Goal: Task Accomplishment & Management: Manage account settings

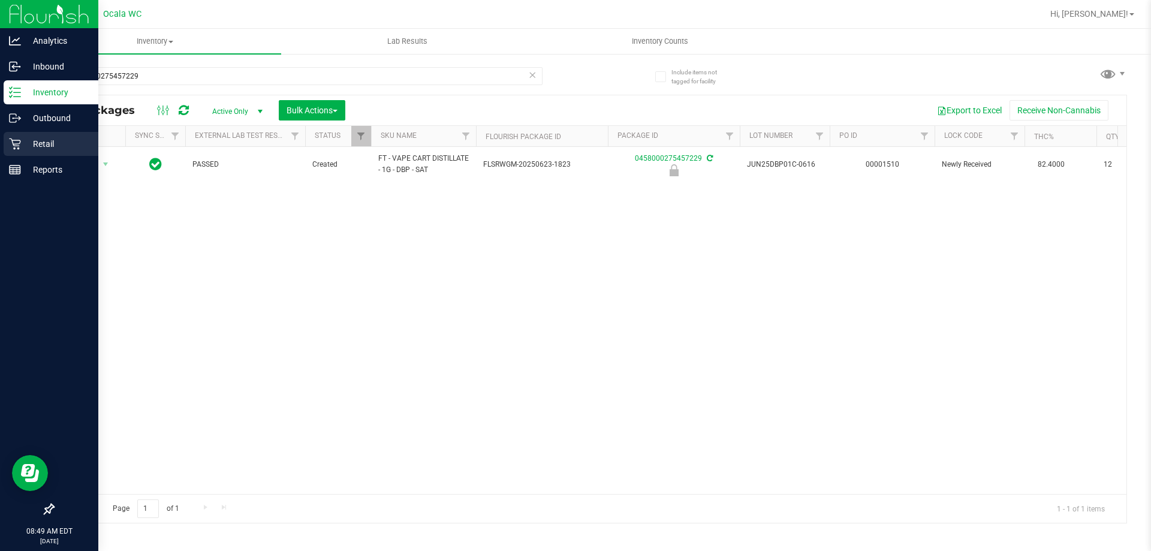
click at [25, 153] on div "Retail" at bounding box center [51, 144] width 95 height 24
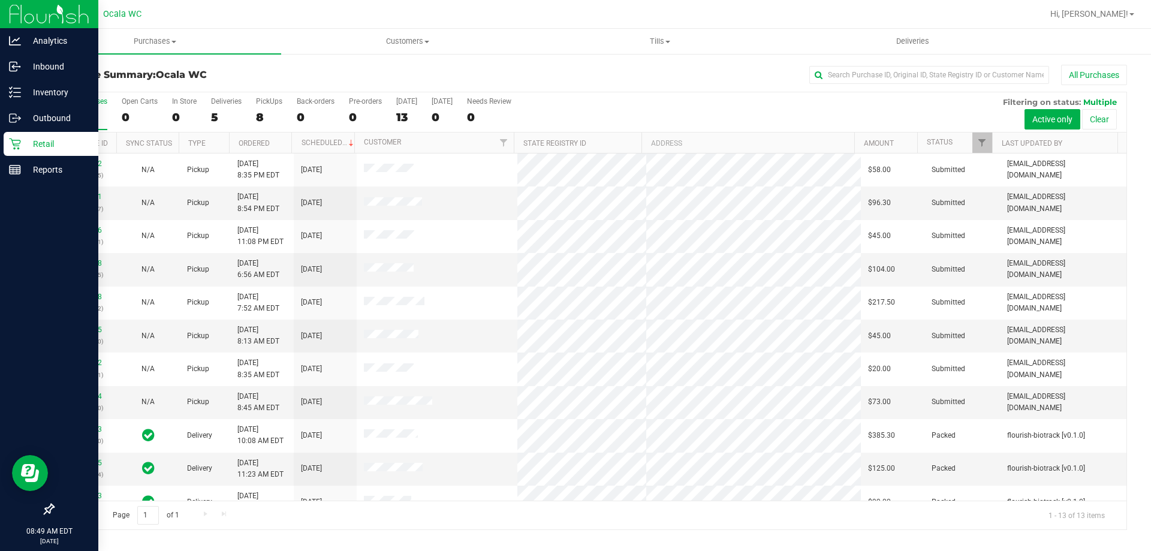
click at [278, 143] on th "Ordered" at bounding box center [260, 142] width 63 height 21
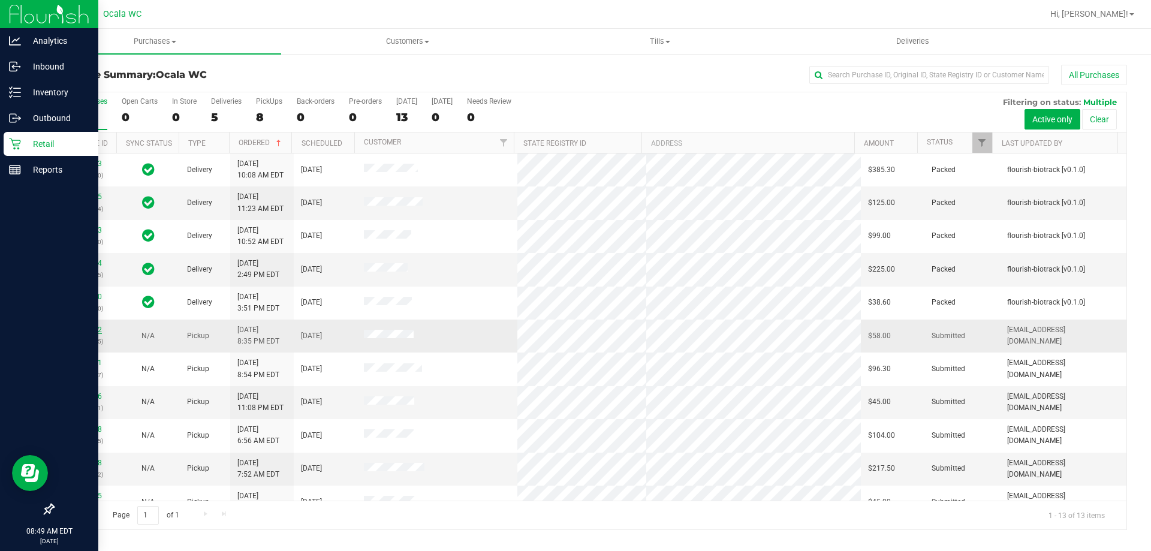
click at [98, 328] on link "11821142" at bounding box center [85, 329] width 34 height 8
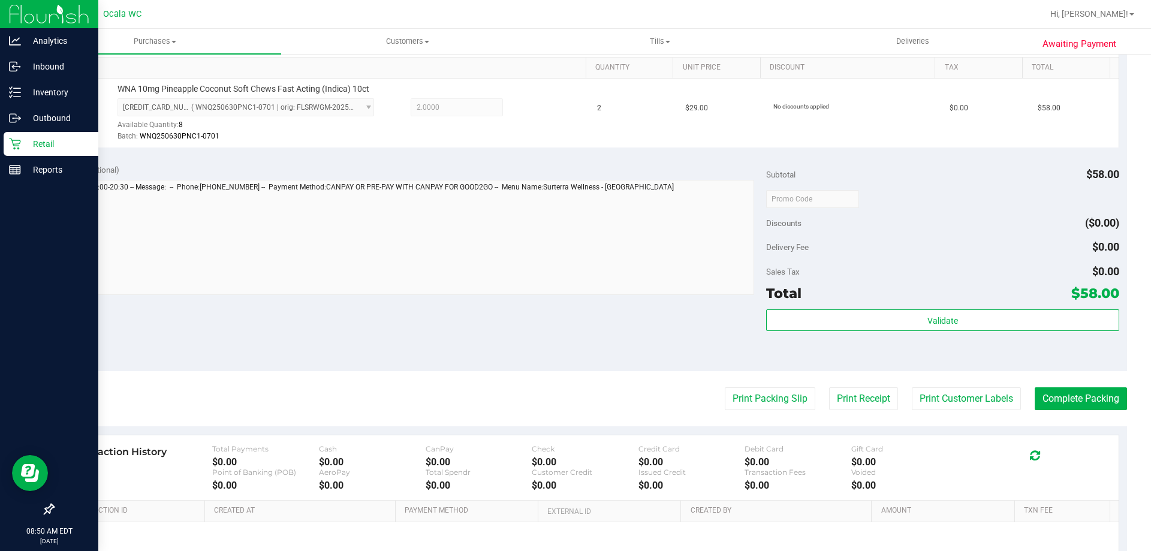
scroll to position [429, 0]
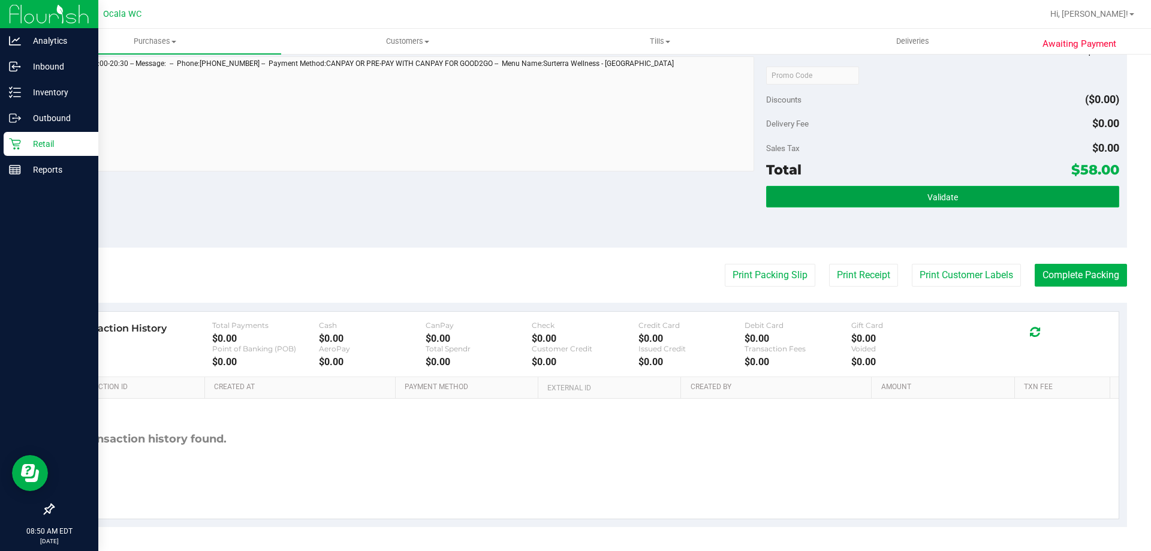
click at [864, 206] on button "Validate" at bounding box center [942, 197] width 352 height 22
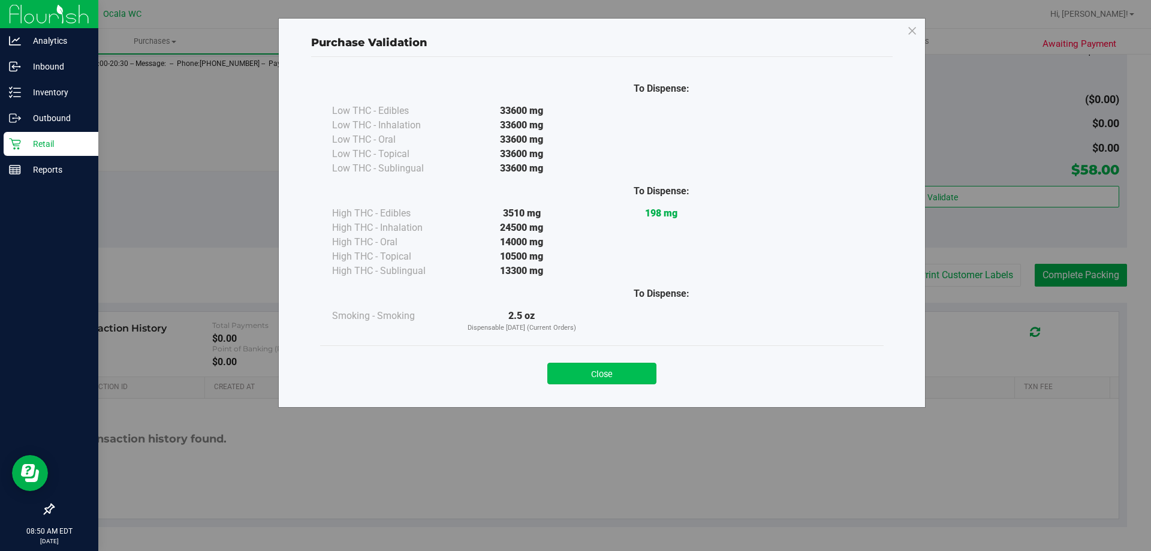
click at [617, 384] on button "Close" at bounding box center [601, 374] width 109 height 22
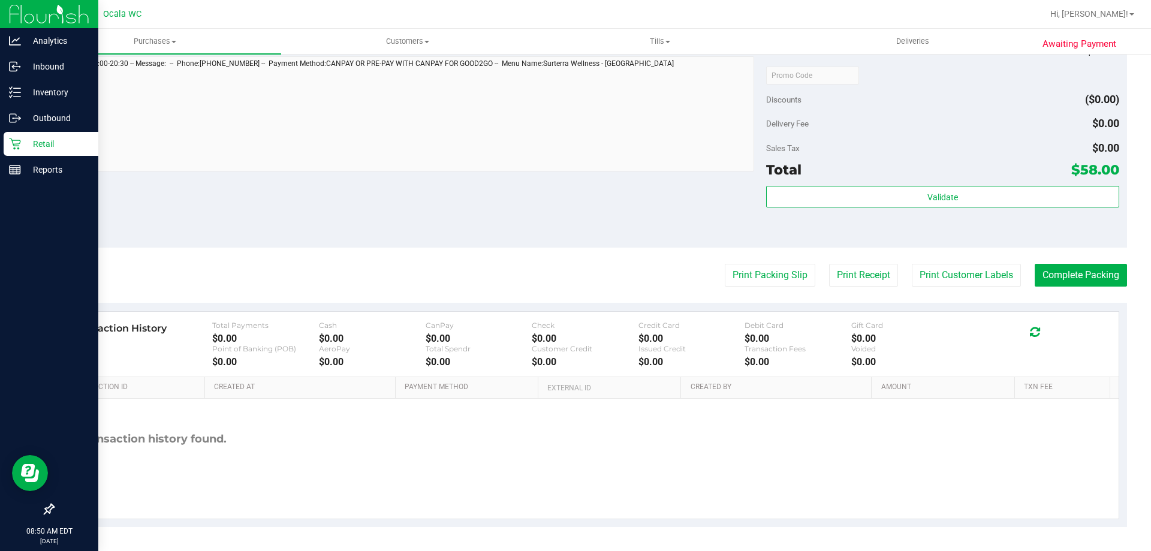
click at [928, 116] on div "Delivery Fee $0.00" at bounding box center [942, 124] width 352 height 22
click at [753, 278] on button "Print Packing Slip" at bounding box center [770, 275] width 91 height 23
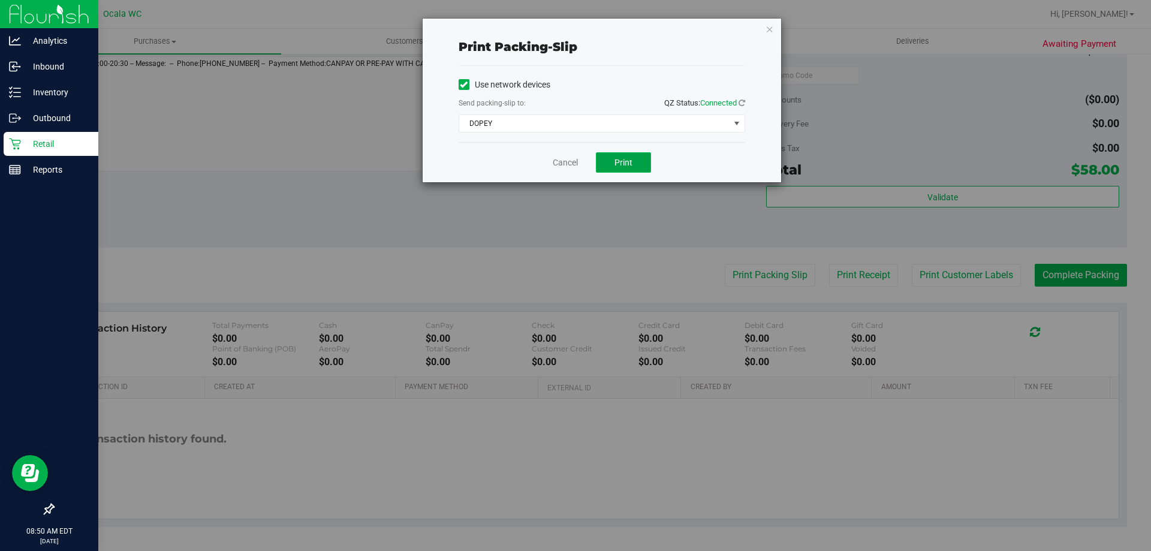
click at [615, 156] on button "Print" at bounding box center [623, 162] width 55 height 20
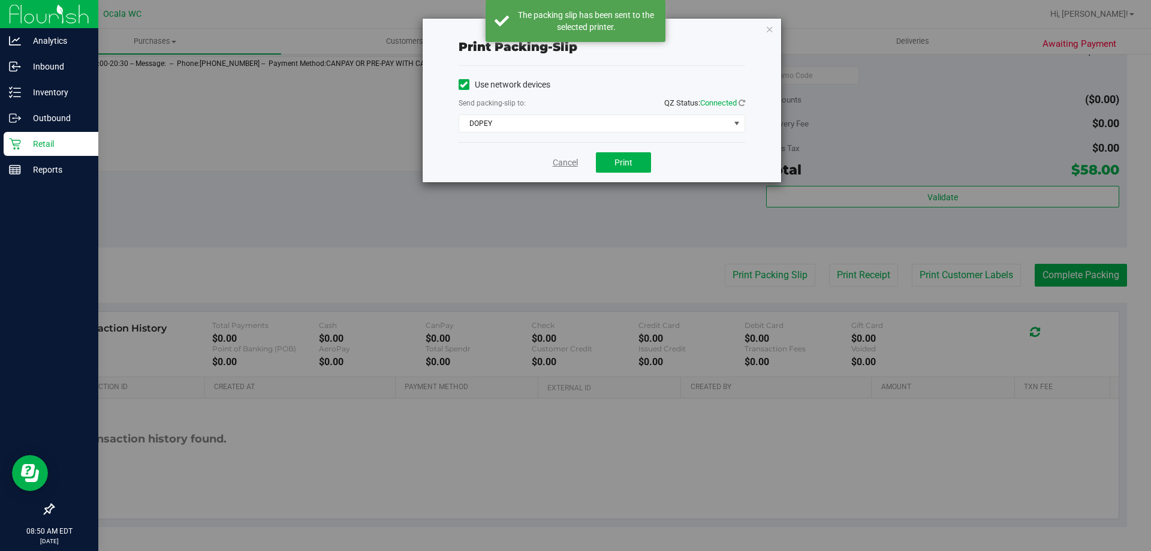
click at [560, 161] on link "Cancel" at bounding box center [565, 162] width 25 height 13
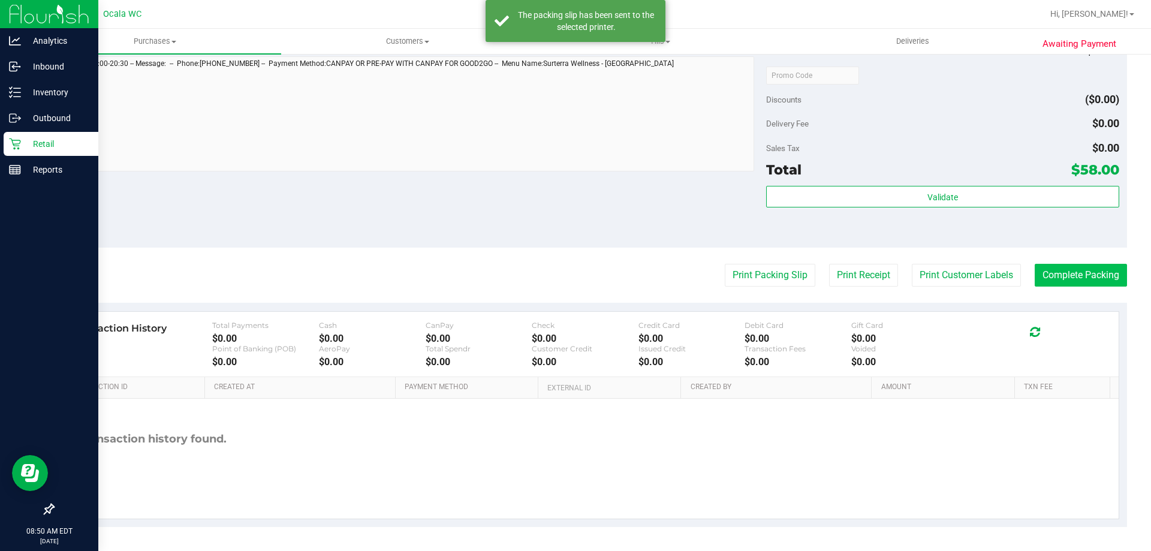
click at [1076, 282] on button "Complete Packing" at bounding box center [1081, 275] width 92 height 23
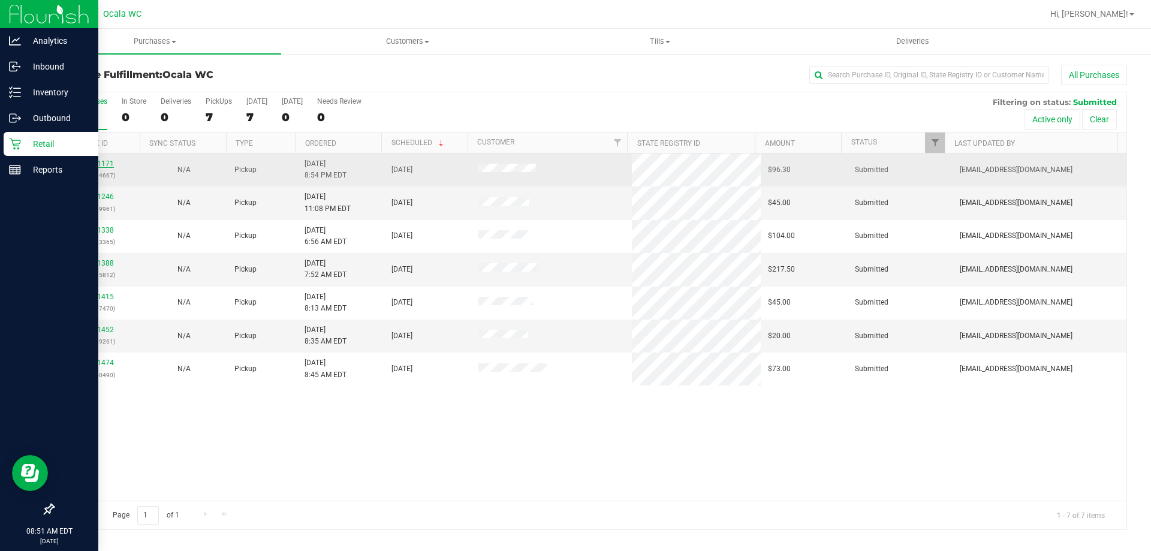
click at [109, 164] on link "11821171" at bounding box center [97, 163] width 34 height 8
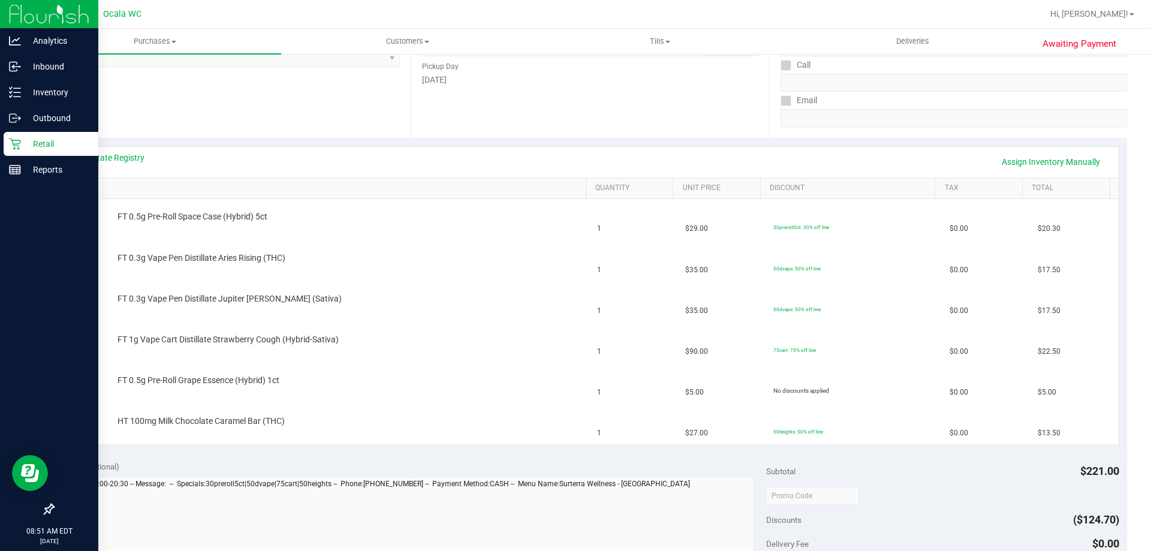
scroll to position [188, 0]
click at [128, 156] on link "View State Registry" at bounding box center [109, 155] width 72 height 12
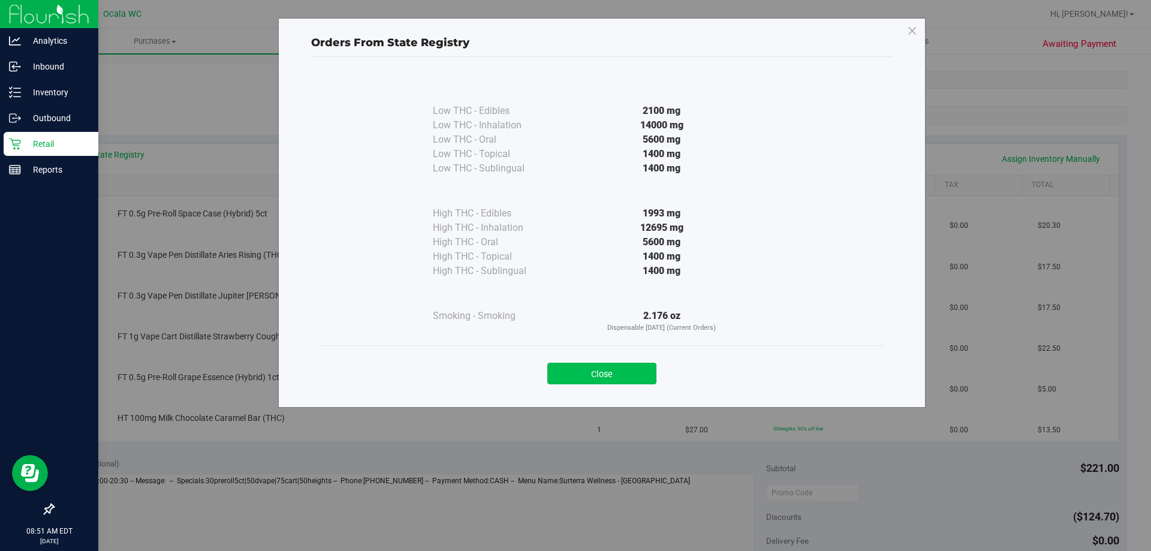
click at [605, 379] on button "Close" at bounding box center [601, 374] width 109 height 22
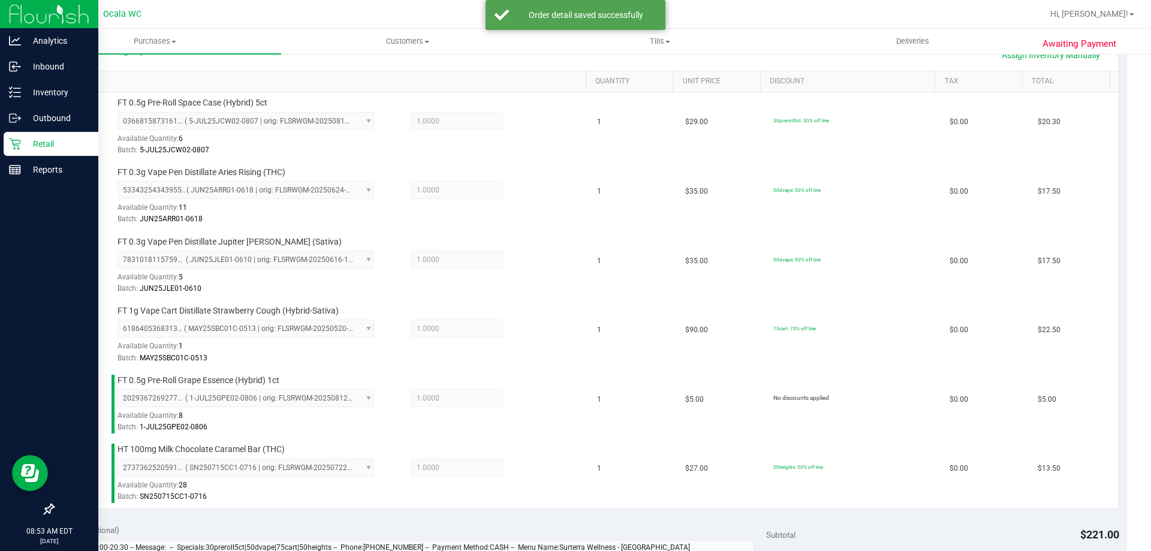
scroll to position [776, 0]
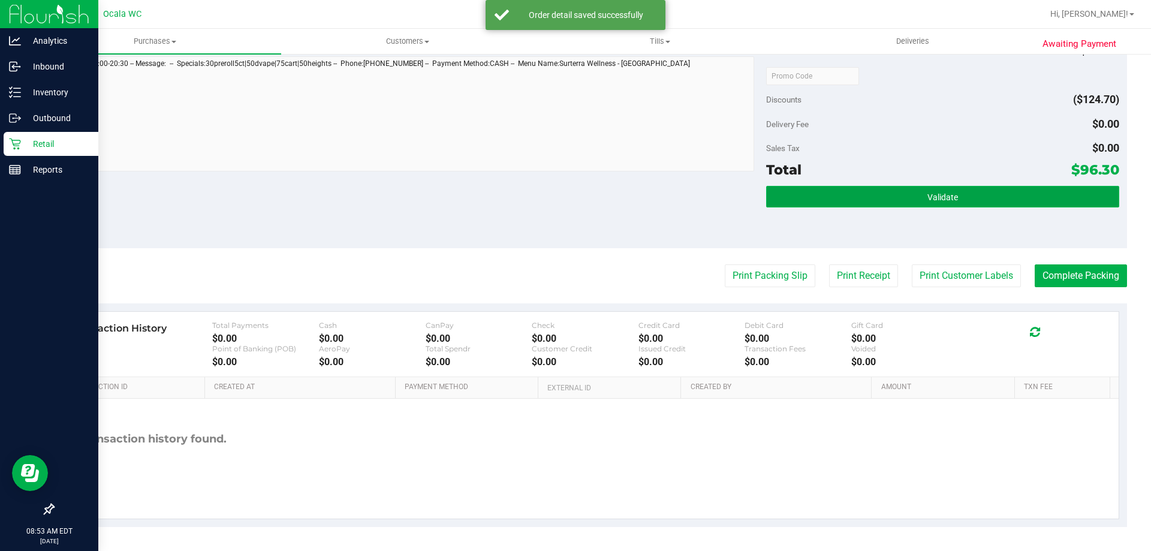
click at [916, 194] on button "Validate" at bounding box center [942, 197] width 352 height 22
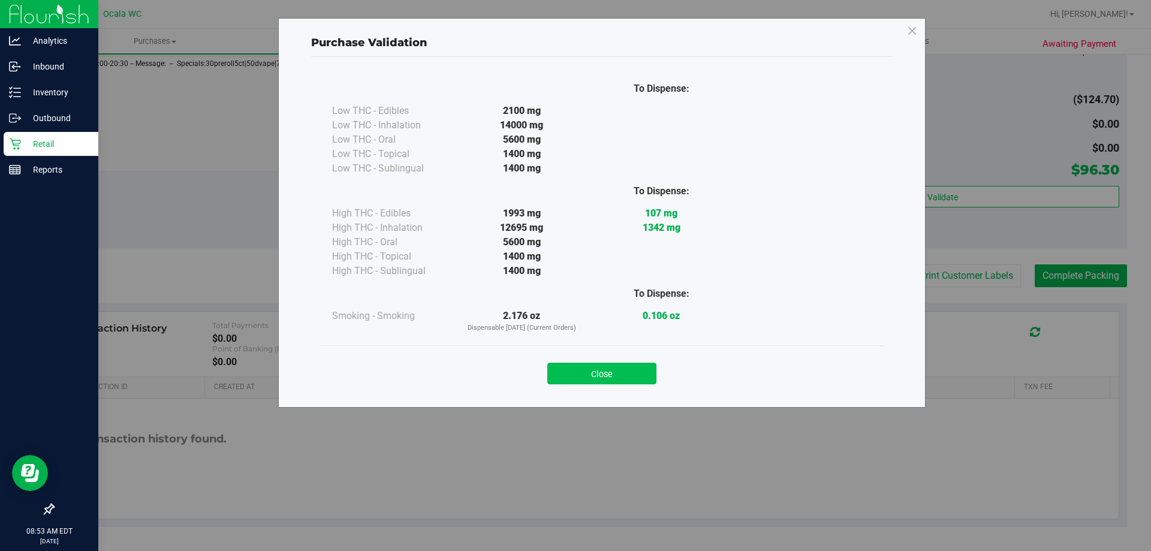
click at [629, 375] on button "Close" at bounding box center [601, 374] width 109 height 22
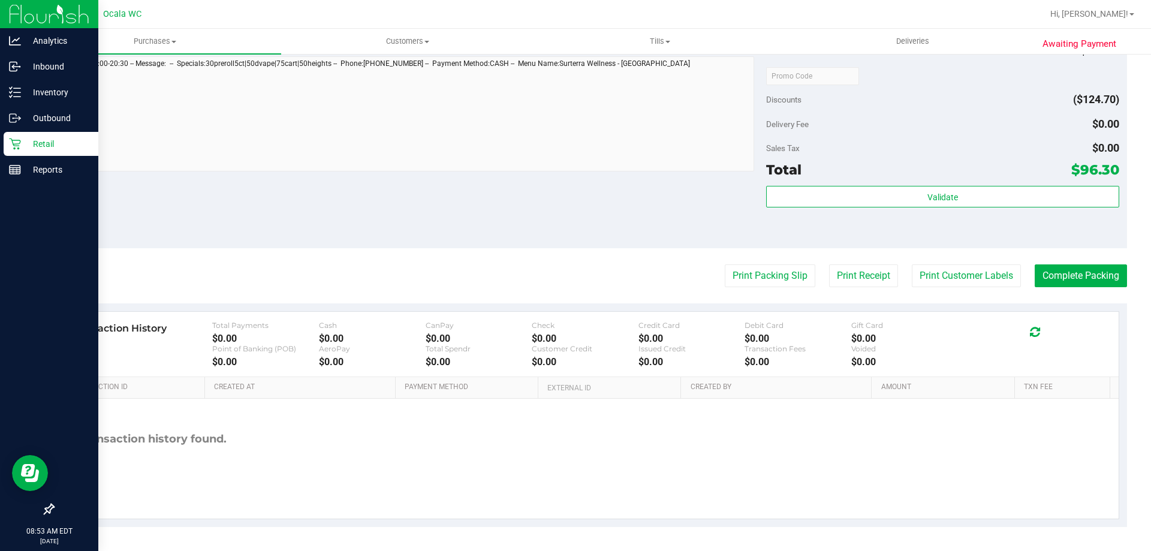
click at [986, 107] on div "Discounts ($124.70)" at bounding box center [942, 100] width 352 height 22
click at [761, 284] on button "Print Packing Slip" at bounding box center [770, 275] width 91 height 23
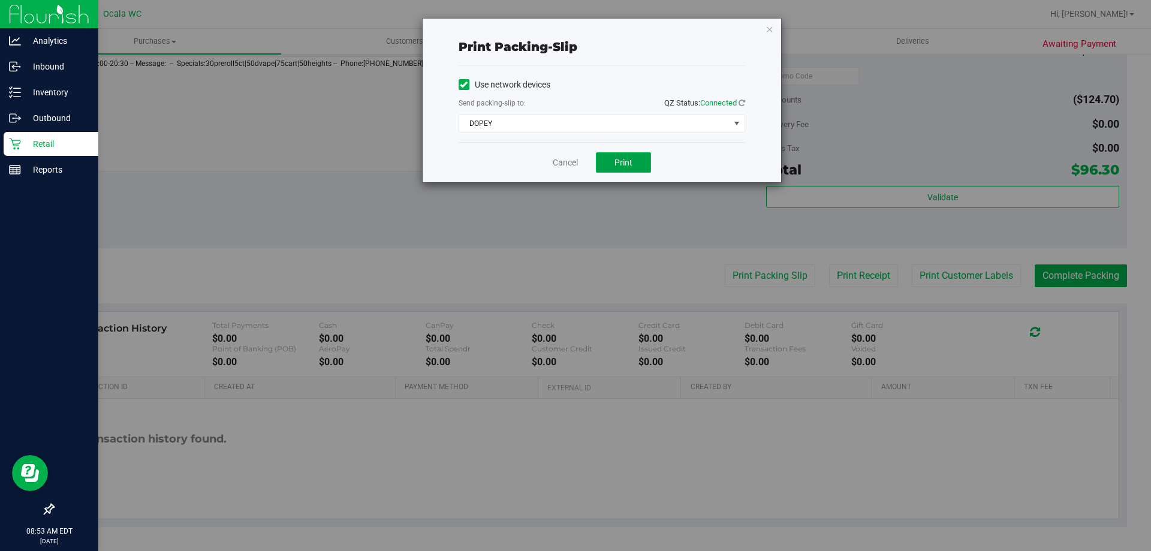
click at [620, 165] on span "Print" at bounding box center [623, 163] width 18 height 10
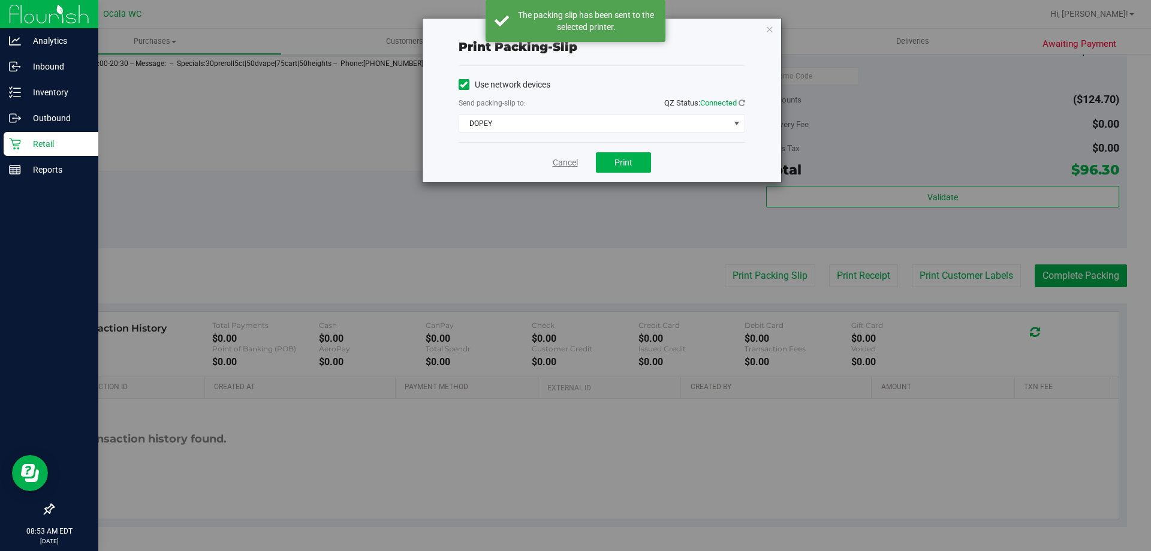
click at [562, 163] on link "Cancel" at bounding box center [565, 162] width 25 height 13
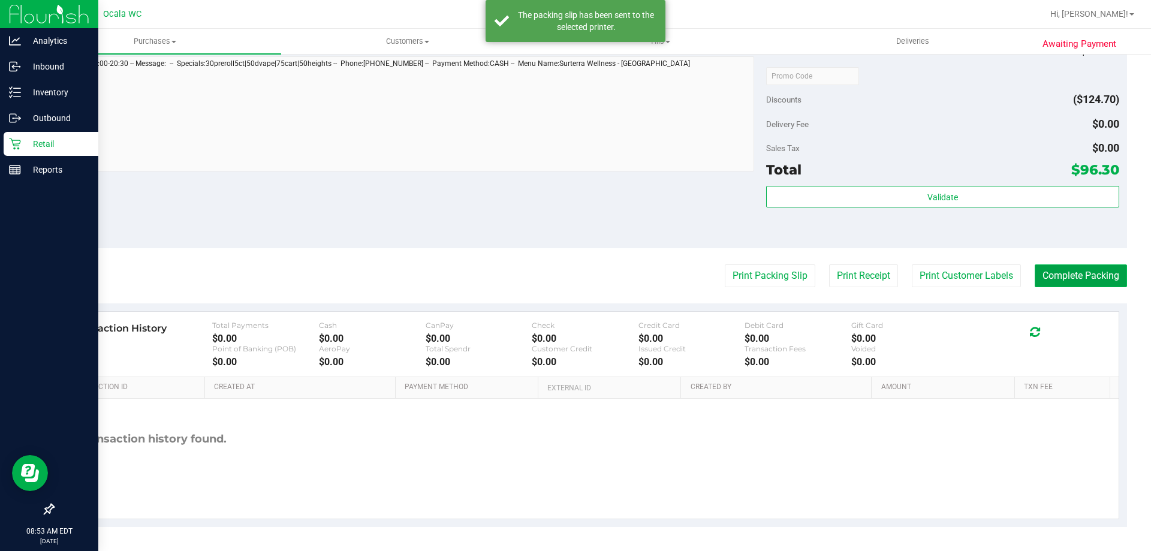
click at [1064, 275] on button "Complete Packing" at bounding box center [1081, 275] width 92 height 23
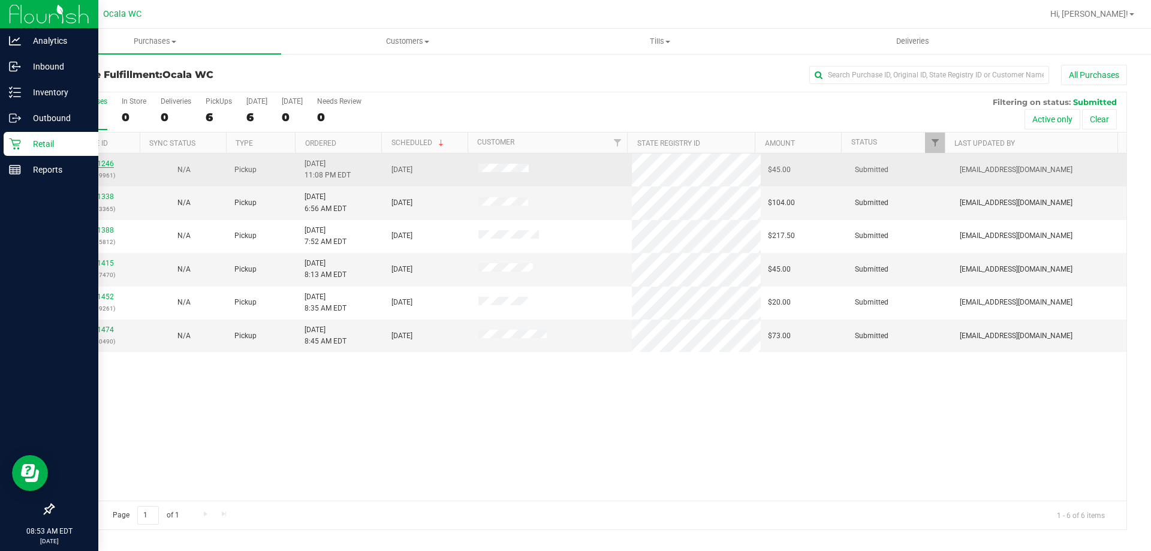
click at [95, 165] on link "11821246" at bounding box center [97, 163] width 34 height 8
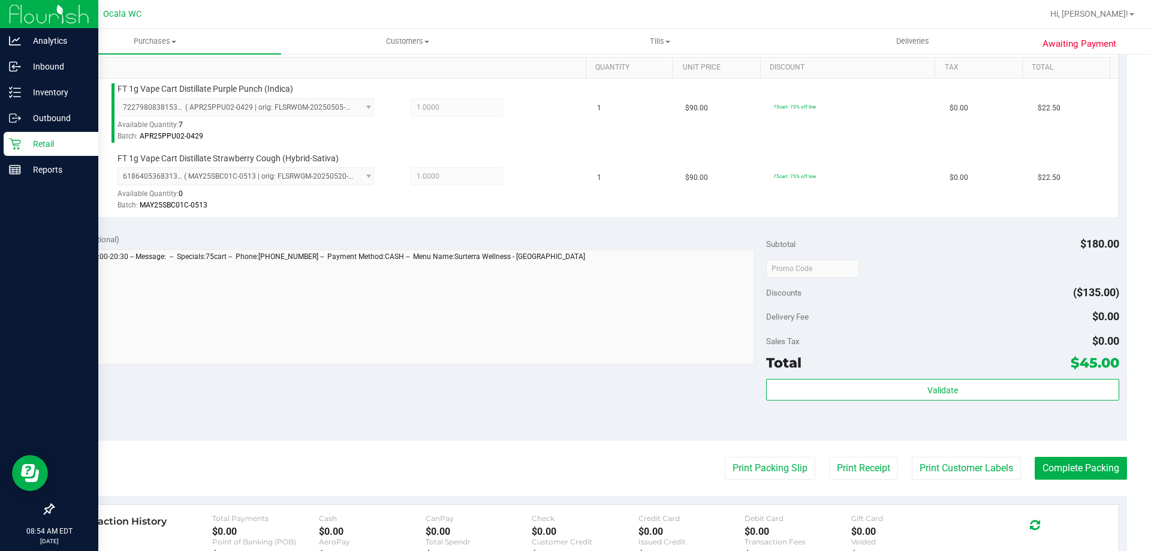
scroll to position [499, 0]
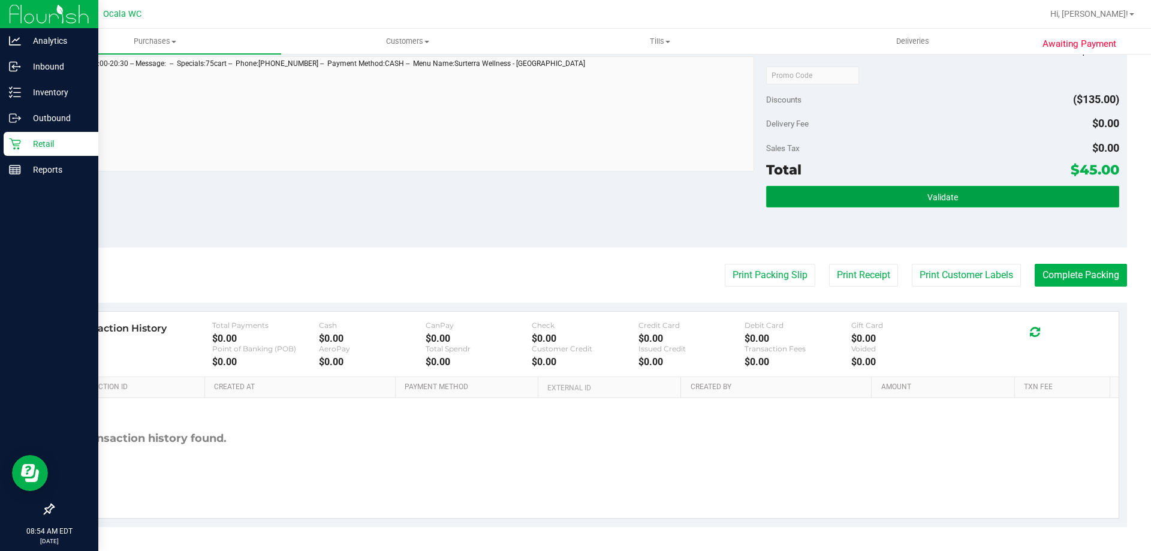
click at [939, 204] on button "Validate" at bounding box center [942, 197] width 352 height 22
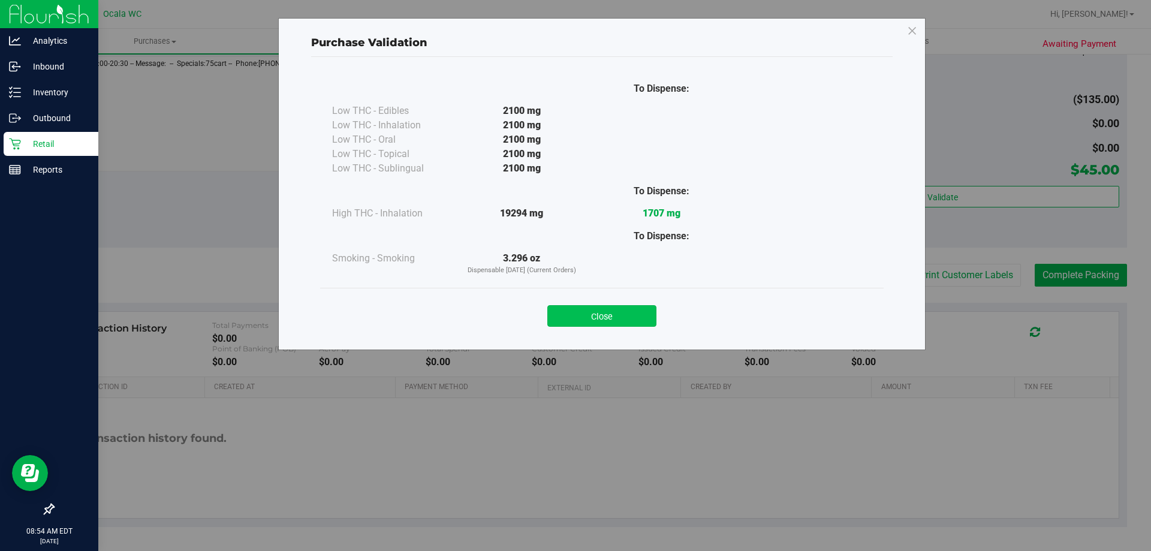
click at [632, 321] on button "Close" at bounding box center [601, 316] width 109 height 22
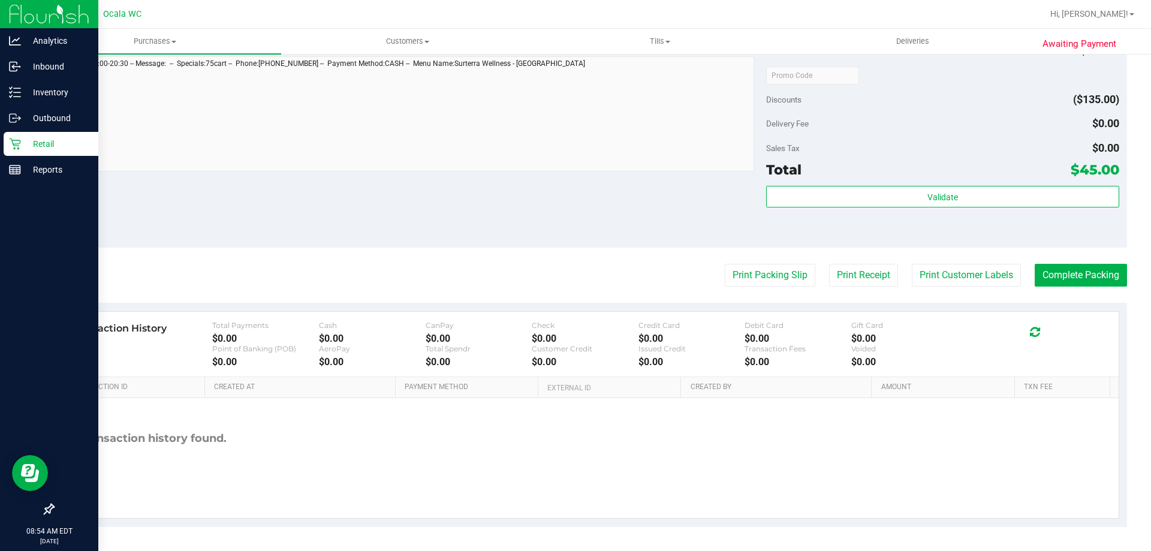
click at [937, 109] on div "Discounts ($135.00)" at bounding box center [942, 100] width 352 height 22
click at [1084, 275] on button "Complete Packing" at bounding box center [1081, 275] width 92 height 23
click at [752, 281] on button "Print Packing Slip" at bounding box center [760, 275] width 91 height 23
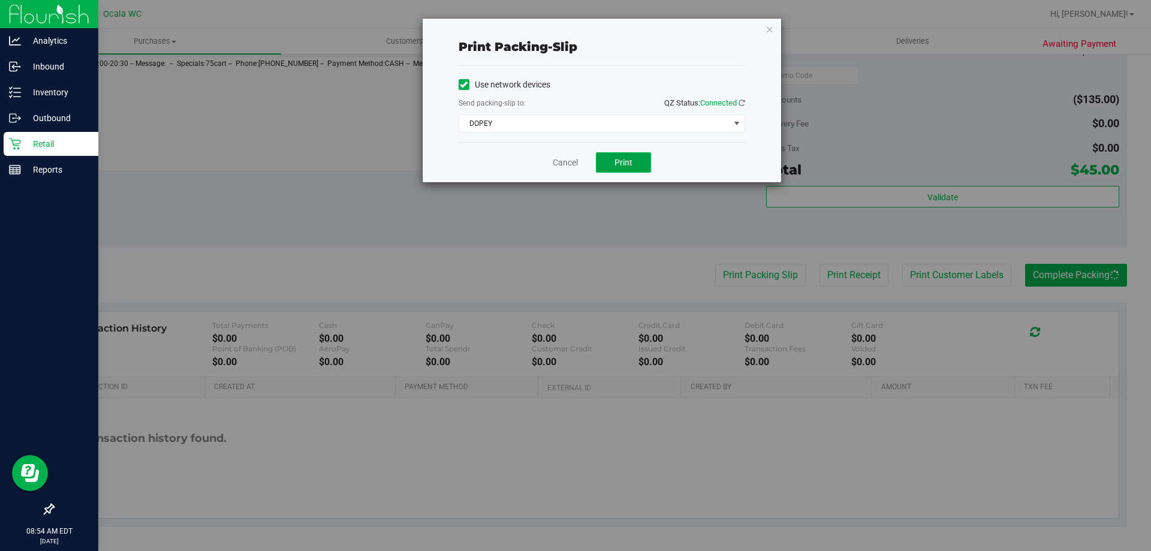
click at [629, 169] on button "Print" at bounding box center [623, 162] width 55 height 20
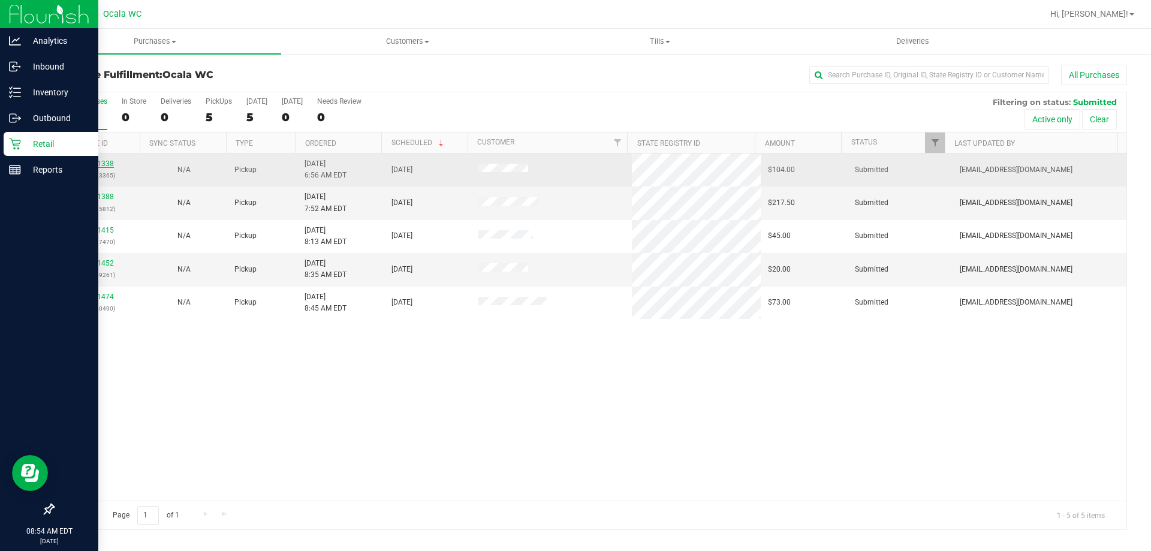
click at [88, 165] on link "11821338" at bounding box center [97, 163] width 34 height 8
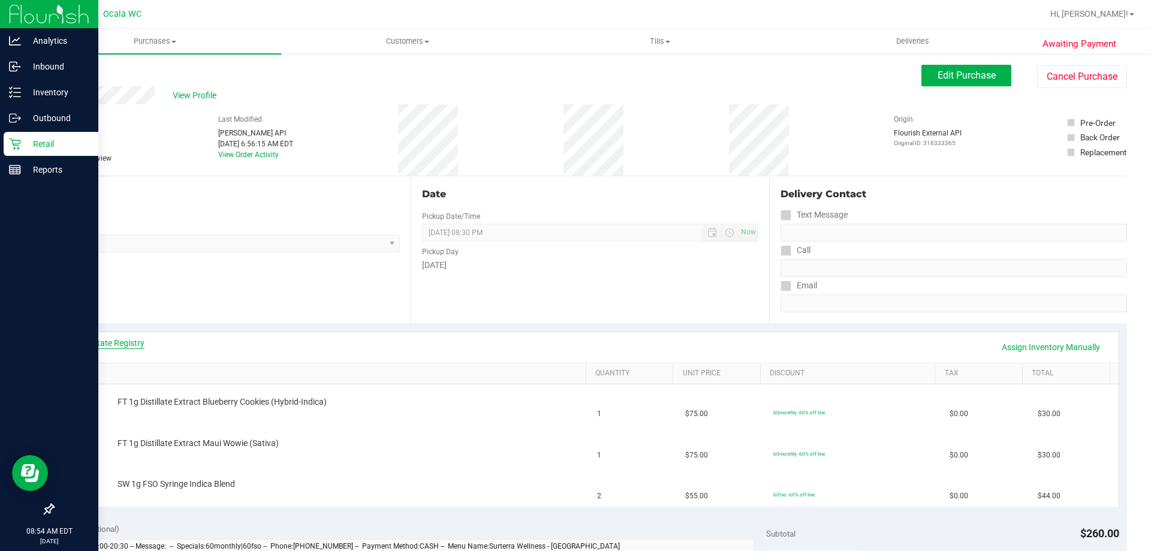
click at [128, 343] on link "View State Registry" at bounding box center [109, 343] width 72 height 12
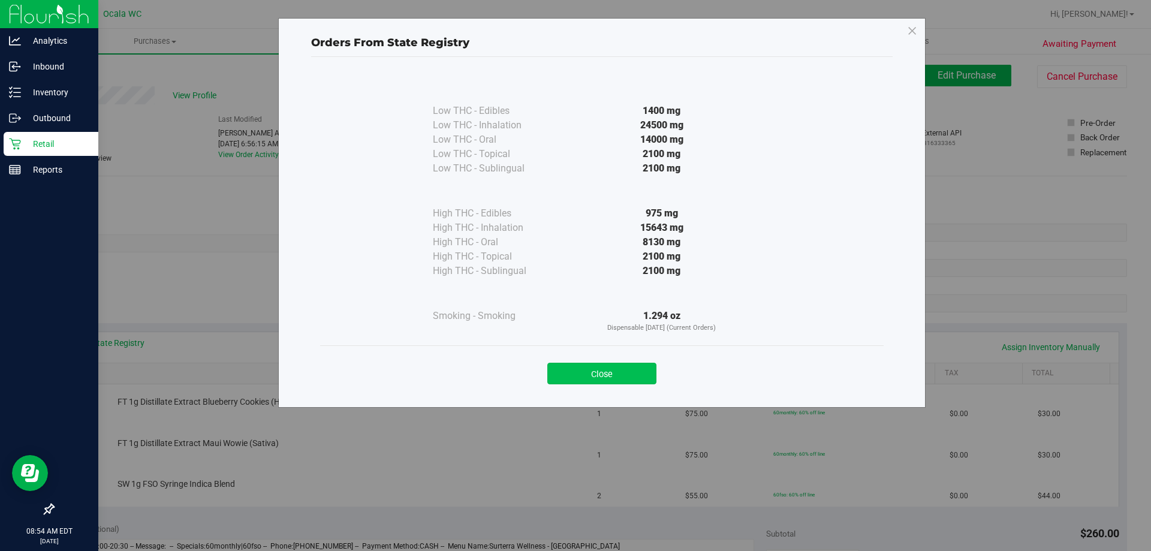
click at [580, 383] on button "Close" at bounding box center [601, 374] width 109 height 22
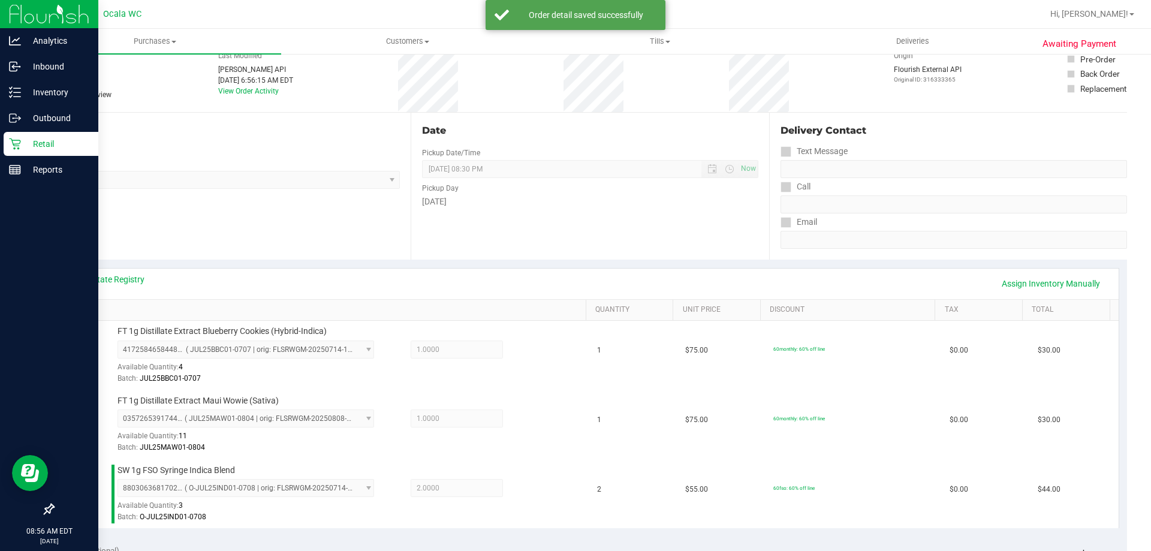
scroll to position [568, 0]
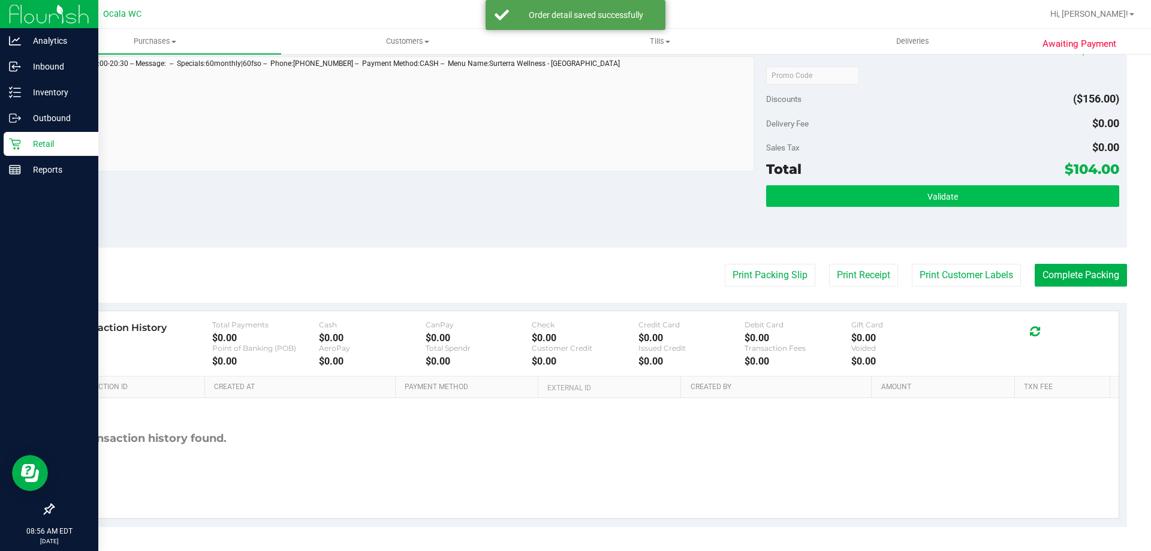
click at [924, 204] on button "Validate" at bounding box center [942, 196] width 352 height 22
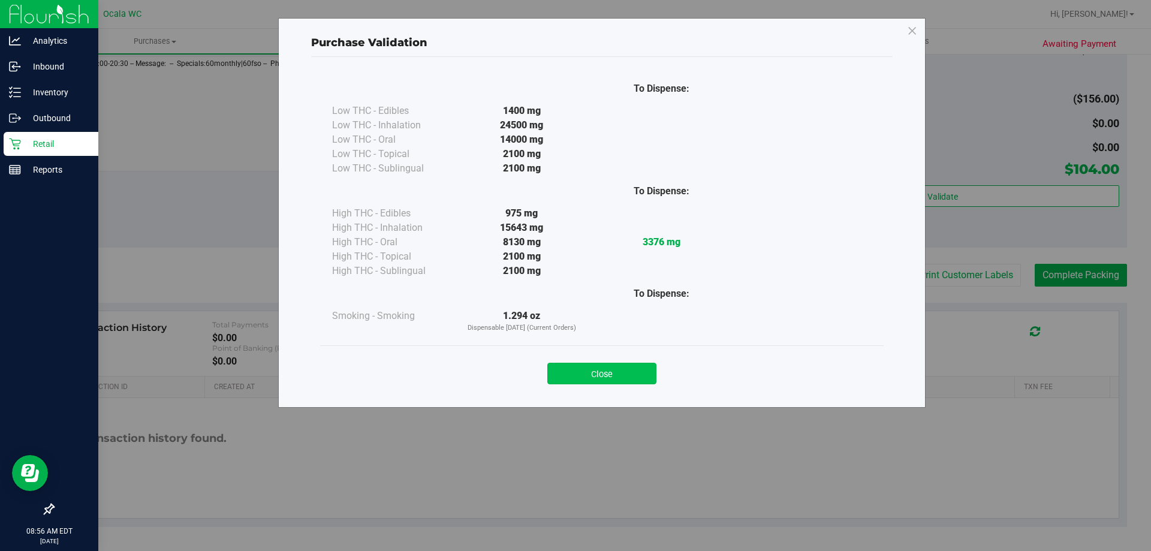
click at [626, 373] on button "Close" at bounding box center [601, 374] width 109 height 22
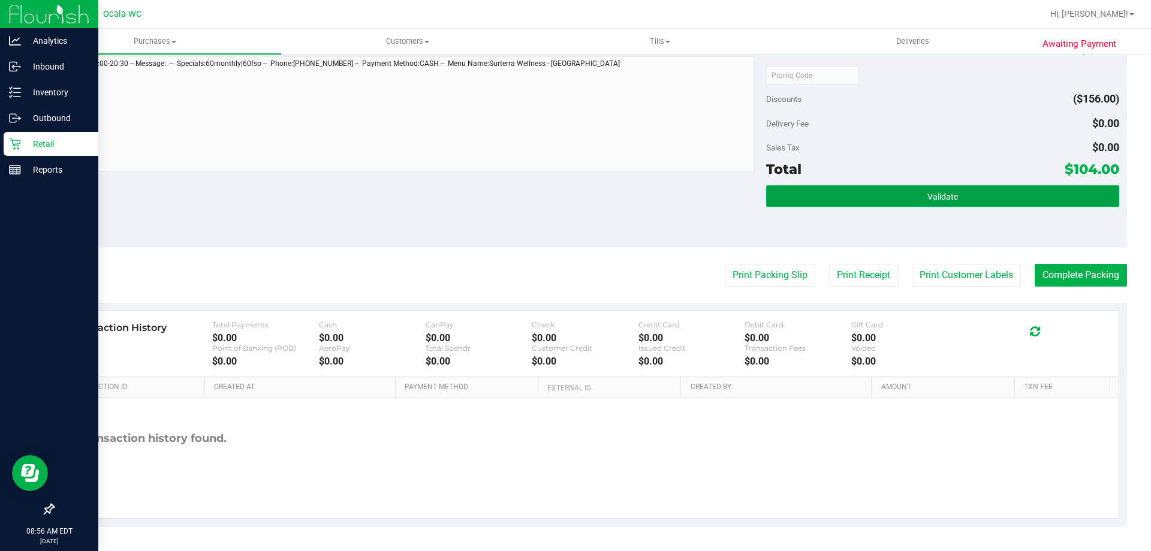
click at [902, 198] on button "Validate" at bounding box center [942, 196] width 352 height 22
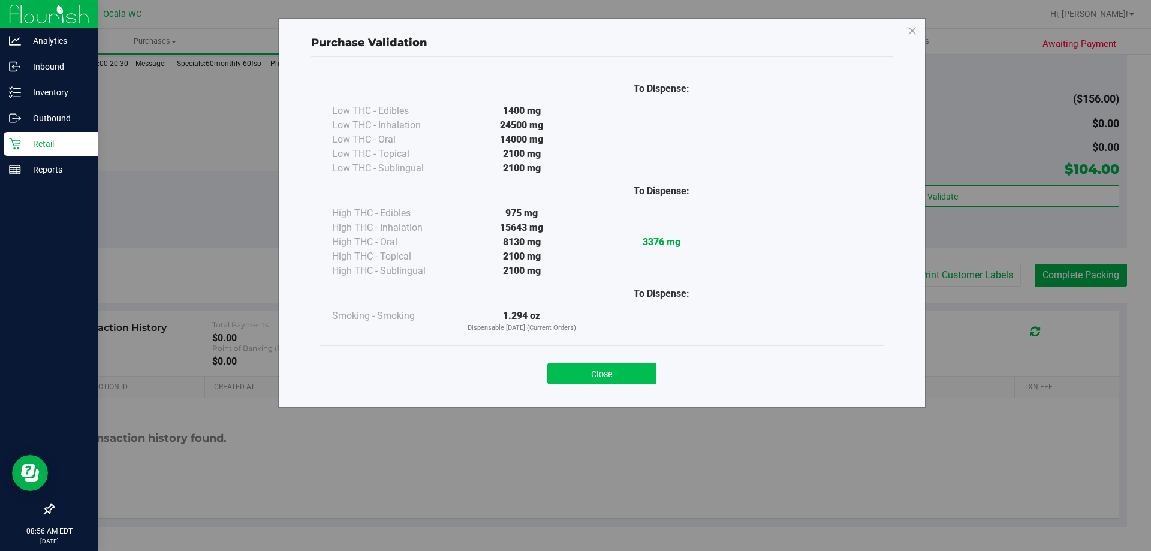
click at [626, 370] on button "Close" at bounding box center [601, 374] width 109 height 22
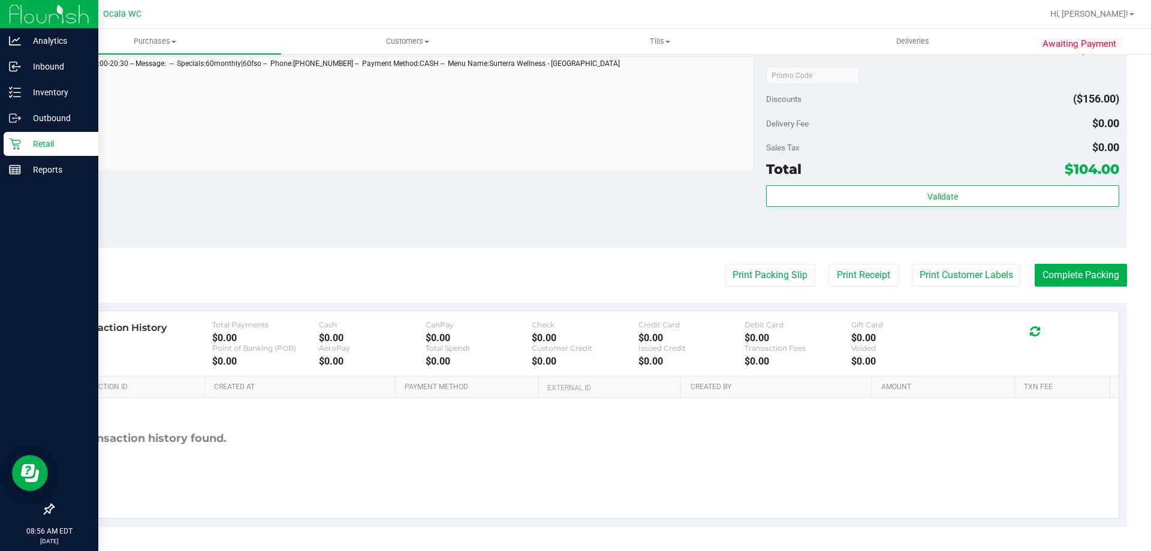
click at [940, 109] on div "Discounts ($156.00)" at bounding box center [942, 99] width 352 height 22
click at [1074, 276] on button "Complete Packing" at bounding box center [1081, 275] width 92 height 23
click at [762, 272] on button "Print Packing Slip" at bounding box center [760, 275] width 91 height 23
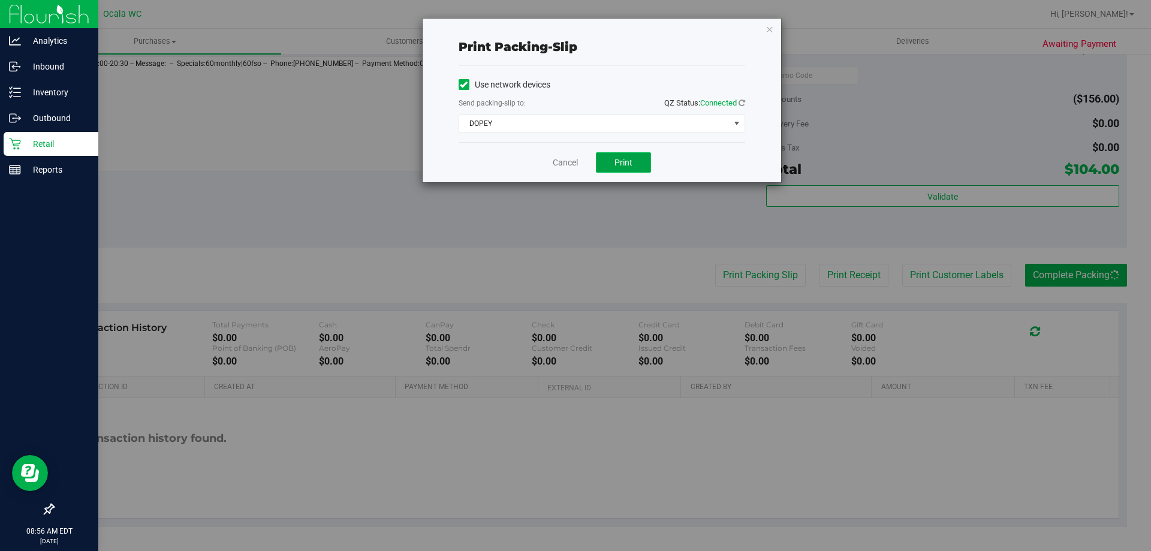
click at [631, 162] on span "Print" at bounding box center [623, 163] width 18 height 10
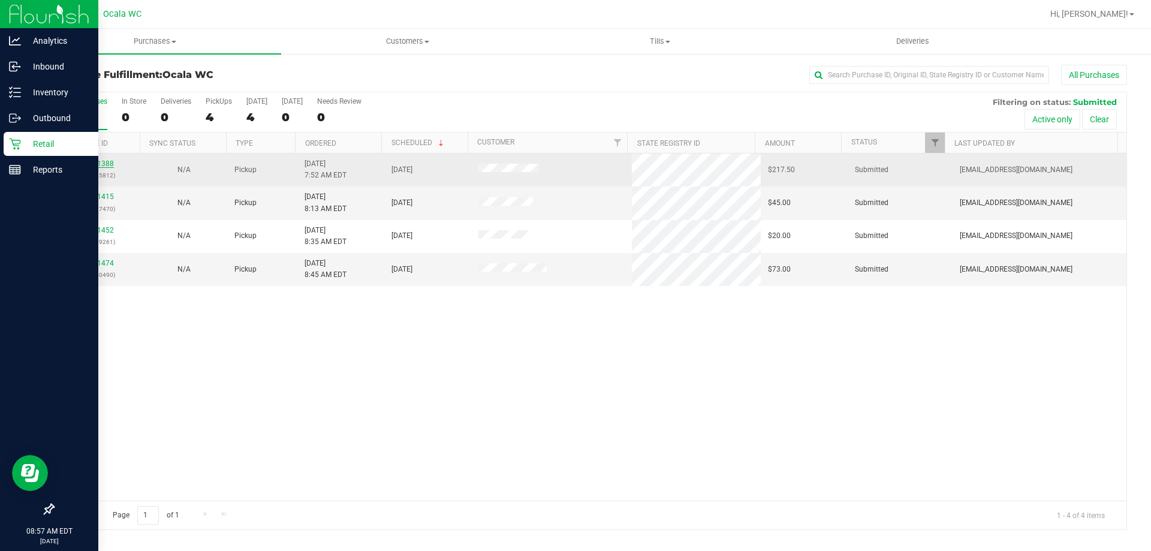
click at [101, 165] on link "11821388" at bounding box center [97, 163] width 34 height 8
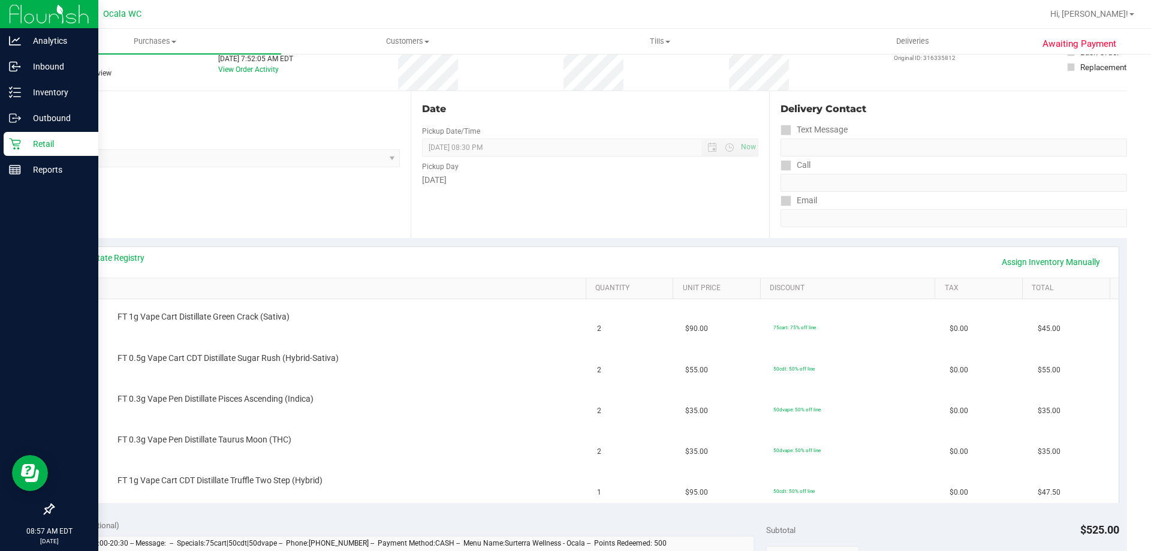
scroll to position [138, 0]
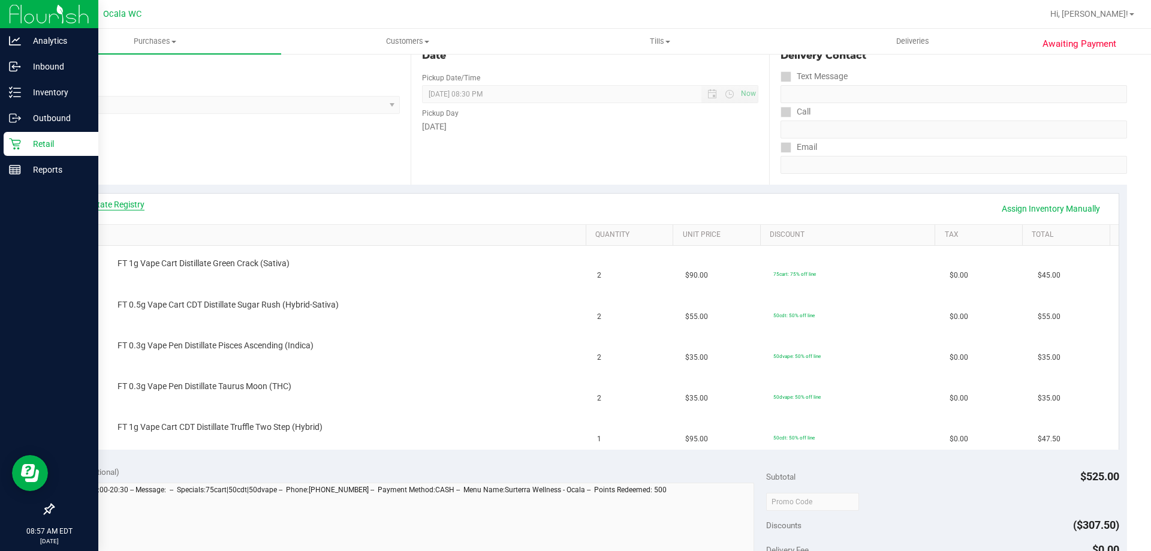
click at [120, 206] on link "View State Registry" at bounding box center [109, 204] width 72 height 12
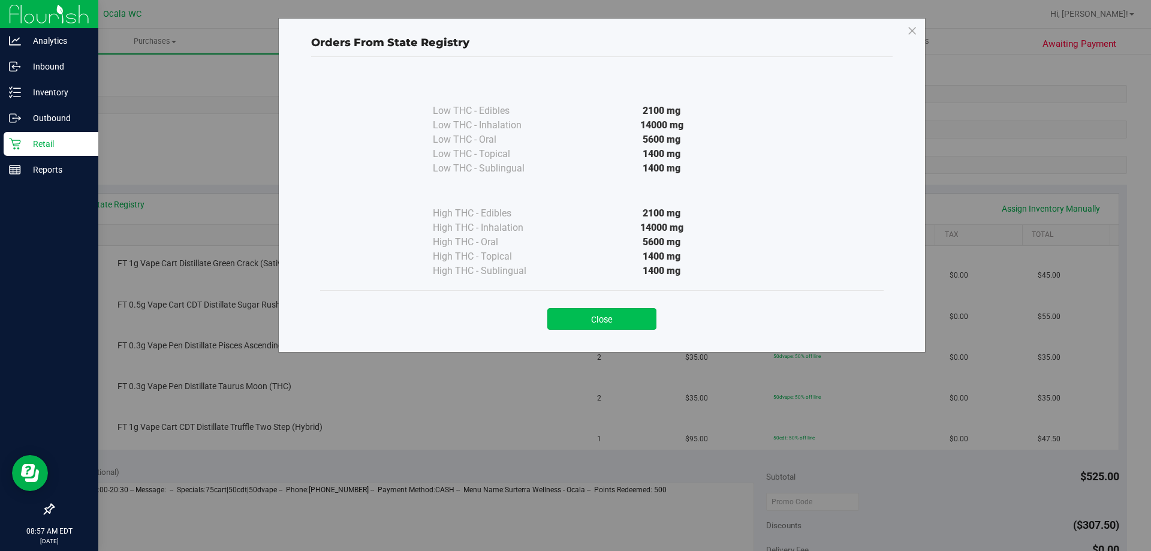
click at [585, 313] on button "Close" at bounding box center [601, 319] width 109 height 22
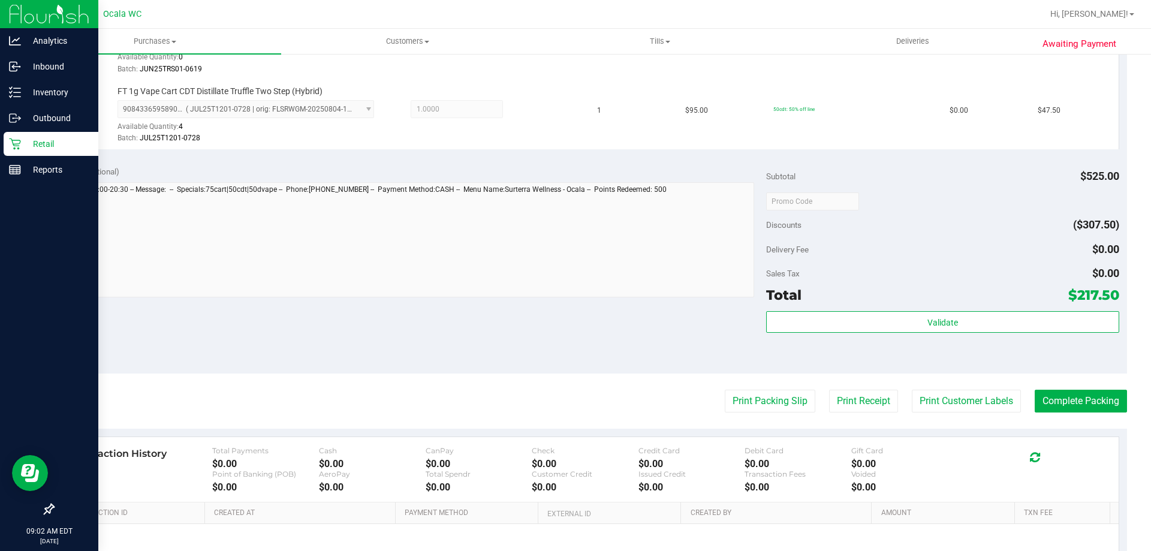
scroll to position [707, 0]
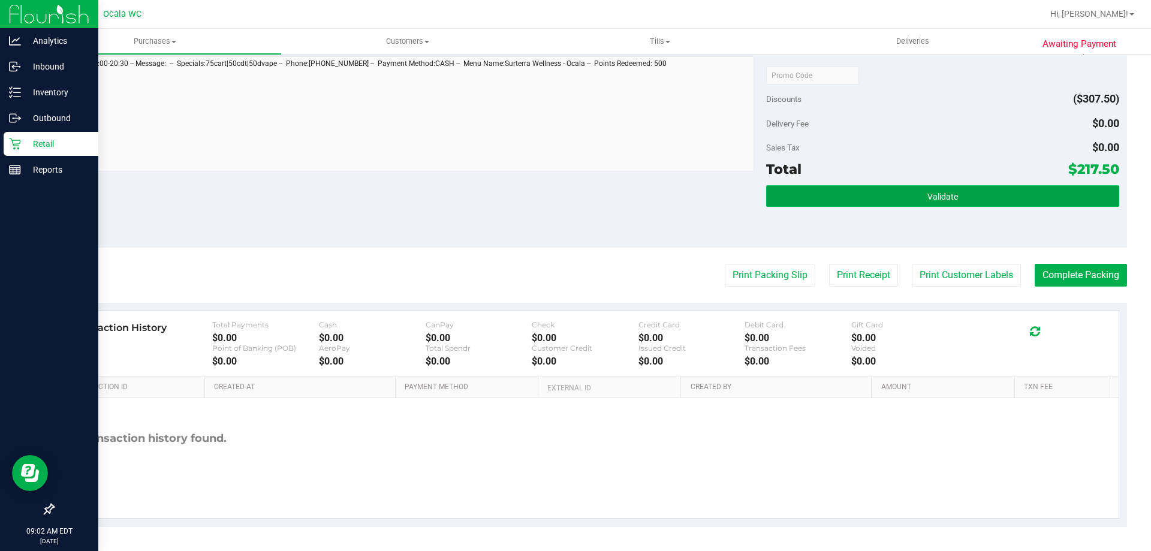
click at [945, 198] on span "Validate" at bounding box center [942, 197] width 31 height 10
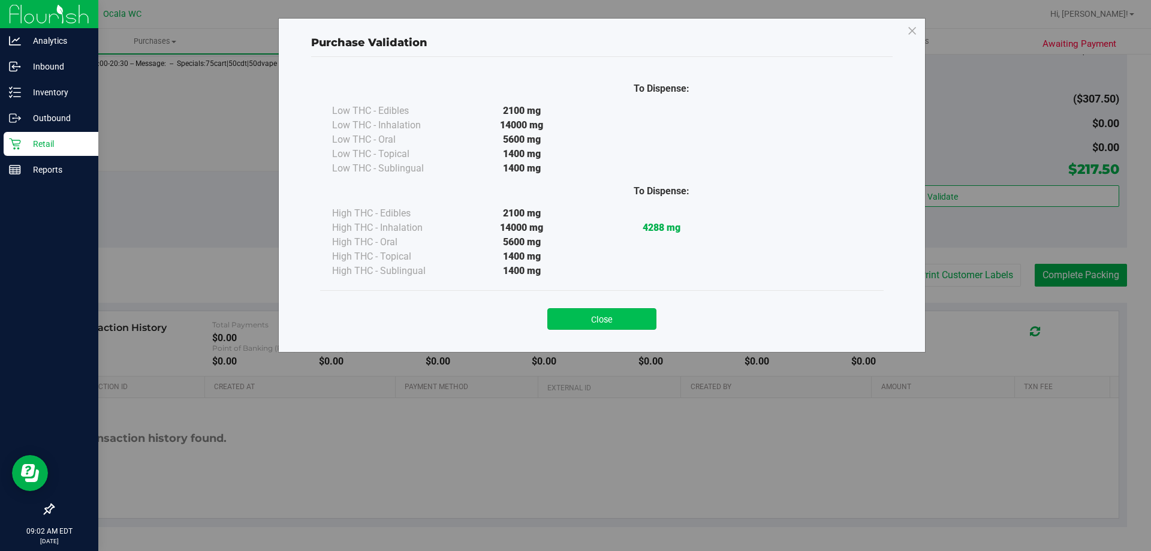
click at [620, 325] on button "Close" at bounding box center [601, 319] width 109 height 22
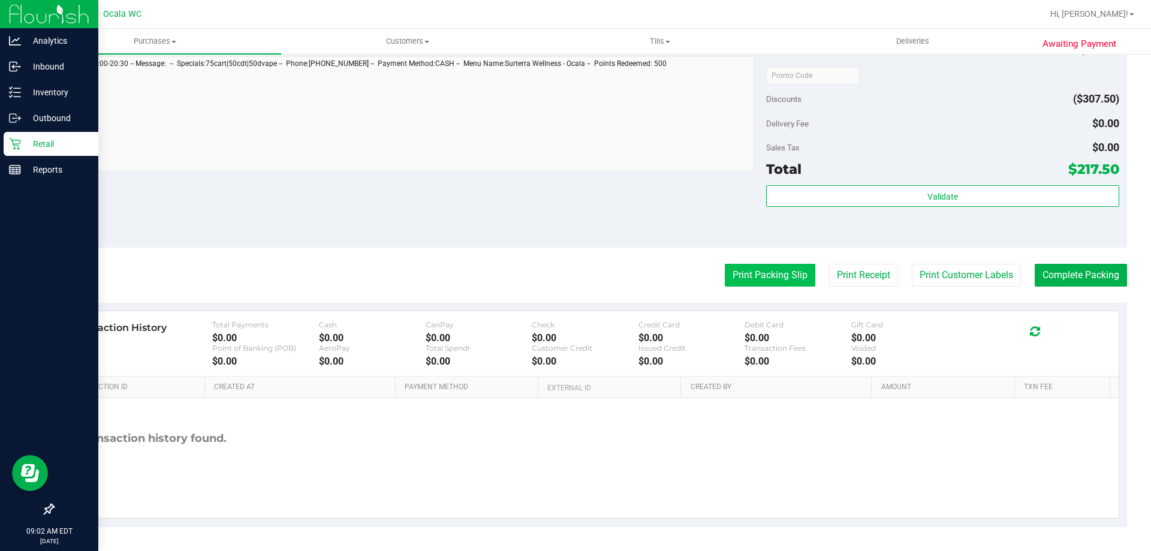
click at [761, 279] on button "Print Packing Slip" at bounding box center [770, 275] width 91 height 23
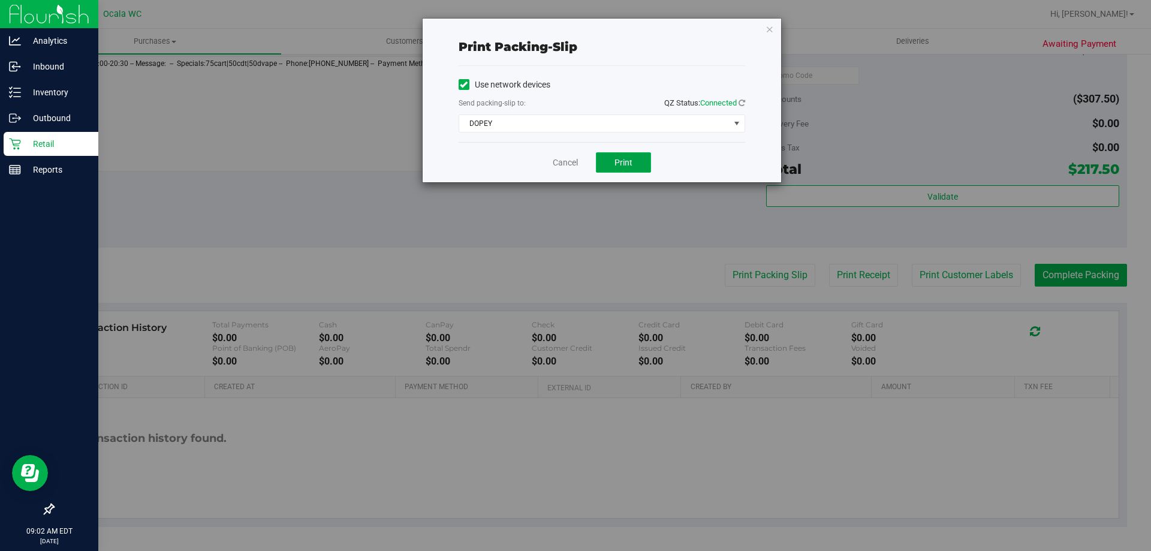
click at [619, 153] on button "Print" at bounding box center [623, 162] width 55 height 20
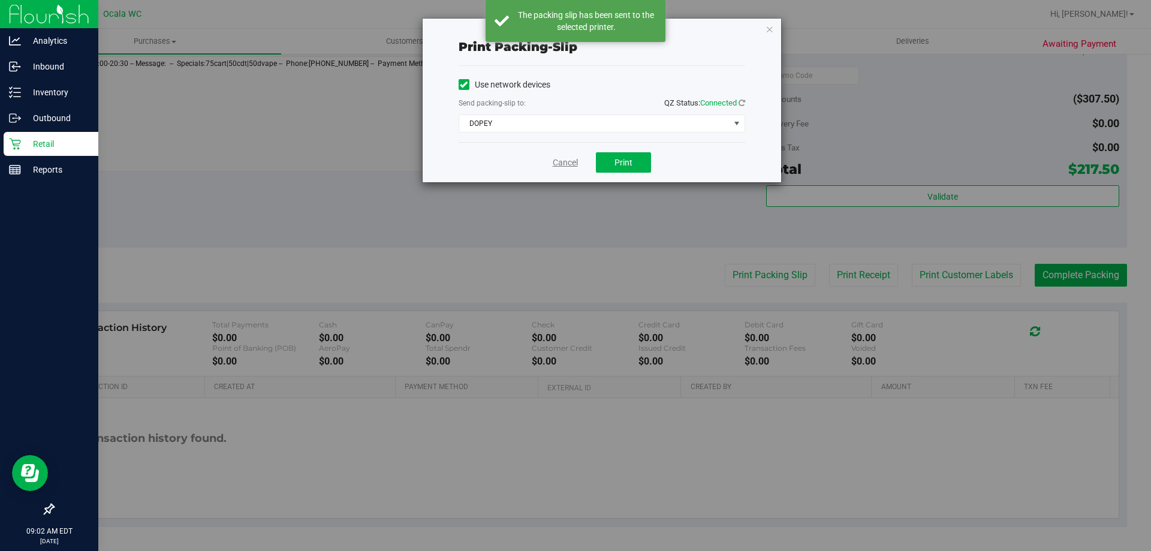
click at [562, 165] on link "Cancel" at bounding box center [565, 162] width 25 height 13
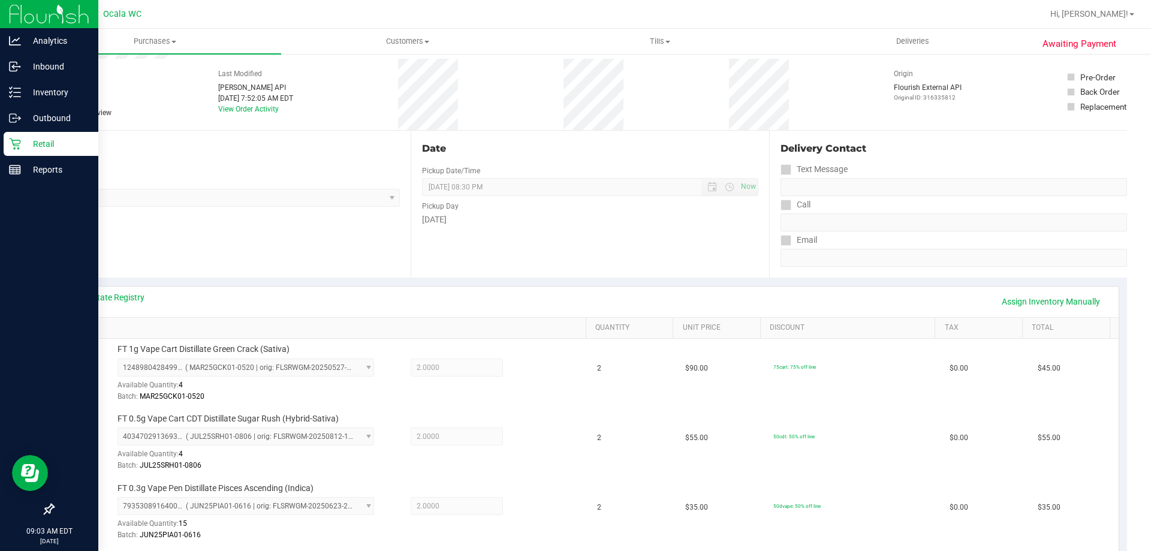
scroll to position [0, 0]
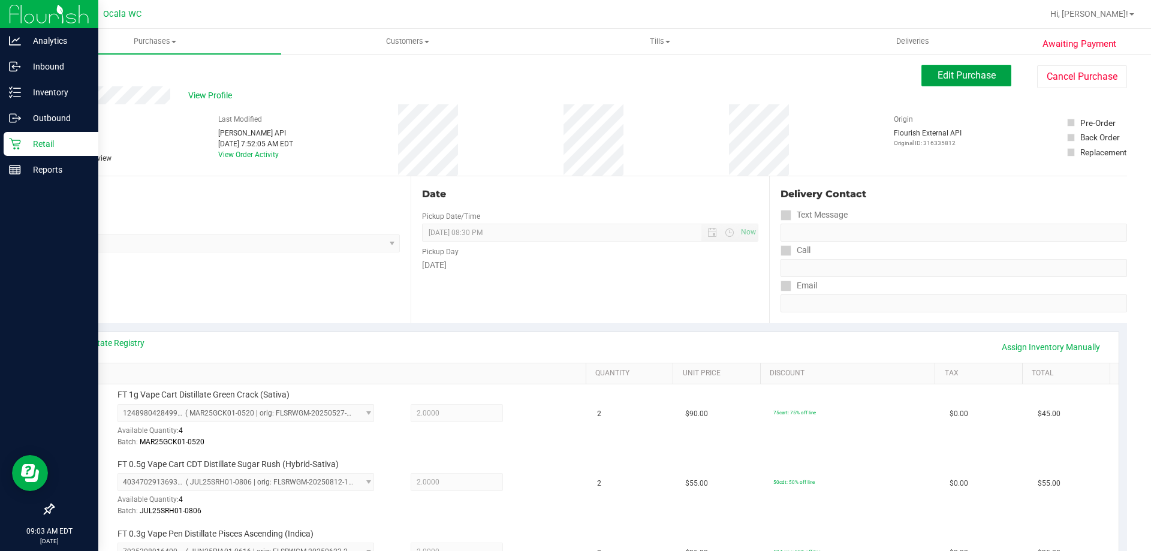
click at [957, 77] on span "Edit Purchase" at bounding box center [966, 75] width 58 height 11
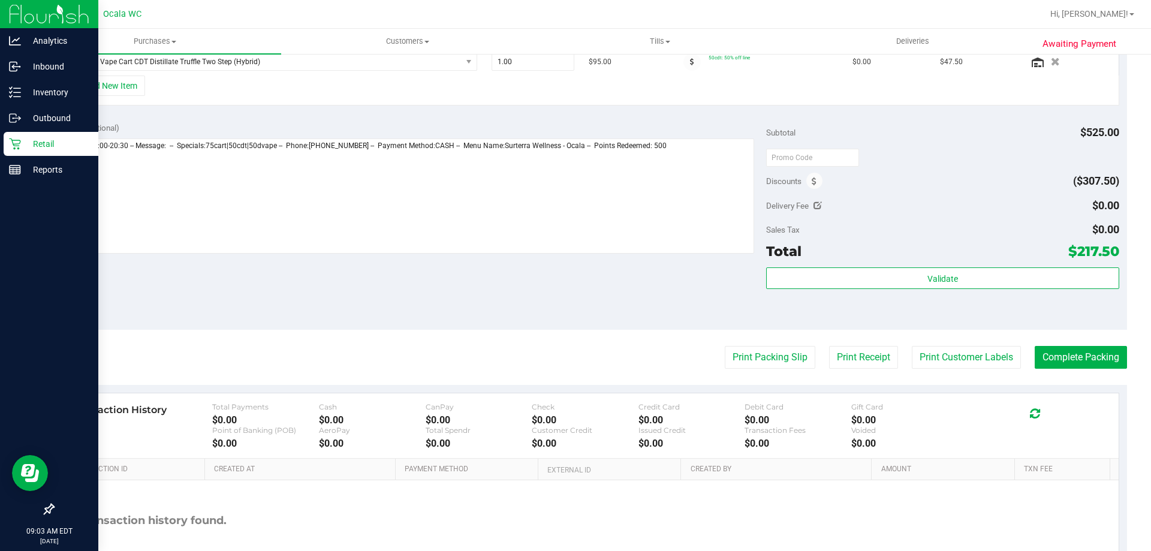
scroll to position [451, 0]
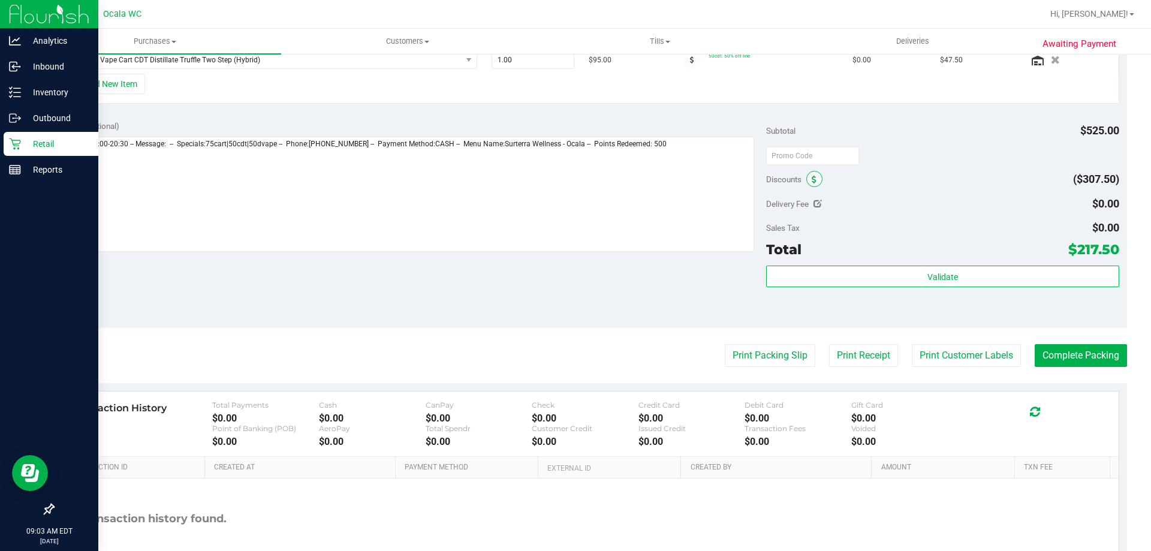
click at [812, 180] on icon at bounding box center [814, 180] width 5 height 8
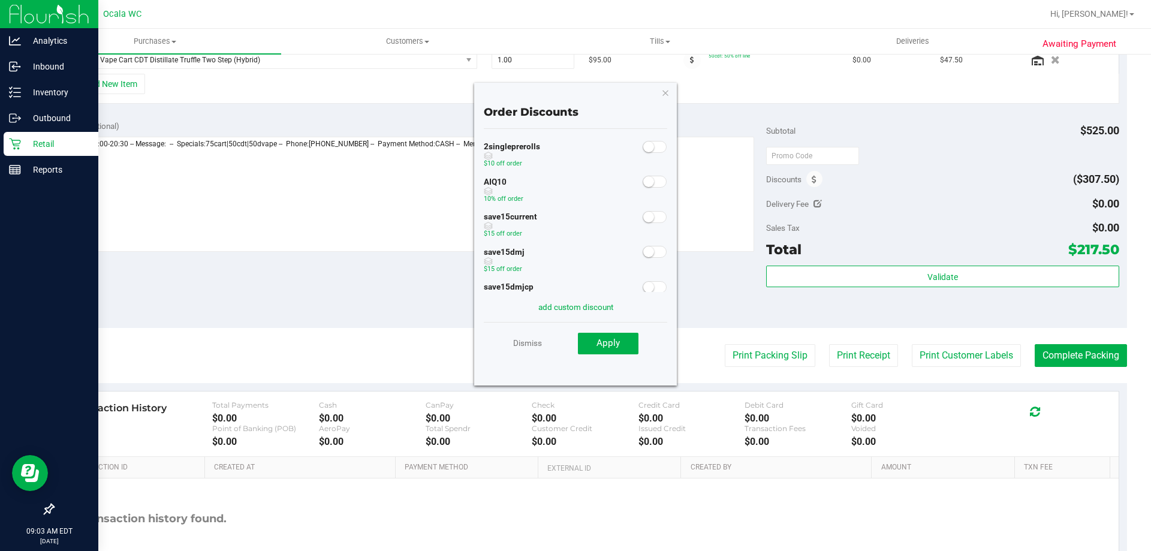
click at [643, 181] on small at bounding box center [648, 181] width 11 height 11
click at [629, 342] on button "Apply" at bounding box center [608, 344] width 61 height 22
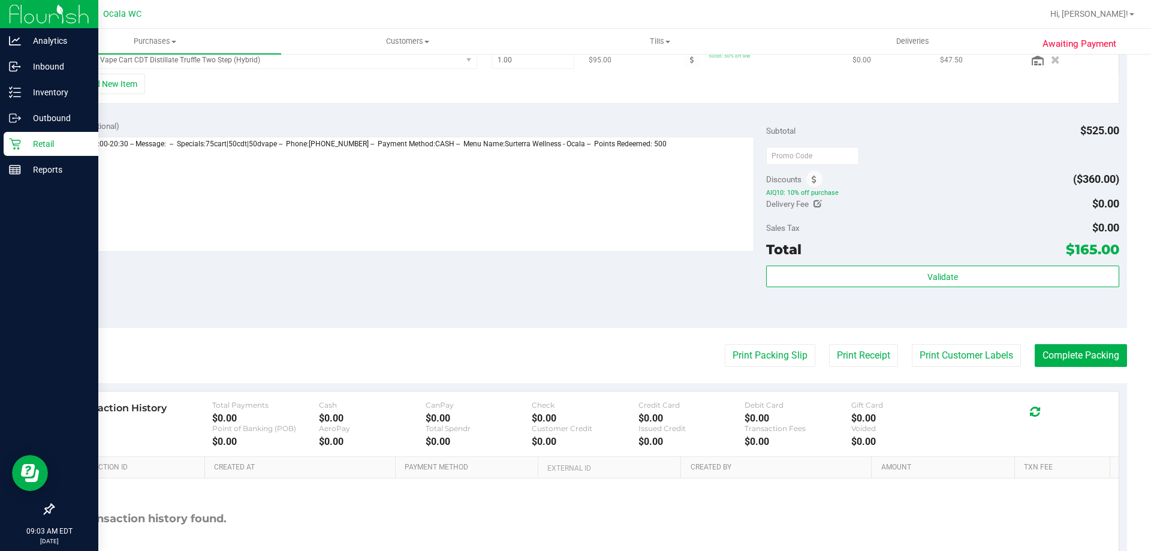
scroll to position [432, 0]
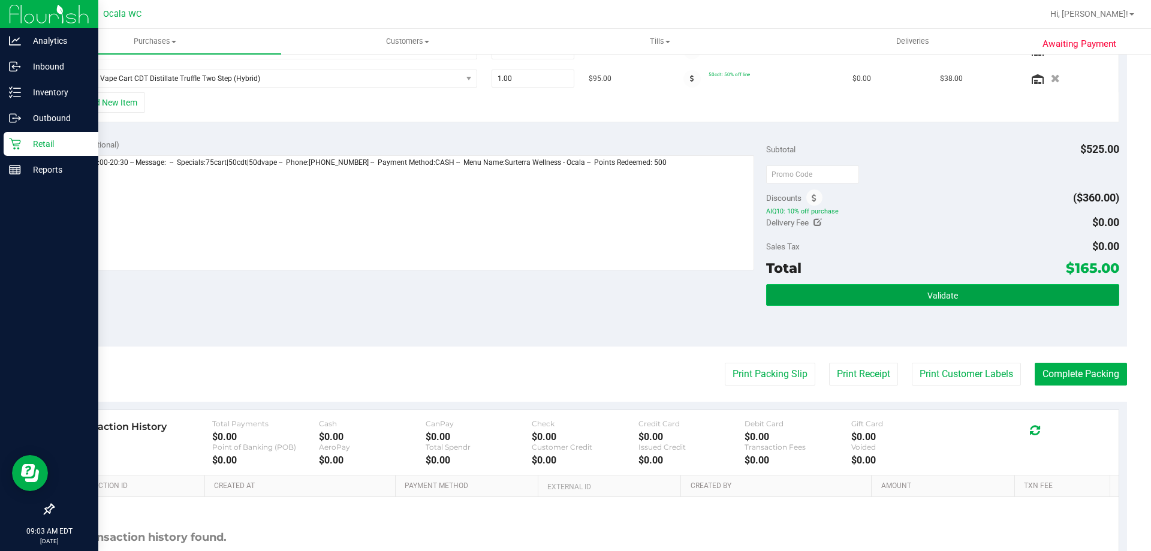
click at [878, 300] on button "Validate" at bounding box center [942, 295] width 352 height 22
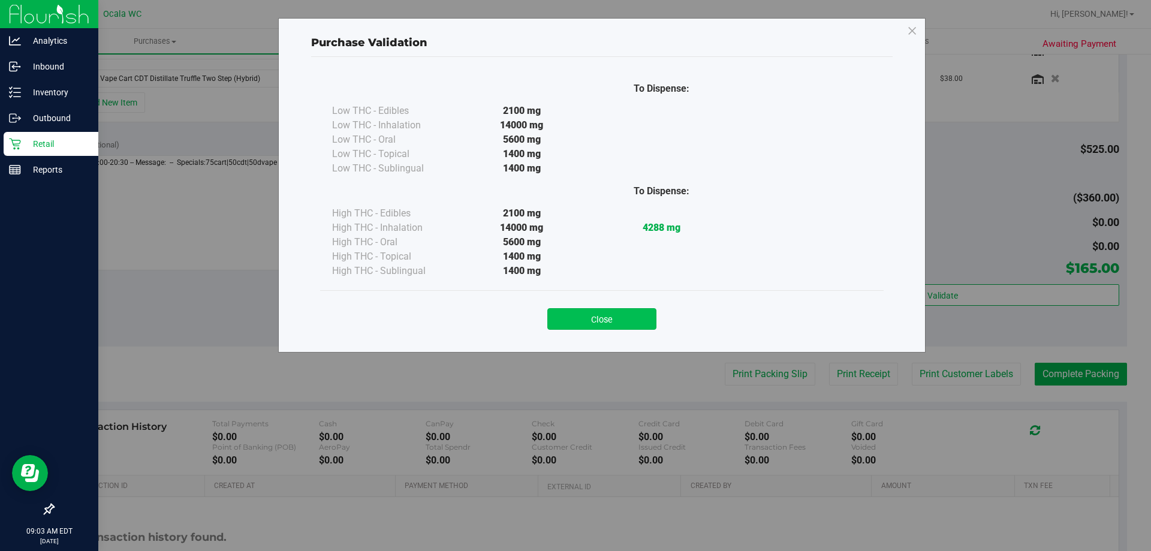
click at [616, 323] on button "Close" at bounding box center [601, 319] width 109 height 22
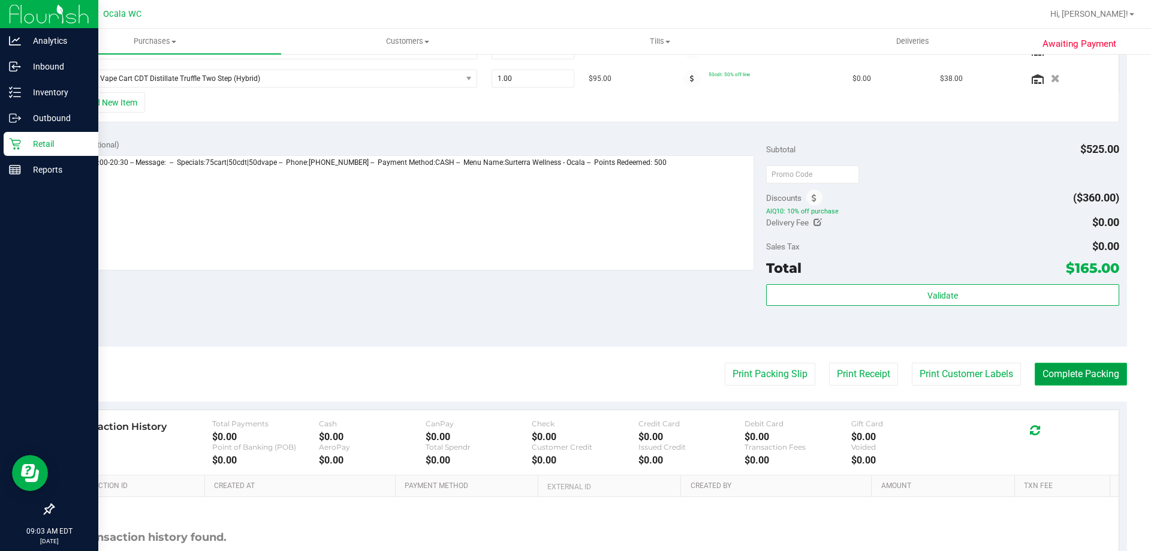
click at [1077, 382] on button "Complete Packing" at bounding box center [1081, 374] width 92 height 23
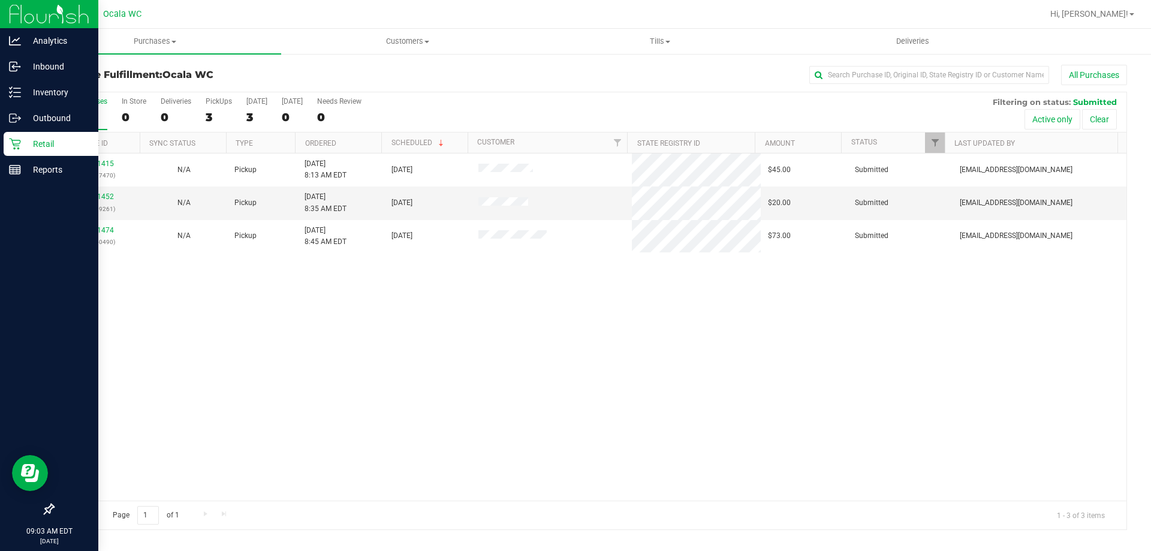
click at [432, 458] on div "11821415 (316337470) N/A Pickup 8/21/2025 8:13 AM EDT 8/21/2025 $45.00 Submitte…" at bounding box center [589, 326] width 1073 height 347
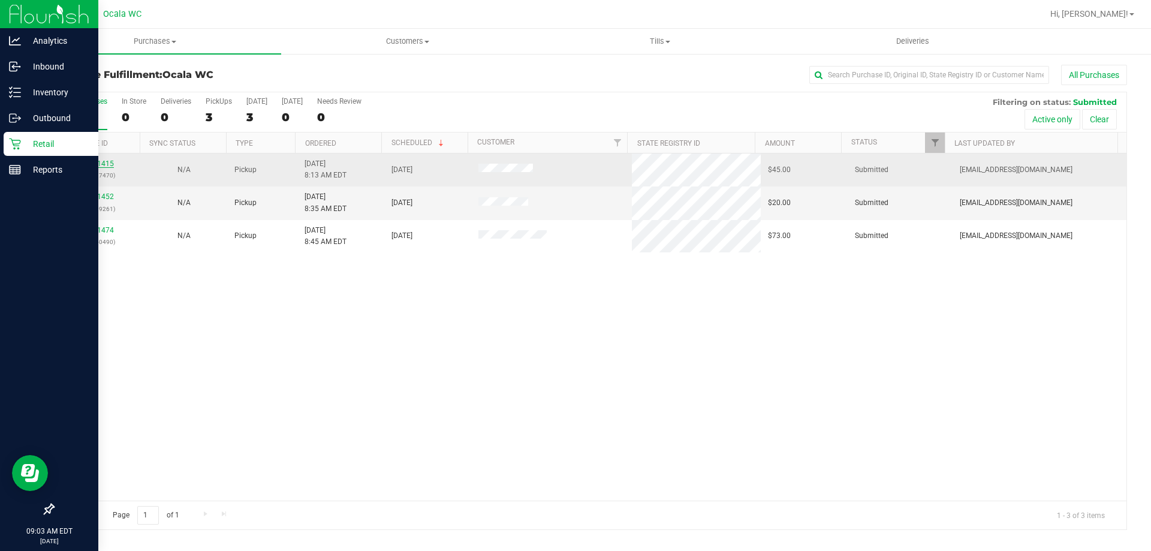
click at [106, 167] on link "11821415" at bounding box center [97, 163] width 34 height 8
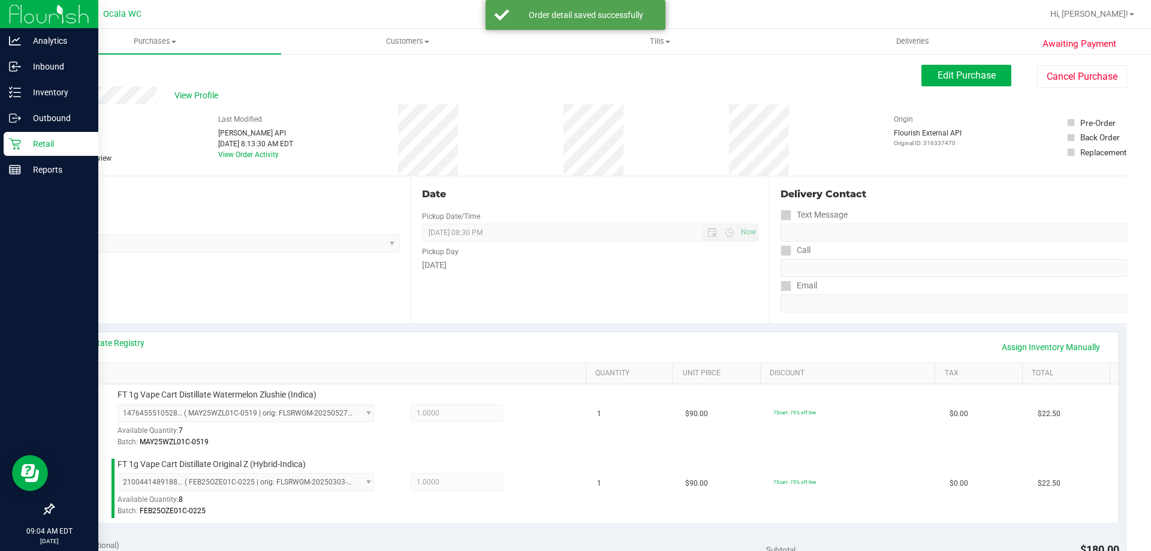
scroll to position [499, 0]
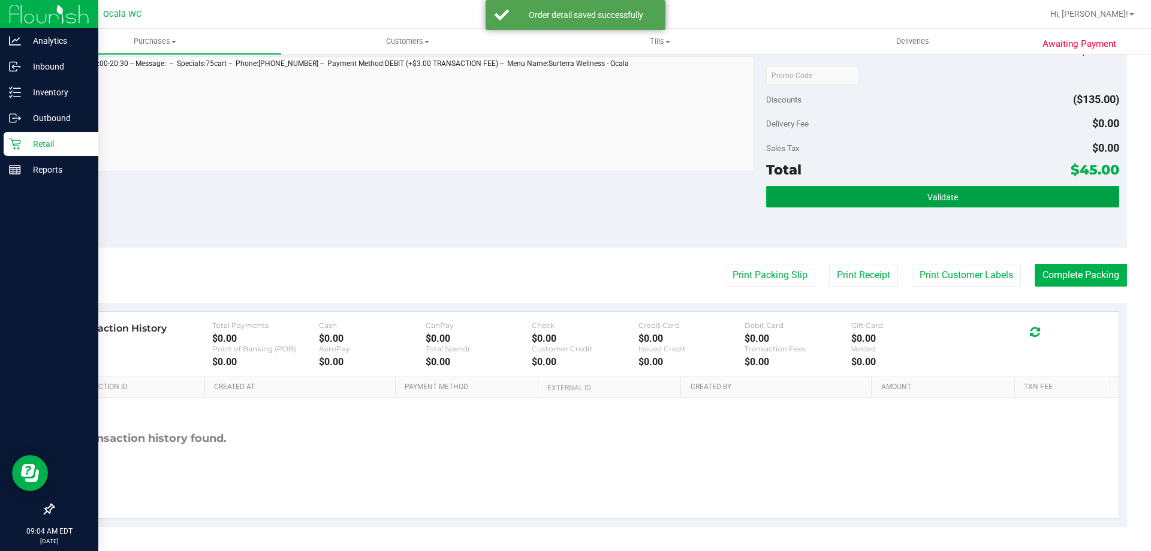
click at [926, 205] on button "Validate" at bounding box center [942, 197] width 352 height 22
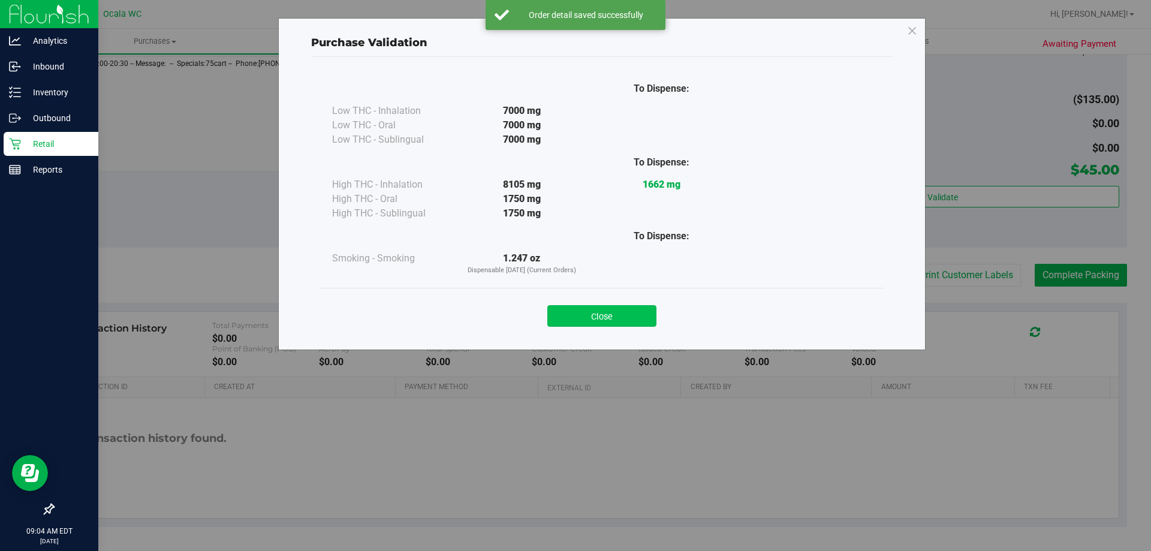
click at [604, 319] on button "Close" at bounding box center [601, 316] width 109 height 22
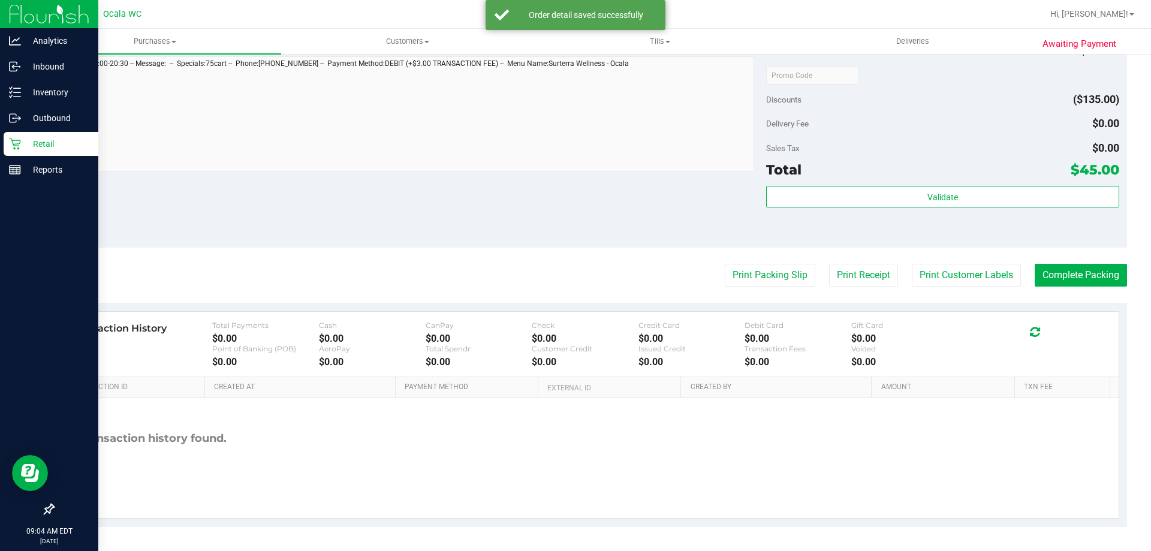
click at [889, 133] on div "Delivery Fee $0.00" at bounding box center [942, 124] width 352 height 22
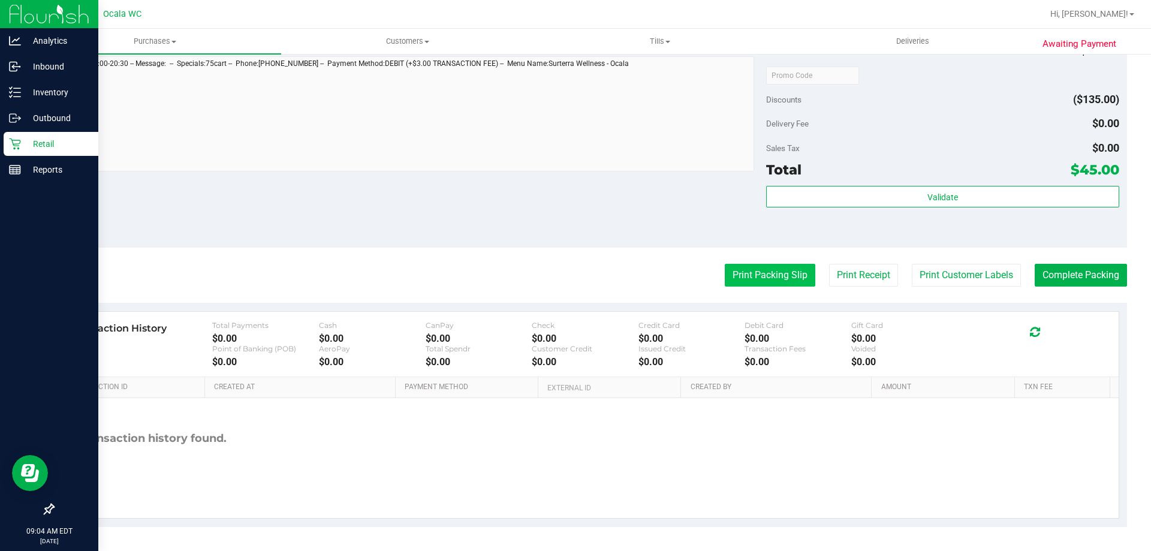
click at [776, 276] on button "Print Packing Slip" at bounding box center [770, 275] width 91 height 23
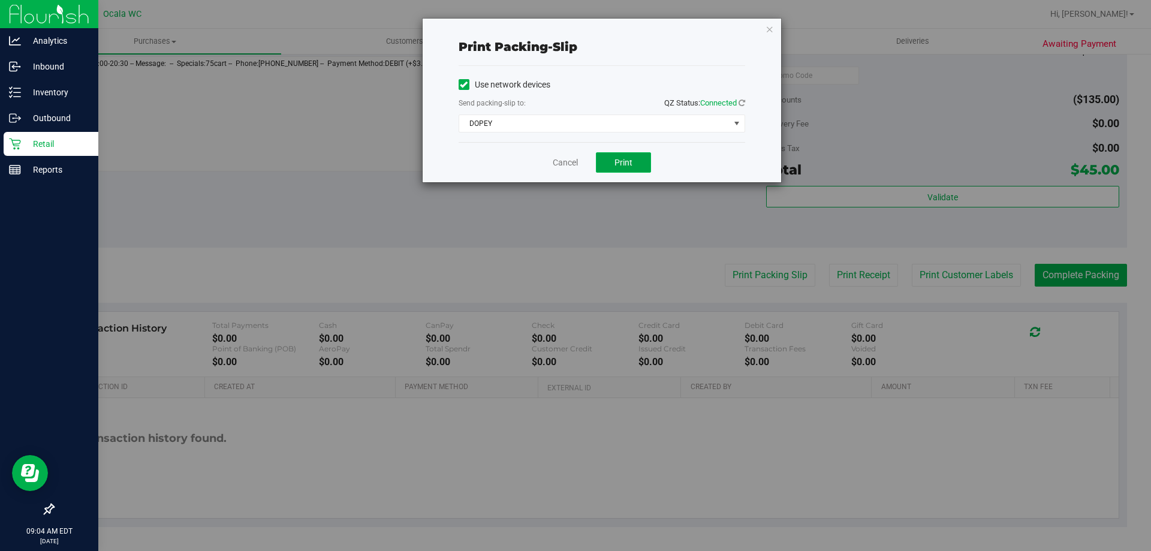
click at [629, 163] on span "Print" at bounding box center [623, 163] width 18 height 10
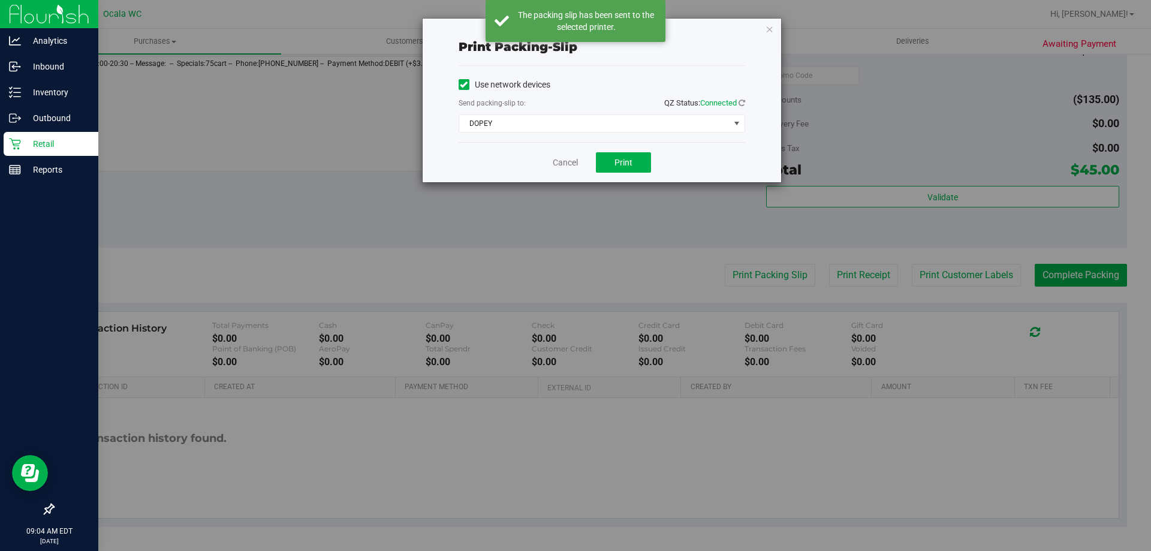
click at [584, 220] on div "Print packing-slip Use network devices Send packing-slip to: QZ Status: Connect…" at bounding box center [580, 275] width 1160 height 551
click at [572, 158] on link "Cancel" at bounding box center [565, 162] width 25 height 13
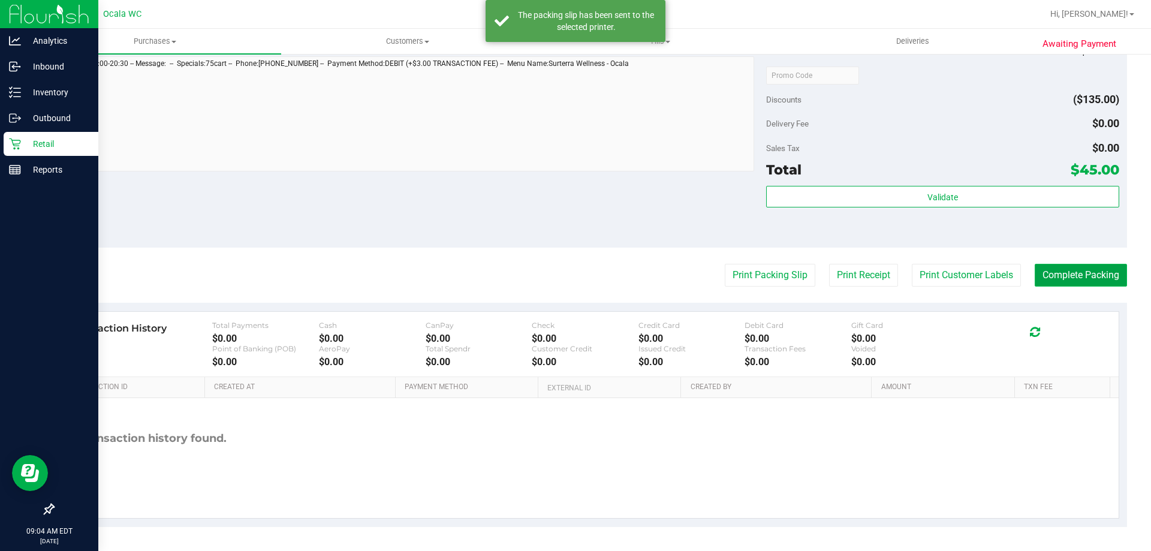
click at [1101, 273] on button "Complete Packing" at bounding box center [1081, 275] width 92 height 23
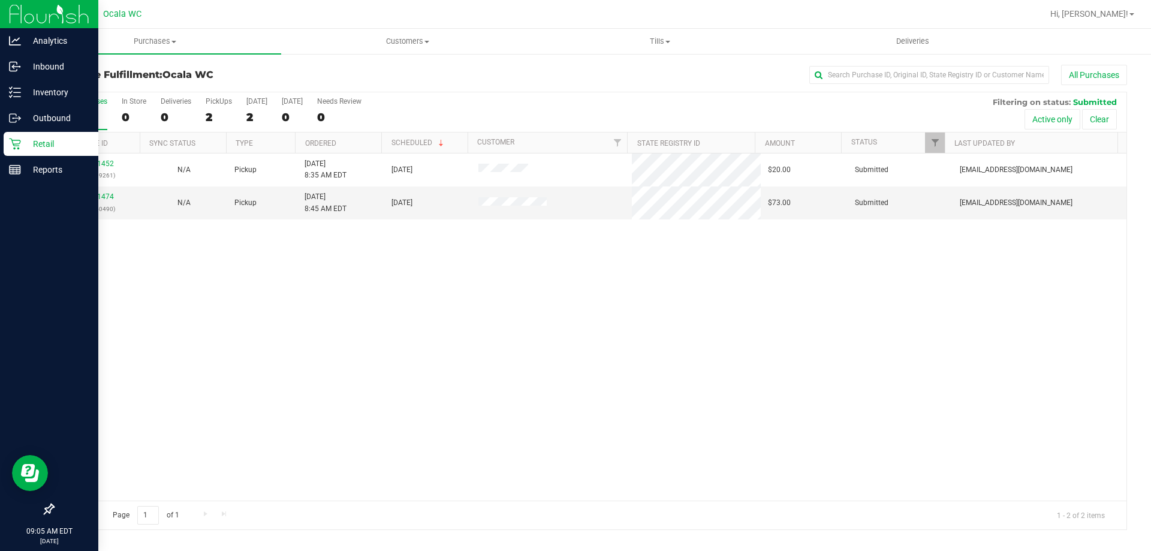
click at [608, 335] on div "11821452 (316339261) N/A Pickup 8/21/2025 8:35 AM EDT 8/21/2025 $20.00 Submitte…" at bounding box center [589, 326] width 1073 height 347
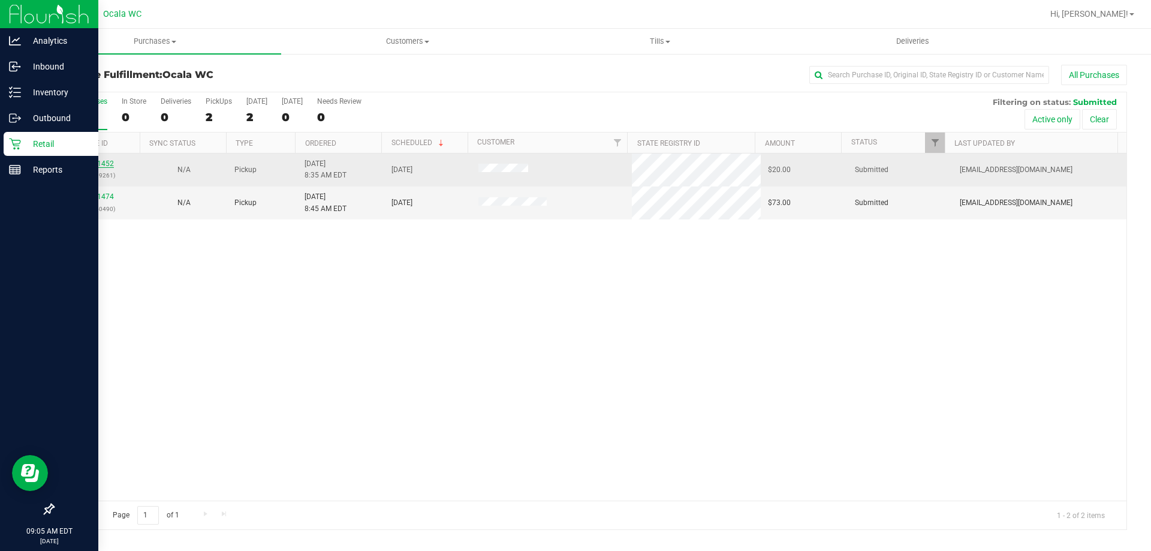
click at [97, 164] on link "11821452" at bounding box center [97, 163] width 34 height 8
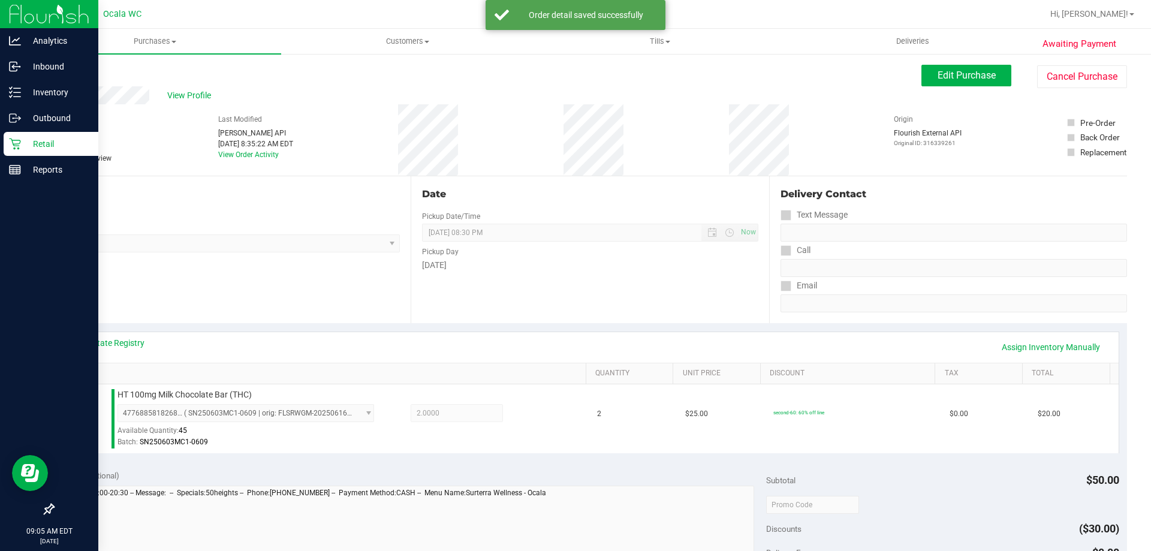
scroll to position [429, 0]
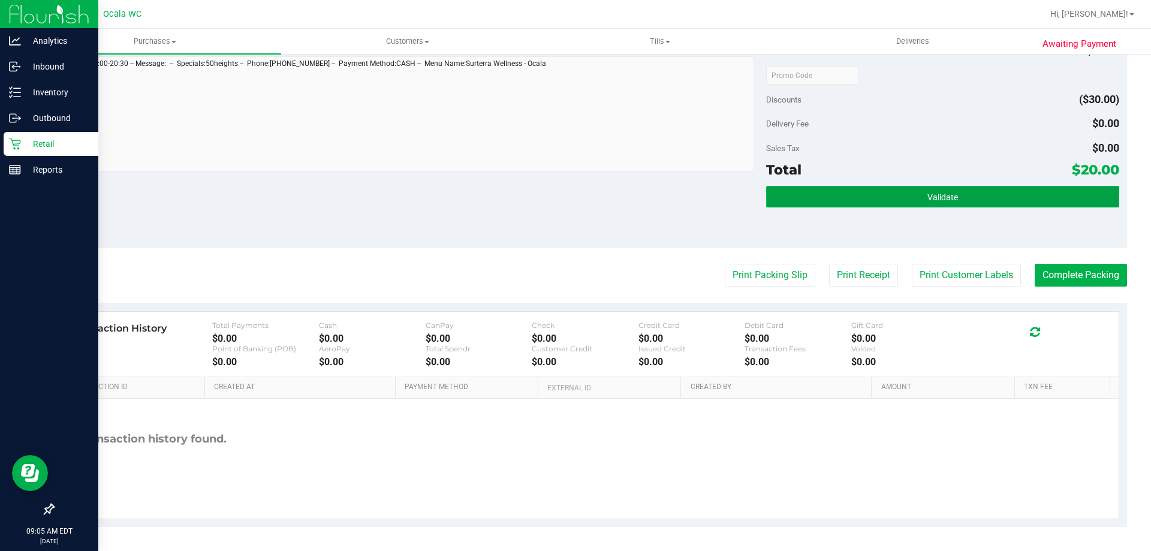
click at [903, 189] on button "Validate" at bounding box center [942, 197] width 352 height 22
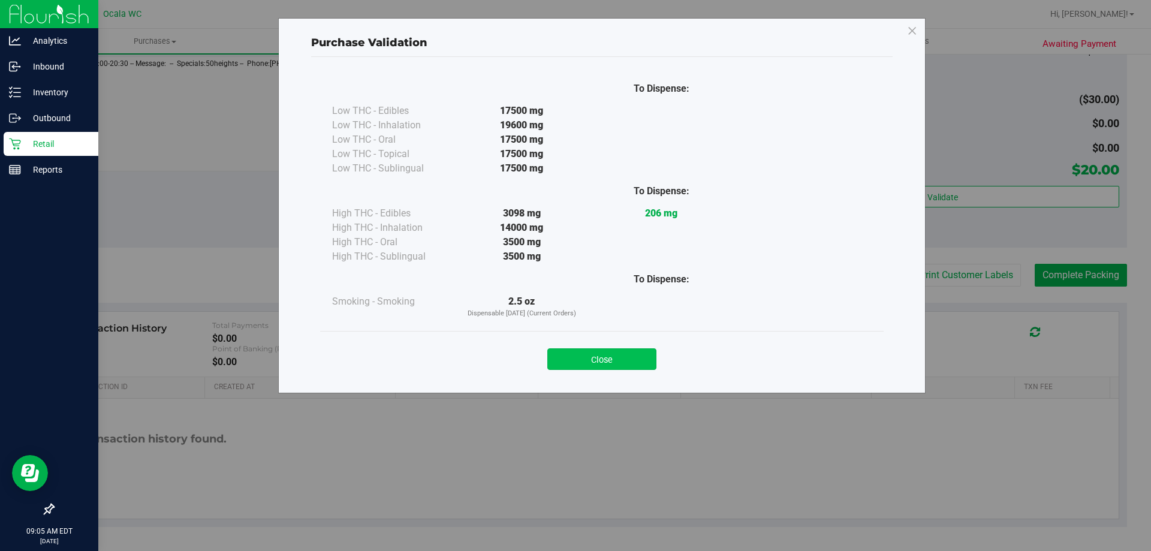
click at [625, 366] on button "Close" at bounding box center [601, 359] width 109 height 22
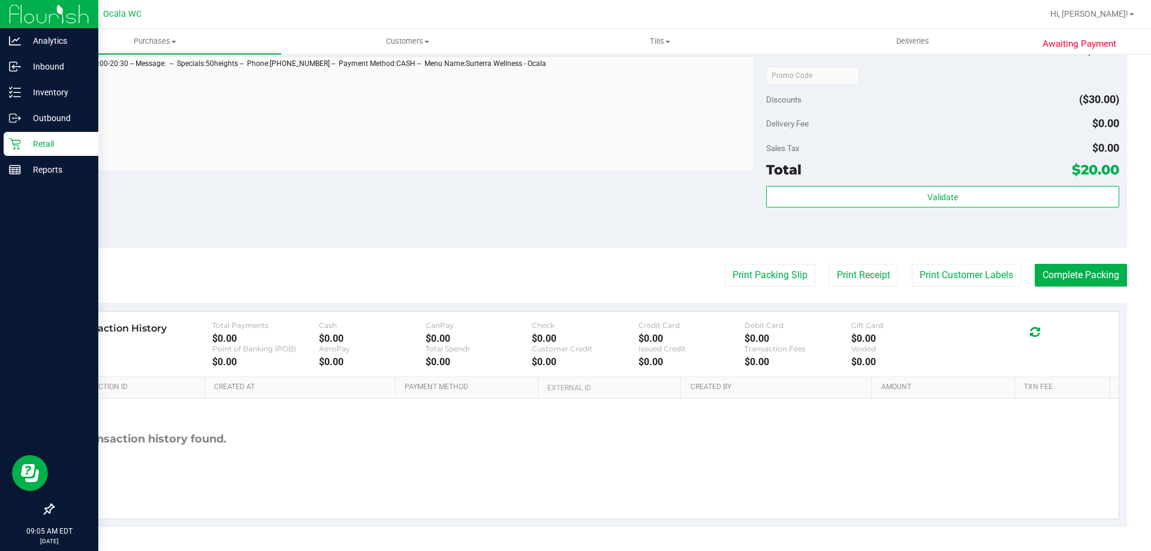
click at [993, 135] on div "Subtotal $50.00 Discounts ($30.00) Delivery Fee $0.00 Sales Tax $0.00 Total $20…" at bounding box center [942, 140] width 352 height 200
click at [1096, 279] on button "Complete Packing" at bounding box center [1081, 275] width 92 height 23
click at [741, 266] on button "Print Packing Slip" at bounding box center [760, 275] width 91 height 23
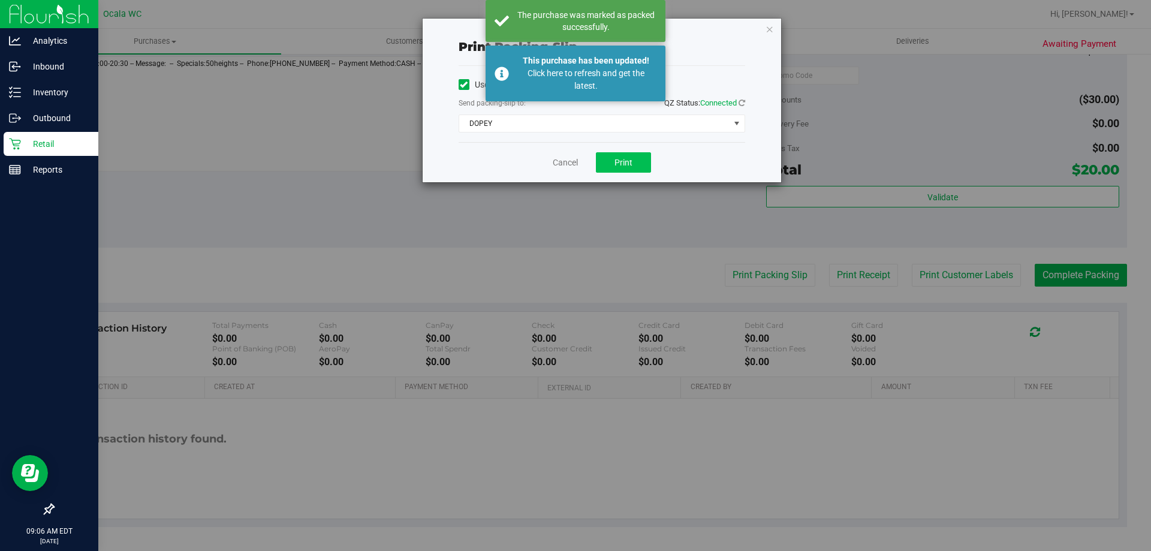
click at [626, 163] on span "Print" at bounding box center [623, 163] width 18 height 10
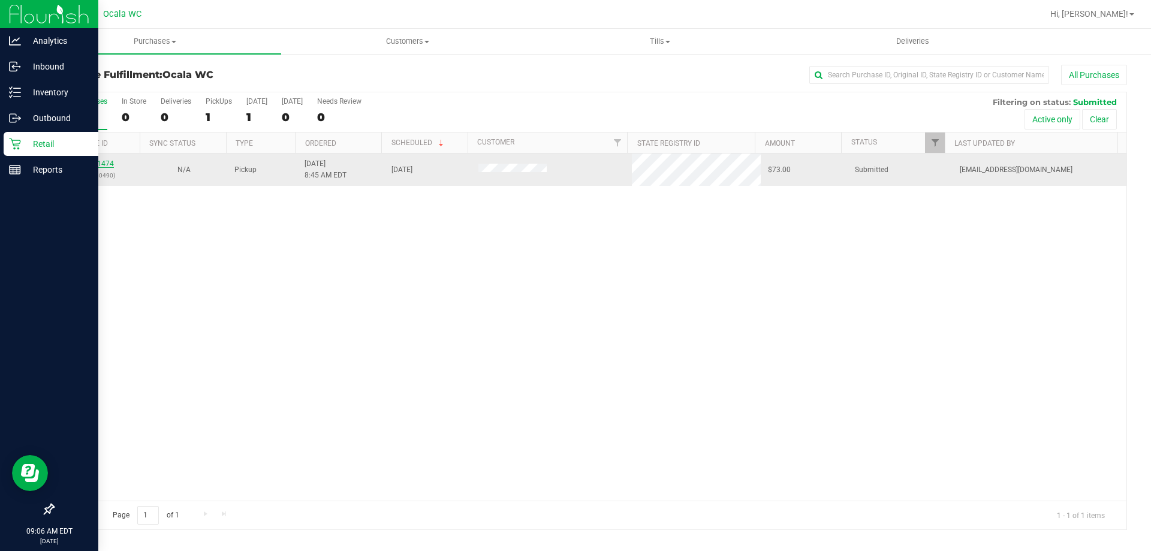
click at [99, 166] on link "11821474" at bounding box center [97, 163] width 34 height 8
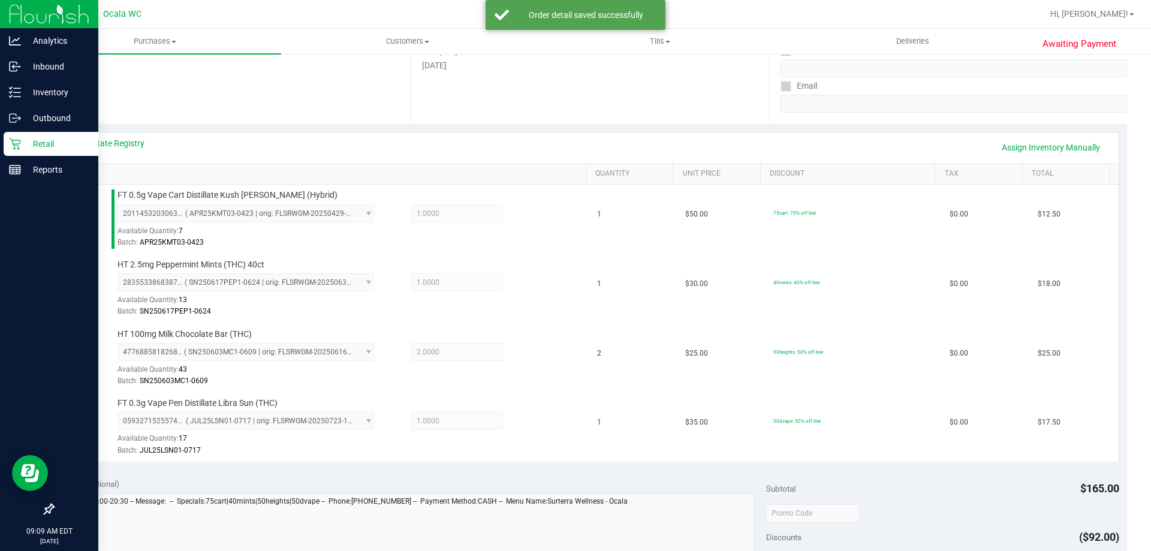
scroll to position [637, 0]
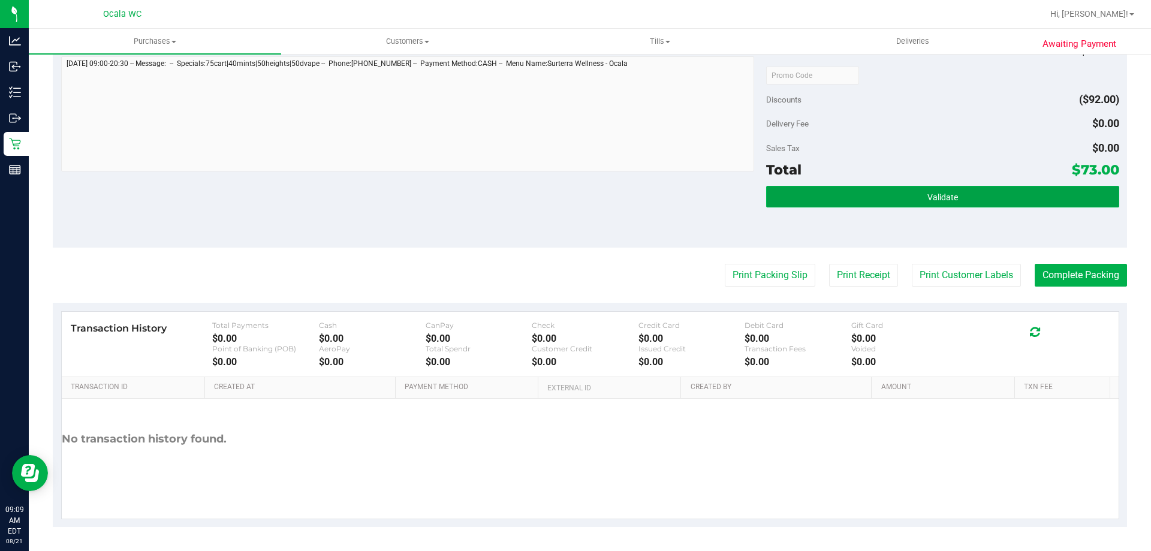
click at [966, 202] on button "Validate" at bounding box center [942, 197] width 352 height 22
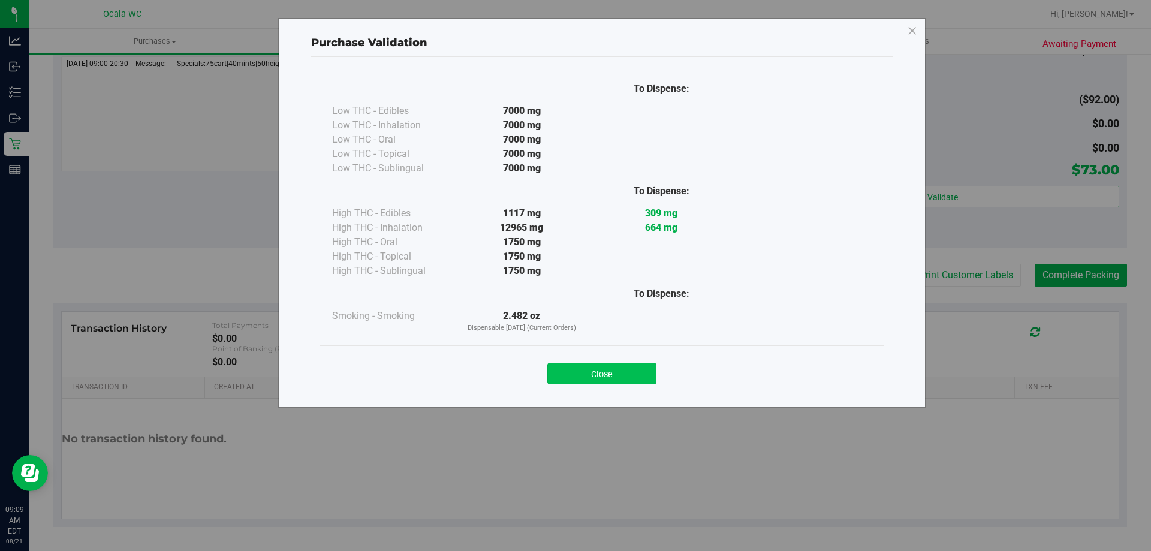
click at [624, 383] on button "Close" at bounding box center [601, 374] width 109 height 22
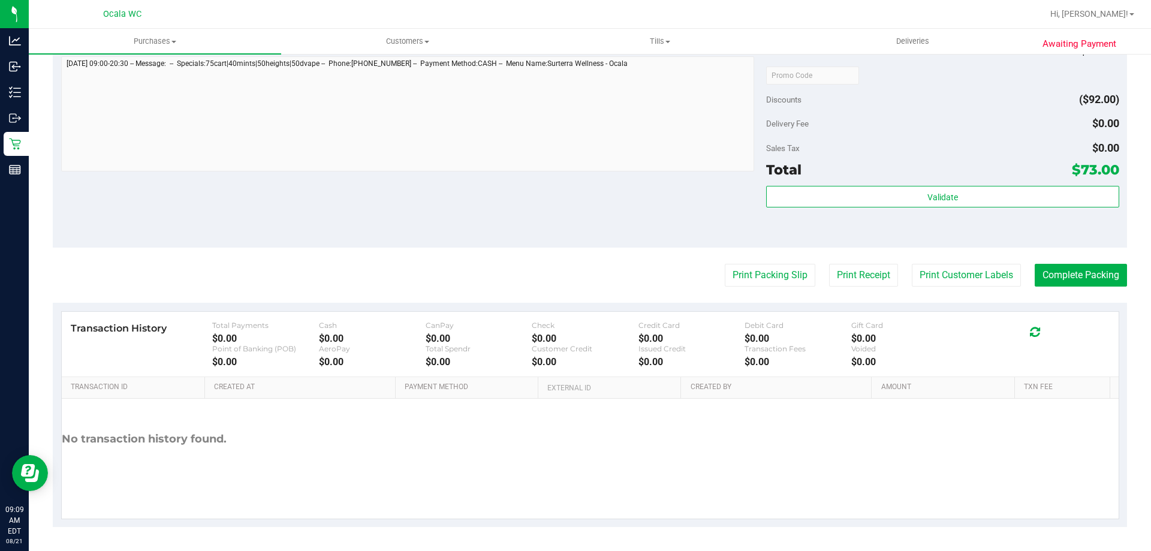
click at [964, 128] on div "Delivery Fee $0.00" at bounding box center [942, 124] width 352 height 22
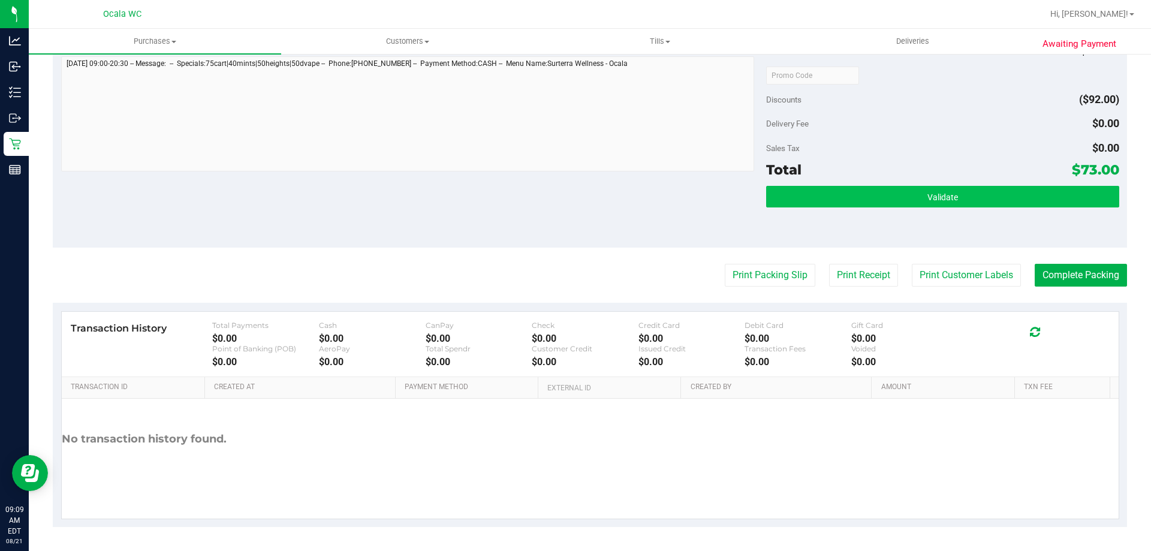
click at [927, 201] on span "Validate" at bounding box center [942, 197] width 31 height 10
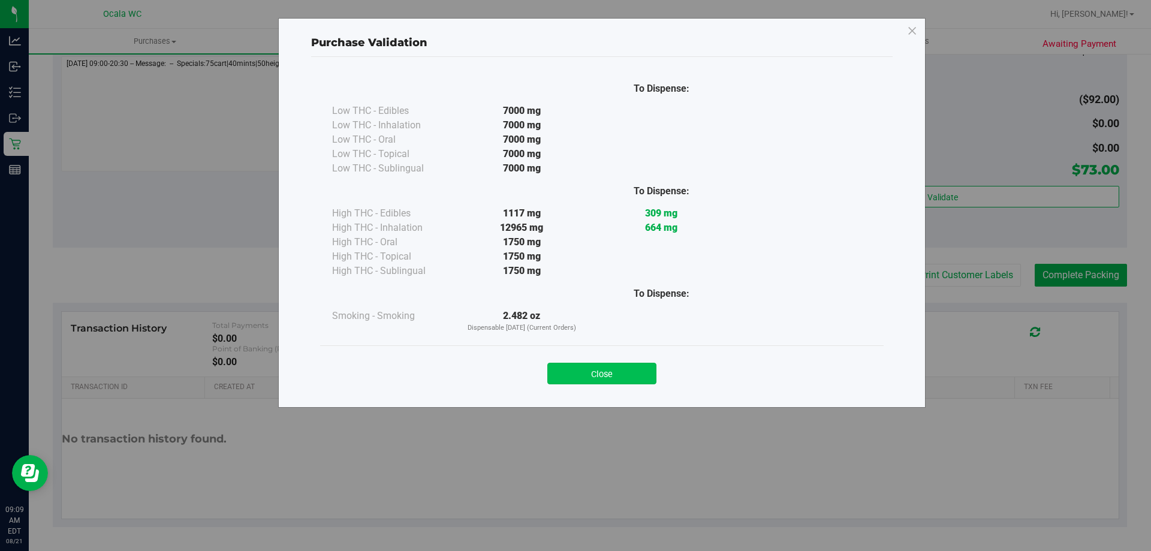
click at [619, 382] on button "Close" at bounding box center [601, 374] width 109 height 22
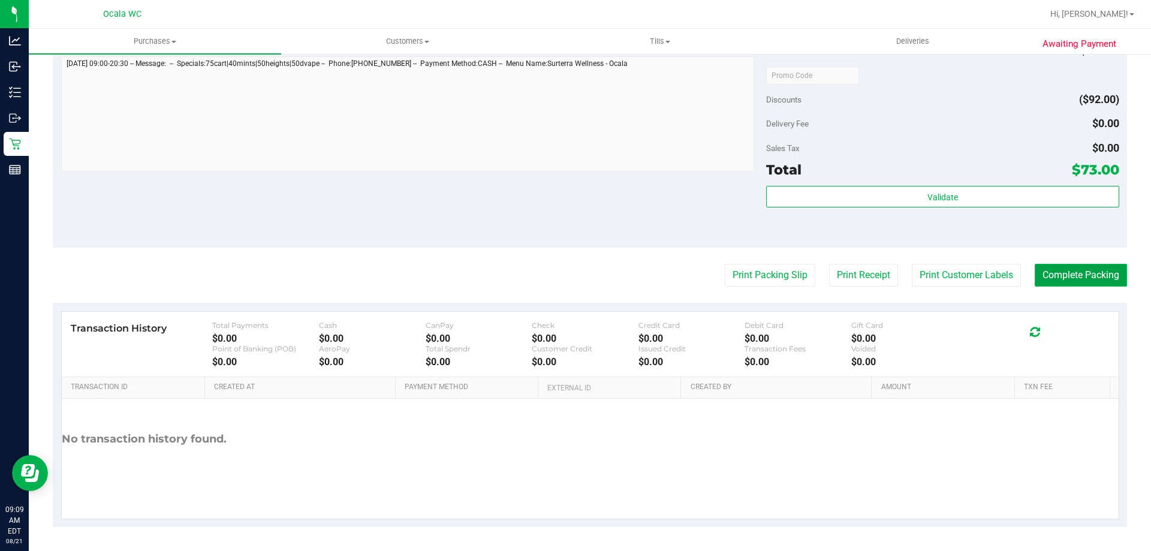
click at [1085, 279] on button "Complete Packing" at bounding box center [1081, 275] width 92 height 23
click at [751, 281] on button "Print Packing Slip" at bounding box center [760, 275] width 91 height 23
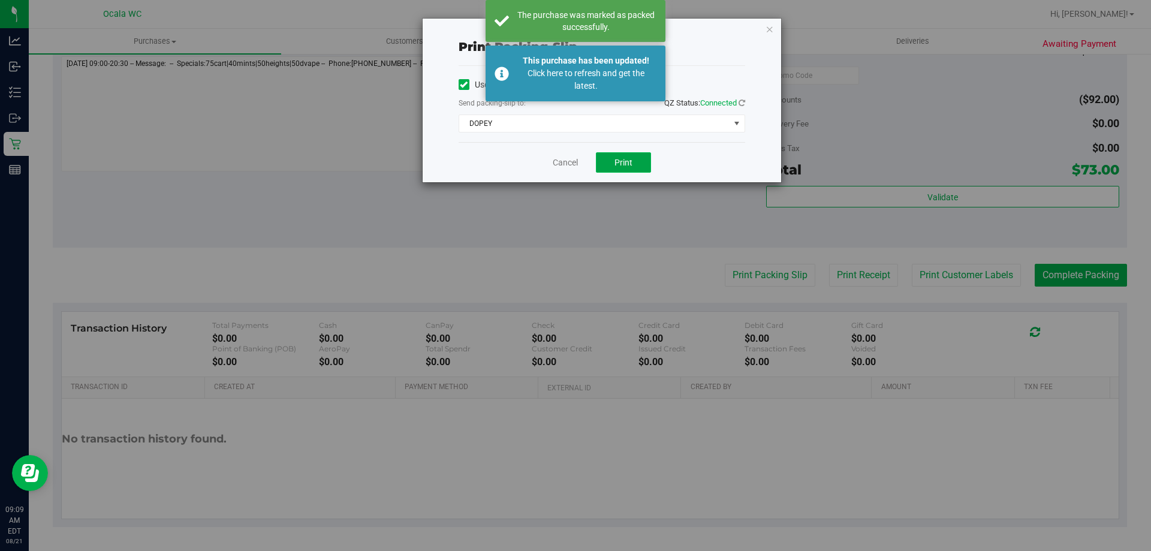
click at [634, 156] on button "Print" at bounding box center [623, 162] width 55 height 20
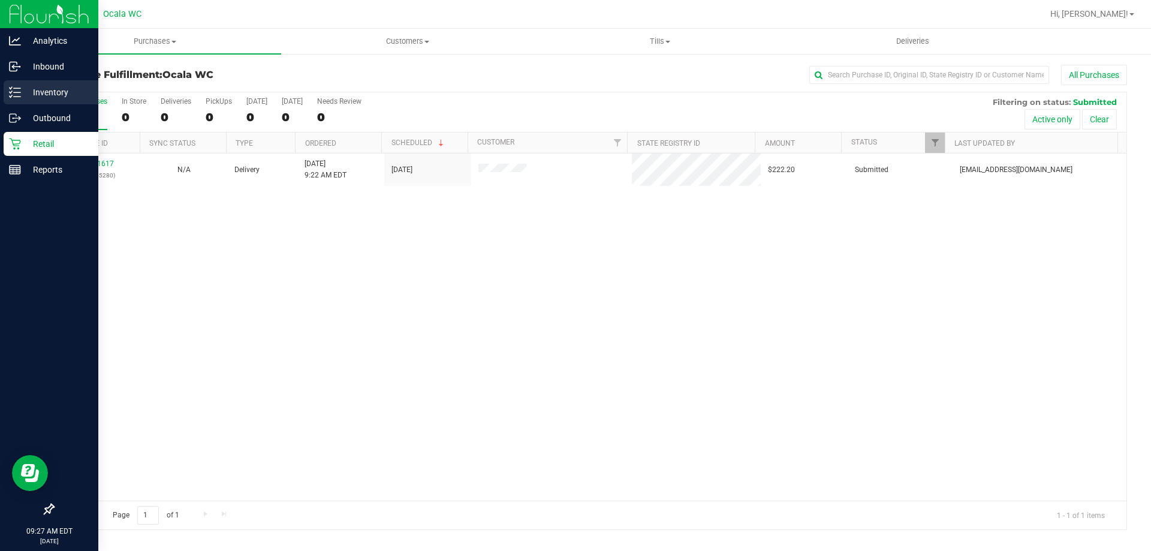
click at [37, 88] on p "Inventory" at bounding box center [57, 92] width 72 height 14
click at [14, 89] on icon at bounding box center [15, 92] width 12 height 12
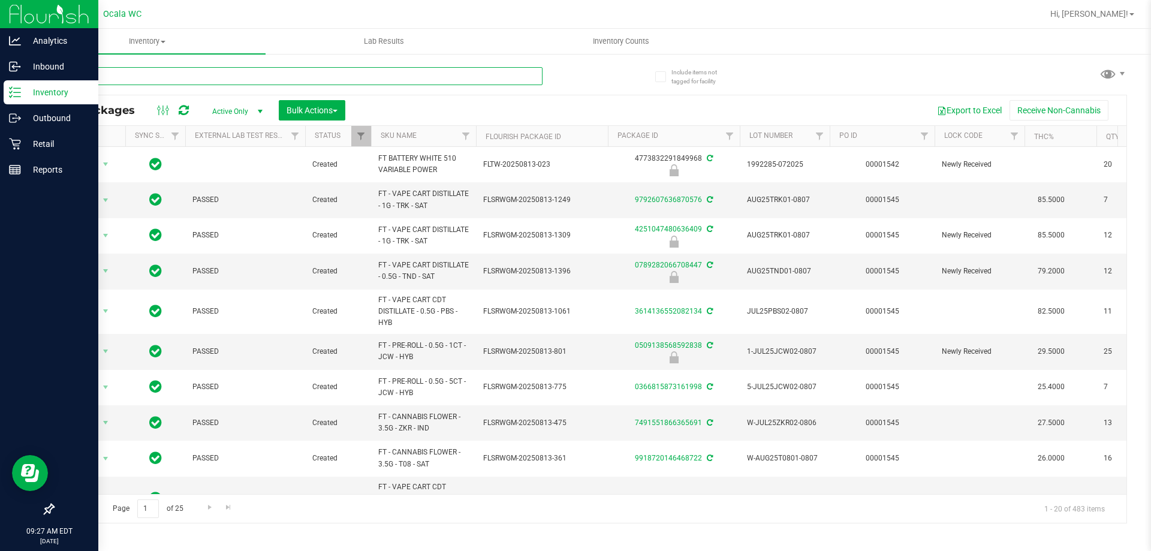
click at [434, 80] on input "text" at bounding box center [298, 76] width 490 height 18
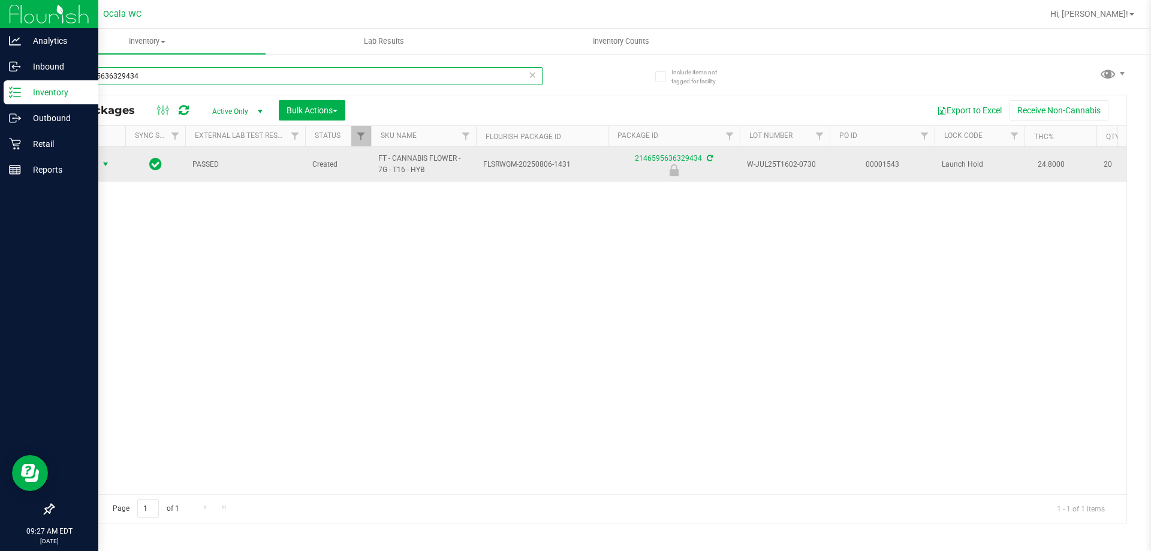
type input "2146595636329434"
click at [94, 170] on span "Action" at bounding box center [81, 164] width 32 height 17
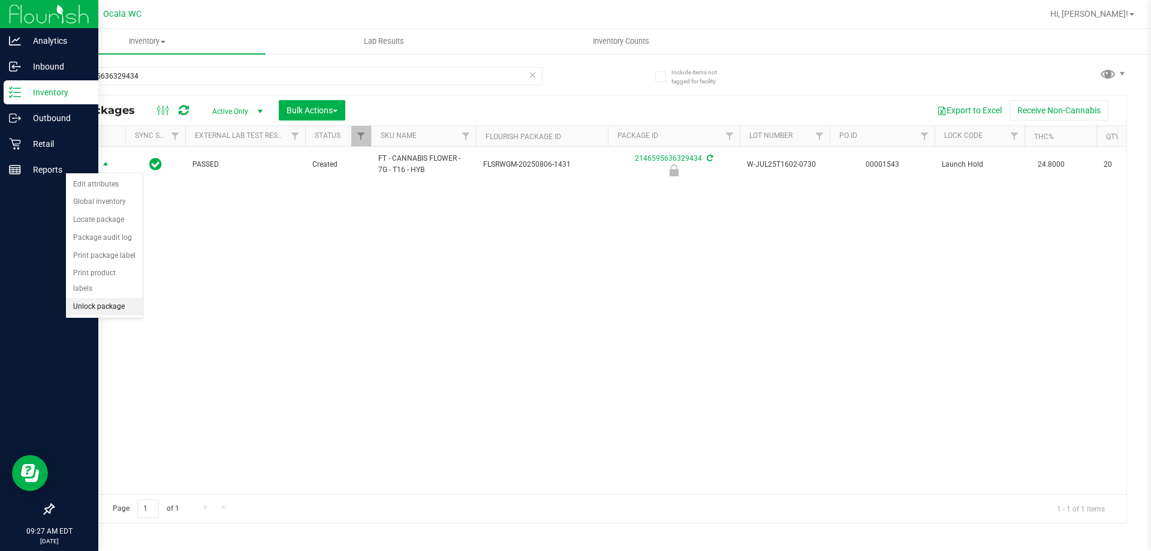
click at [89, 298] on li "Unlock package" at bounding box center [104, 307] width 77 height 18
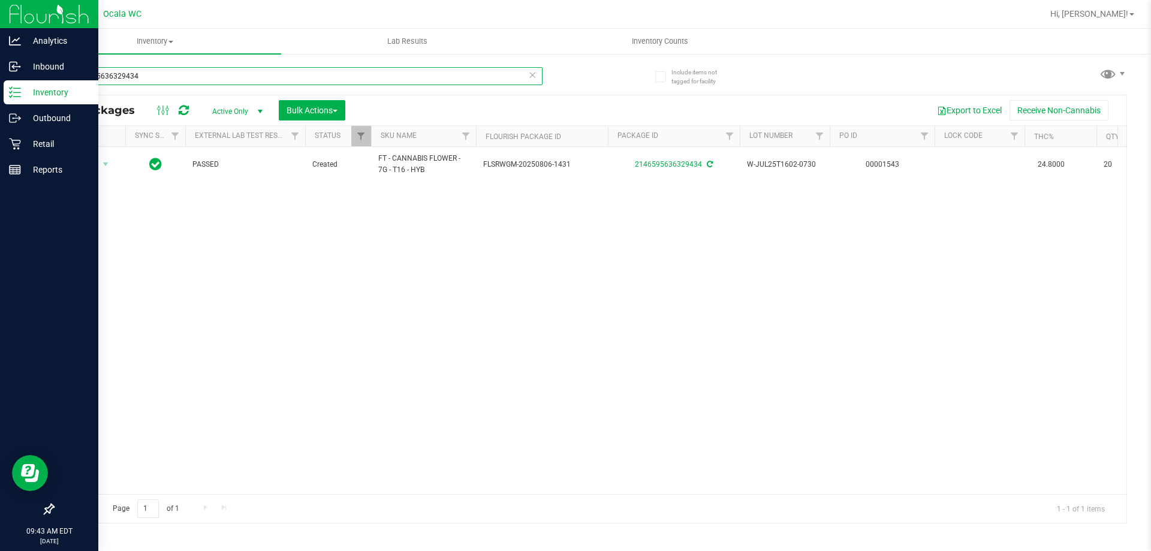
click at [207, 70] on input "2146595636329434" at bounding box center [298, 76] width 490 height 18
type input "2"
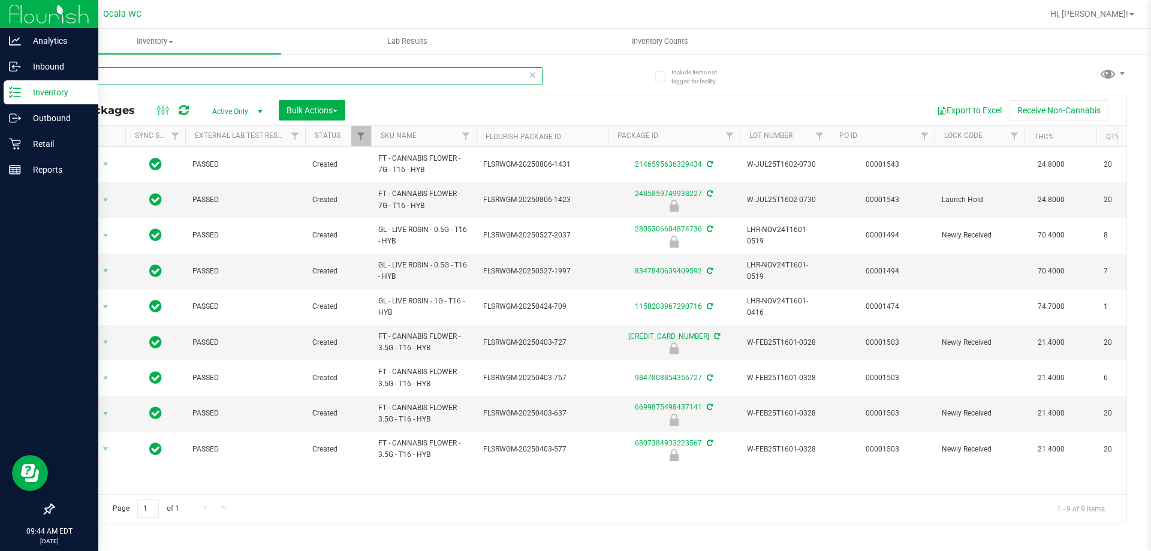
click at [212, 74] on input "t16" at bounding box center [298, 76] width 490 height 18
type input "t"
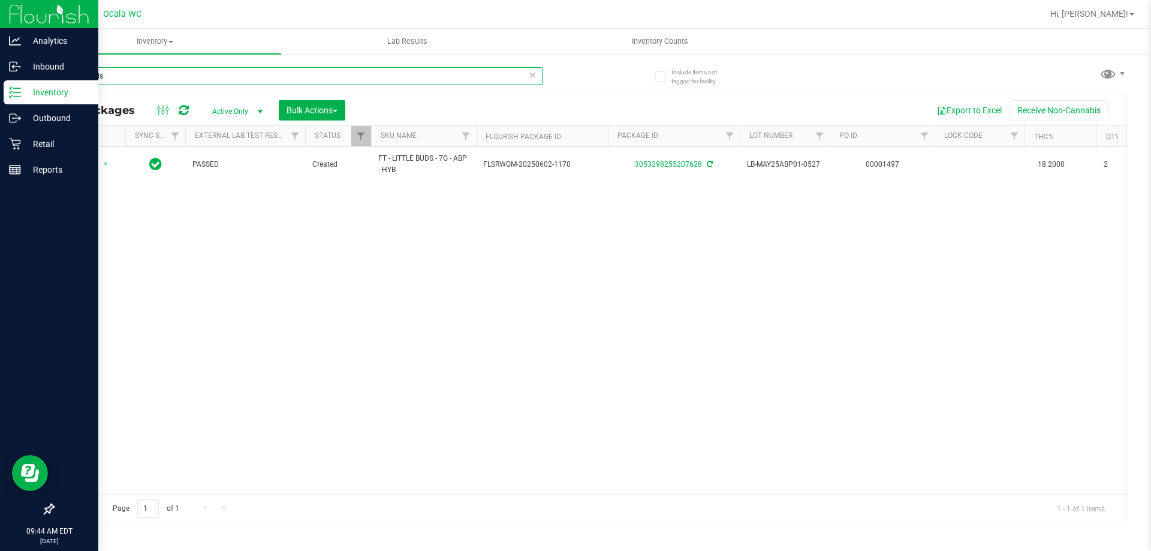
type input "little buds"
click at [114, 79] on input "little buds" at bounding box center [298, 76] width 490 height 18
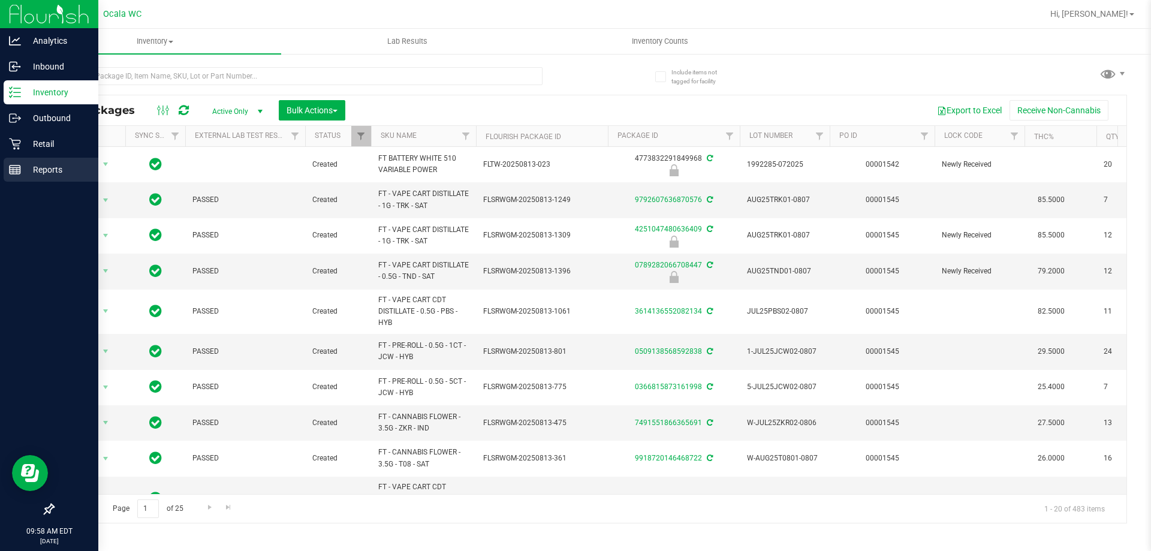
click at [15, 168] on line at bounding box center [15, 168] width 11 height 0
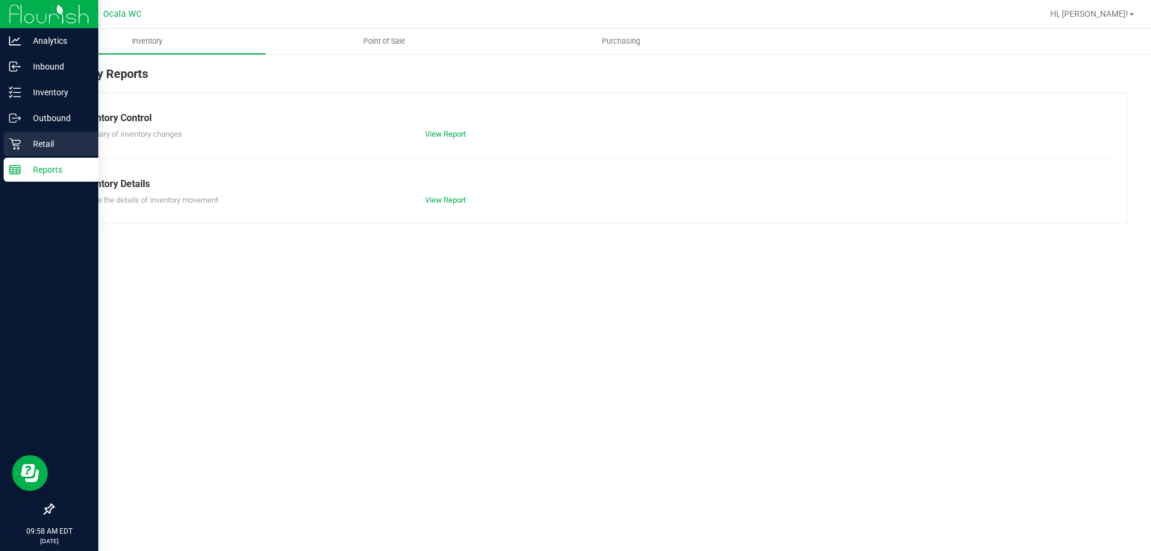
click at [22, 147] on p "Retail" at bounding box center [57, 144] width 72 height 14
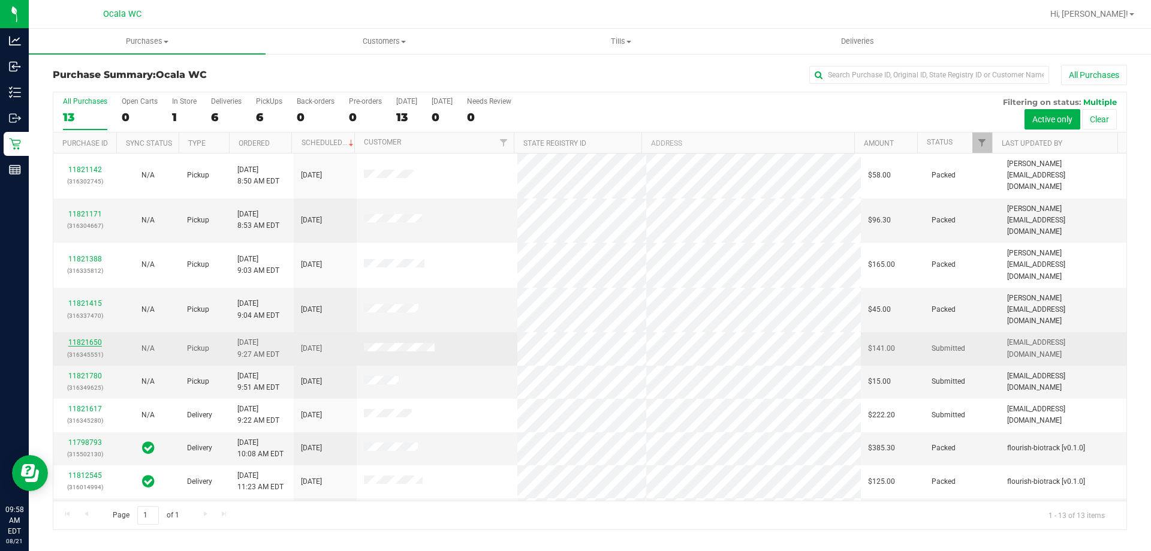
click at [91, 338] on link "11821650" at bounding box center [85, 342] width 34 height 8
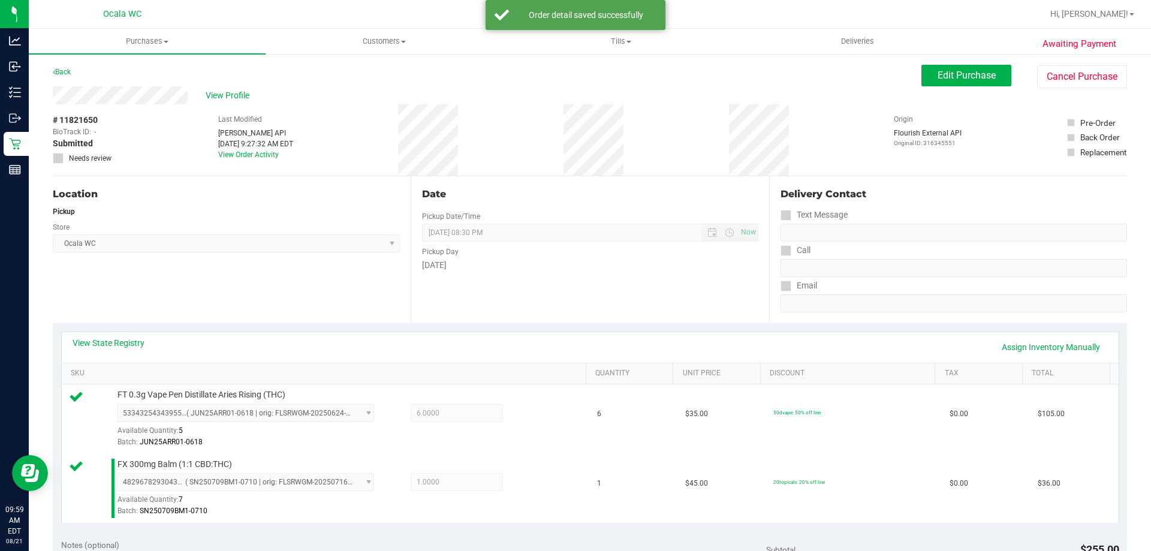
scroll to position [499, 0]
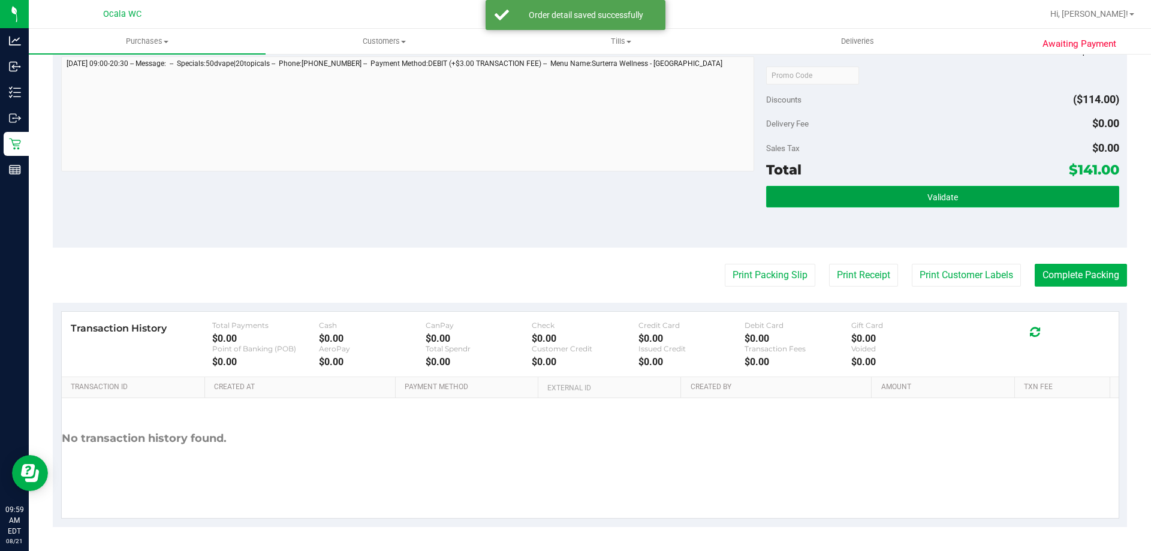
click at [940, 196] on span "Validate" at bounding box center [942, 197] width 31 height 10
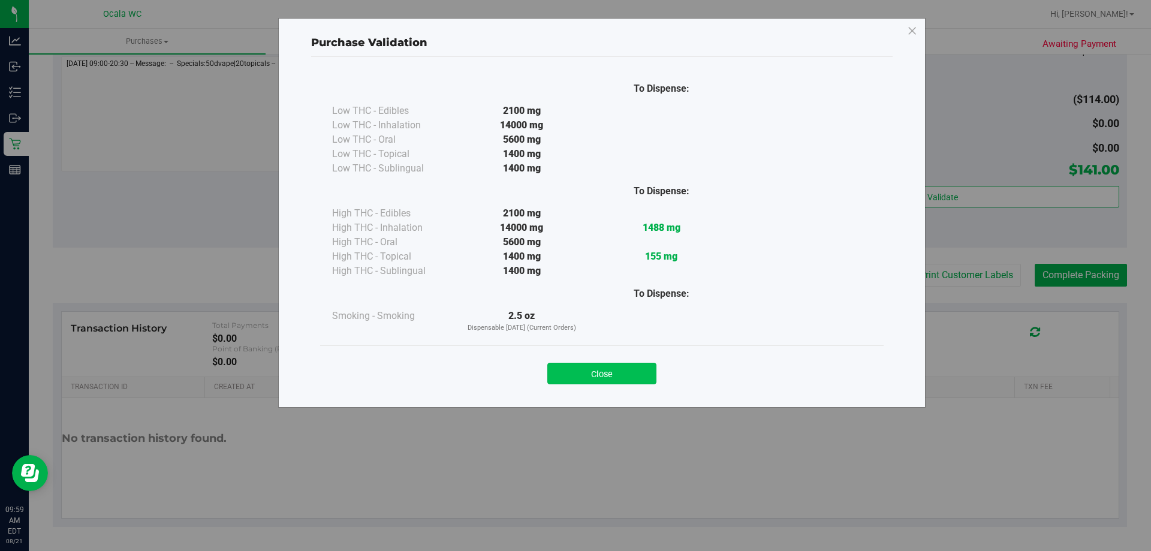
click at [605, 383] on button "Close" at bounding box center [601, 374] width 109 height 22
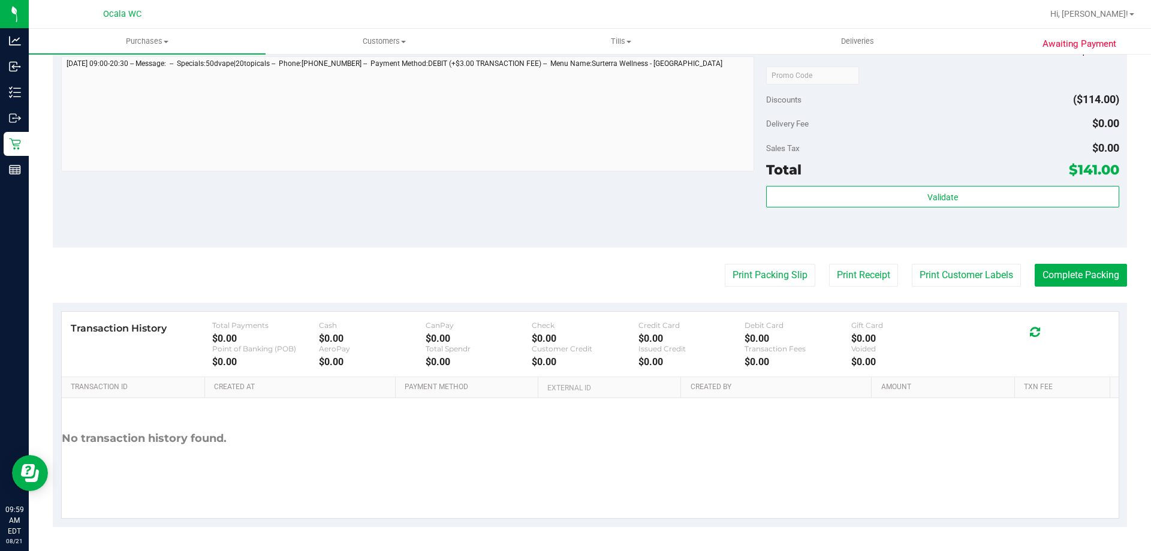
click at [948, 110] on div "Subtotal $255.00 Discounts ($114.00) Delivery Fee $0.00 Sales Tax $0.00 Total $…" at bounding box center [942, 140] width 352 height 200
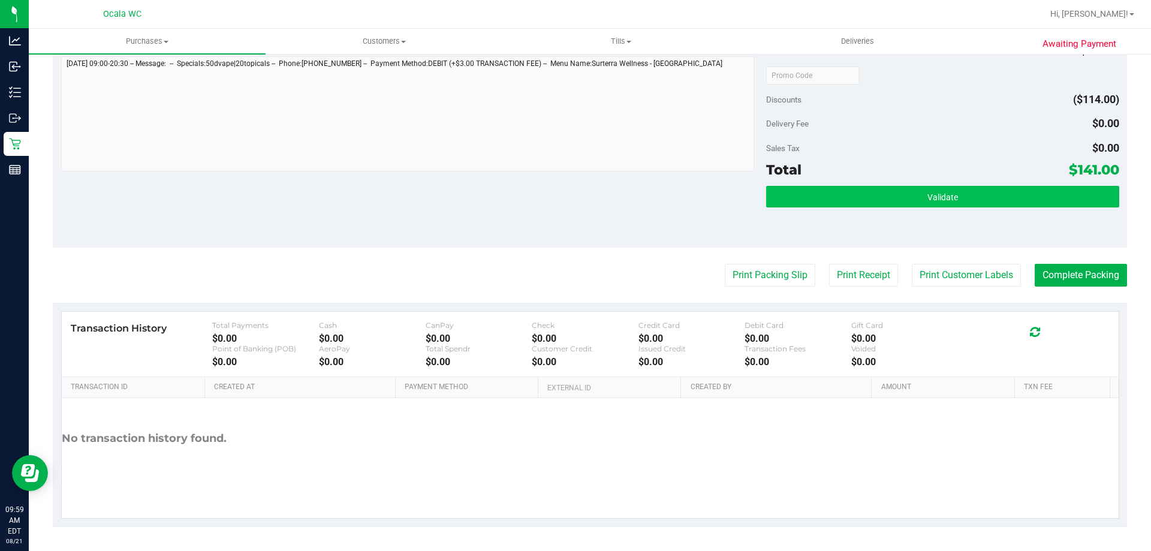
click at [939, 206] on button "Validate" at bounding box center [942, 197] width 352 height 22
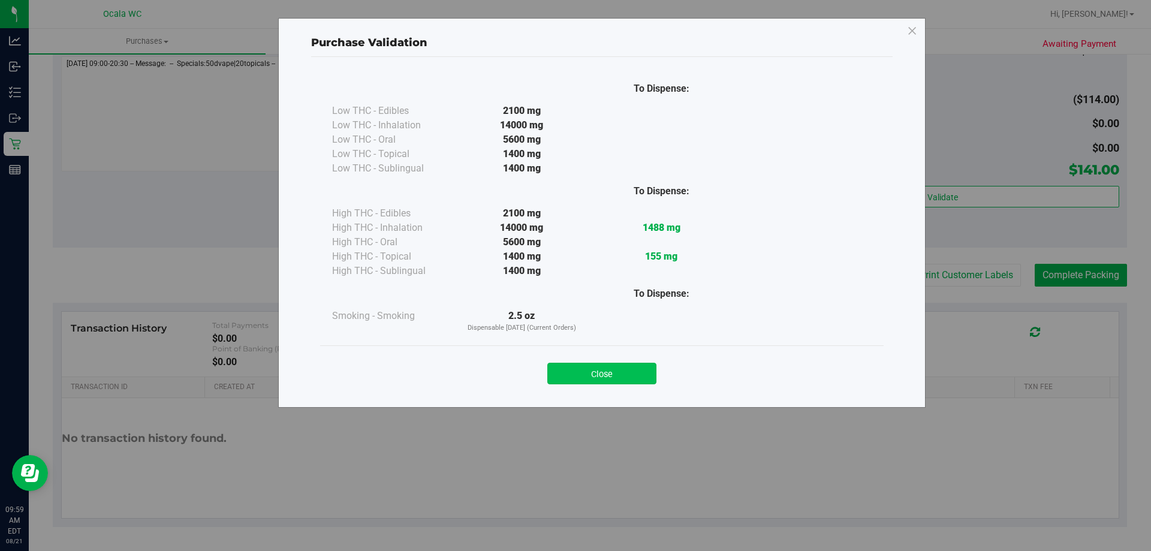
click at [632, 376] on button "Close" at bounding box center [601, 374] width 109 height 22
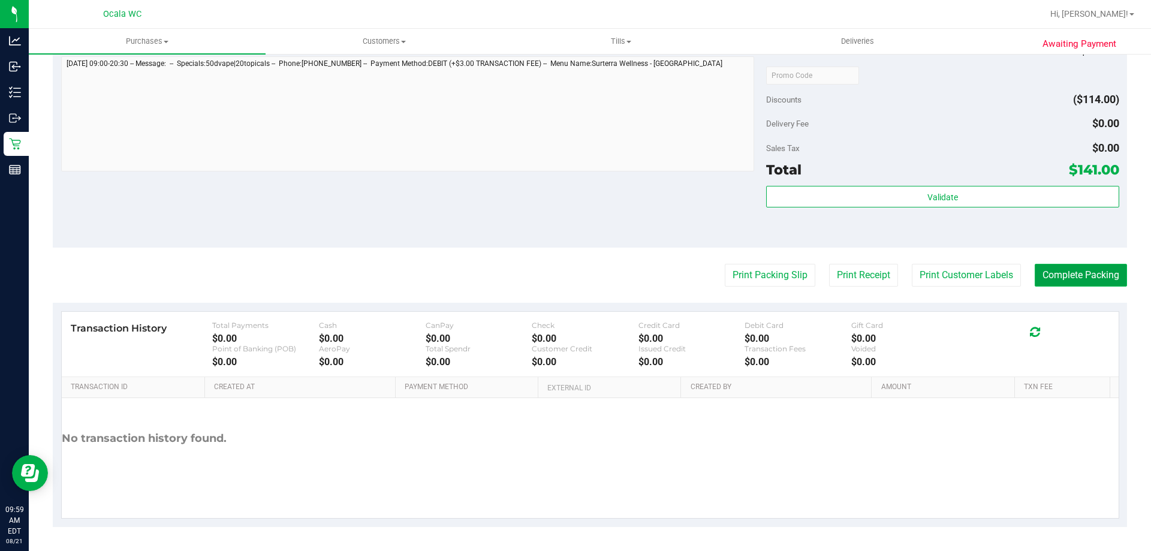
click at [1087, 268] on button "Complete Packing" at bounding box center [1081, 275] width 92 height 23
click at [744, 274] on button "Print Packing Slip" at bounding box center [760, 275] width 91 height 23
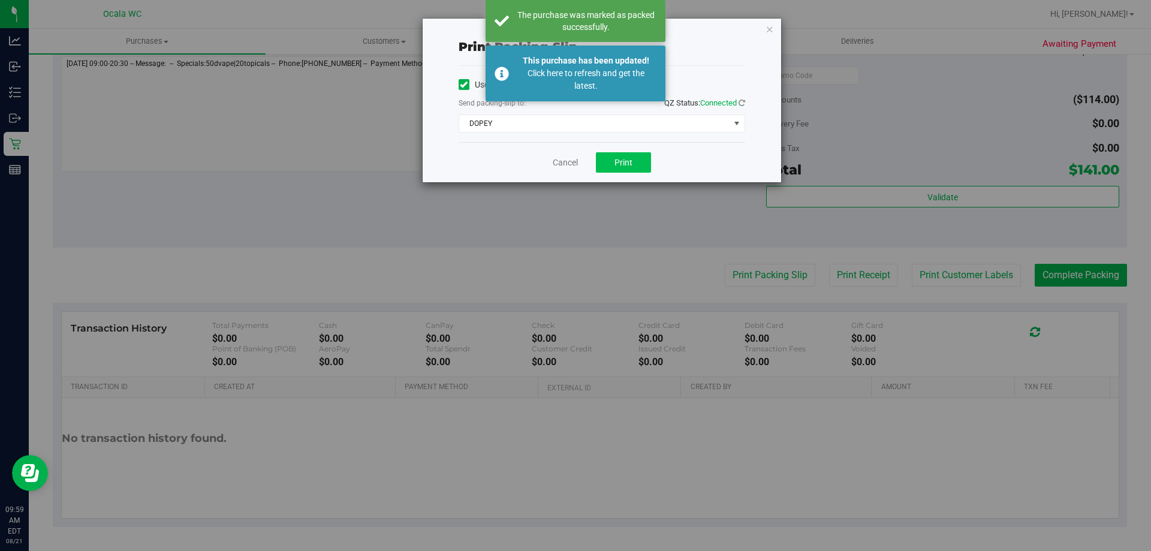
click at [605, 166] on button "Print" at bounding box center [623, 162] width 55 height 20
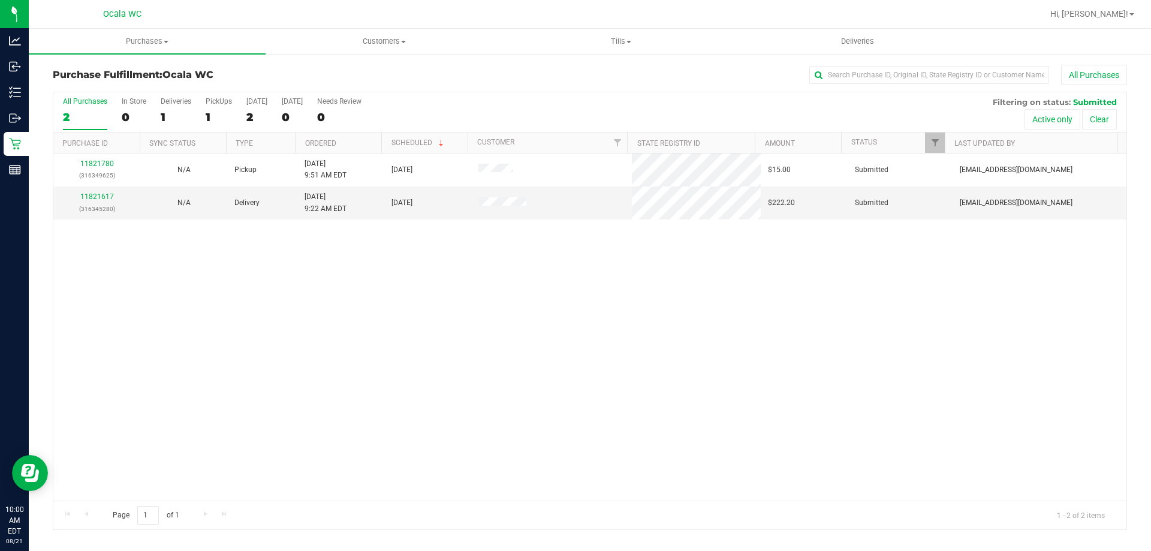
click at [520, 348] on div "11821780 (316349625) N/A Pickup 8/21/2025 9:51 AM EDT 8/21/2025 $15.00 Submitte…" at bounding box center [589, 326] width 1073 height 347
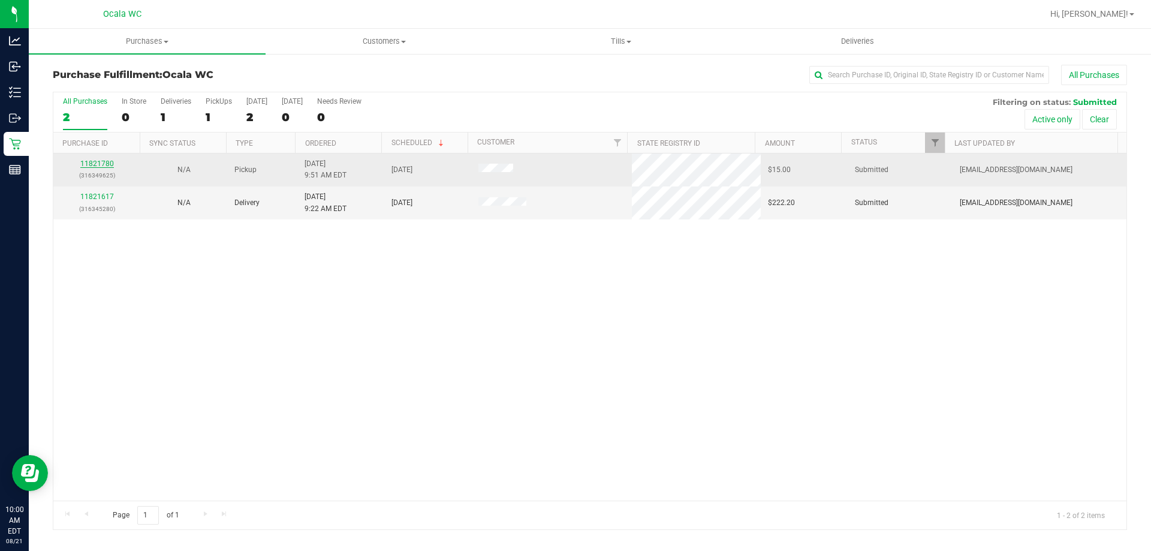
click at [101, 167] on link "11821780" at bounding box center [97, 163] width 34 height 8
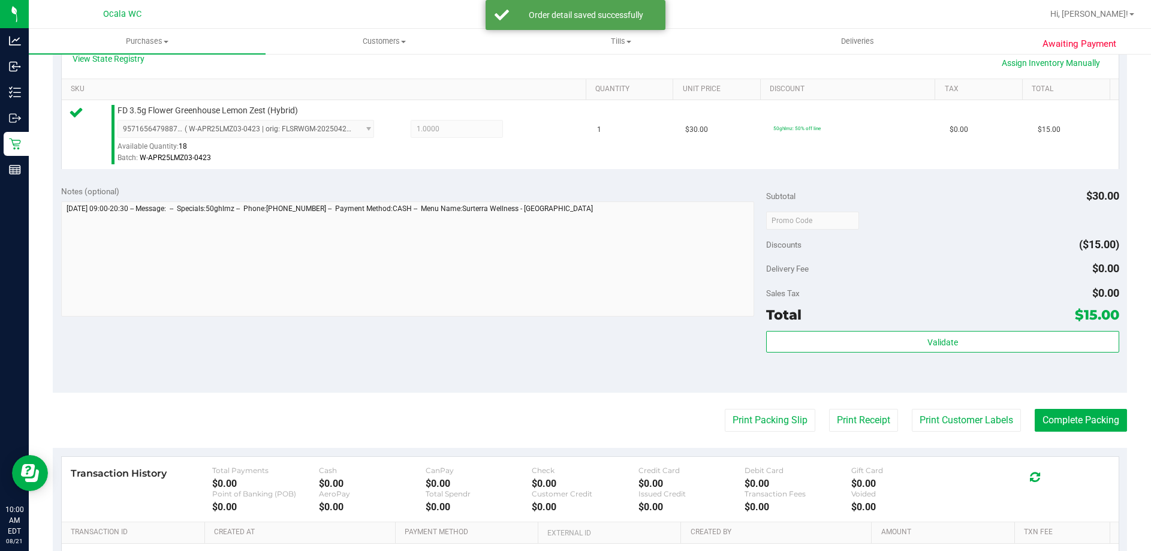
scroll to position [429, 0]
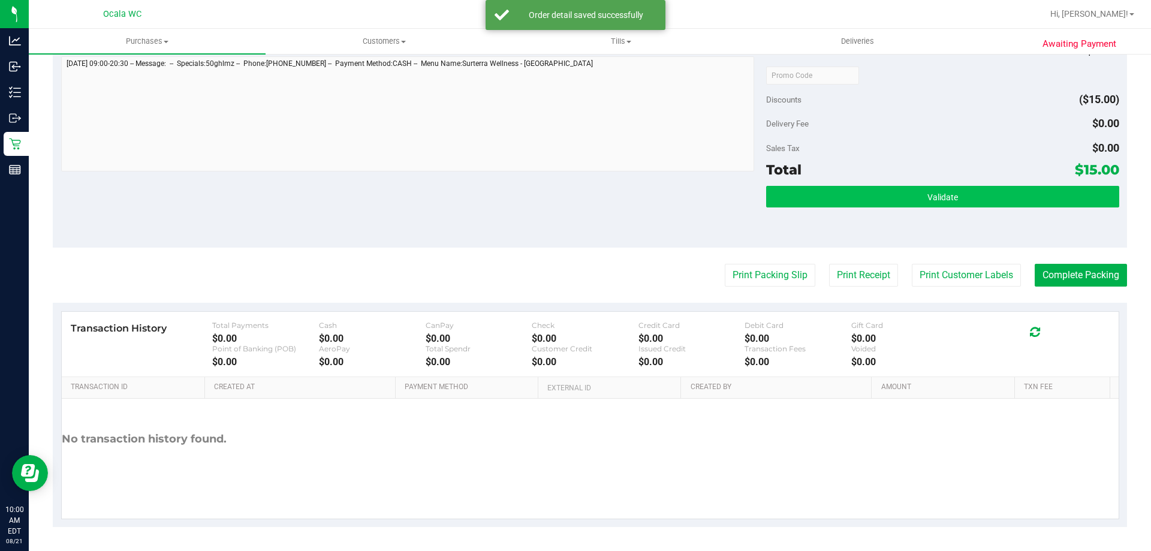
click at [969, 203] on button "Validate" at bounding box center [942, 197] width 352 height 22
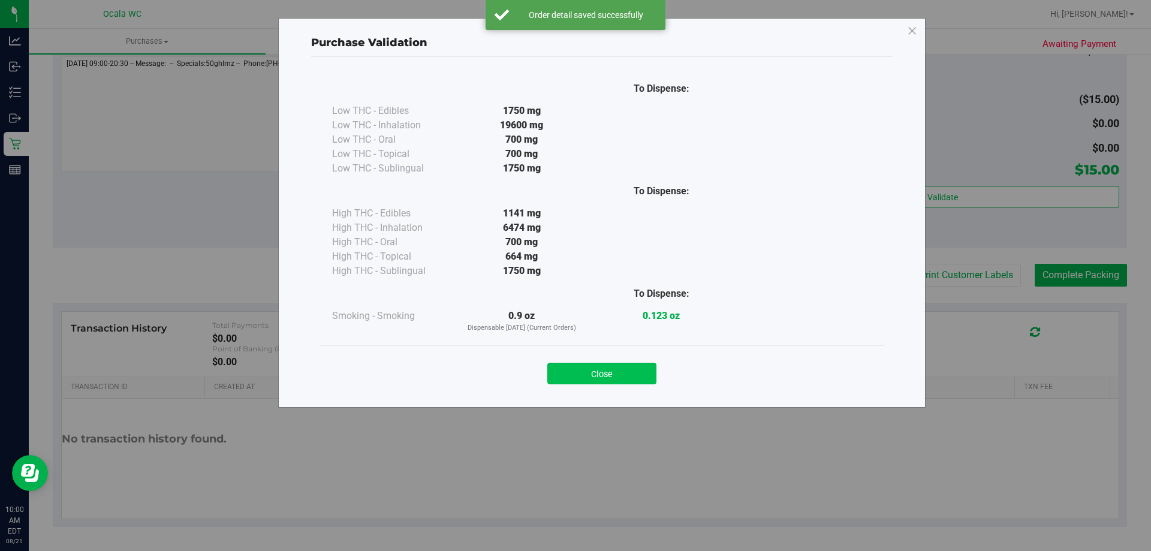
click at [589, 375] on button "Close" at bounding box center [601, 374] width 109 height 22
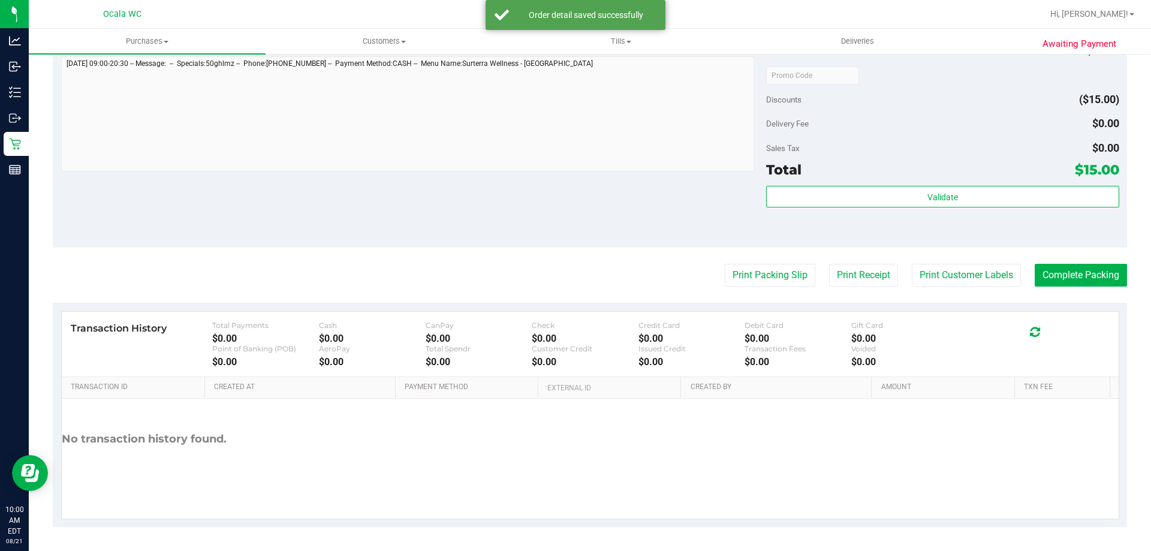
click at [943, 106] on div "Discounts ($15.00)" at bounding box center [942, 100] width 352 height 22
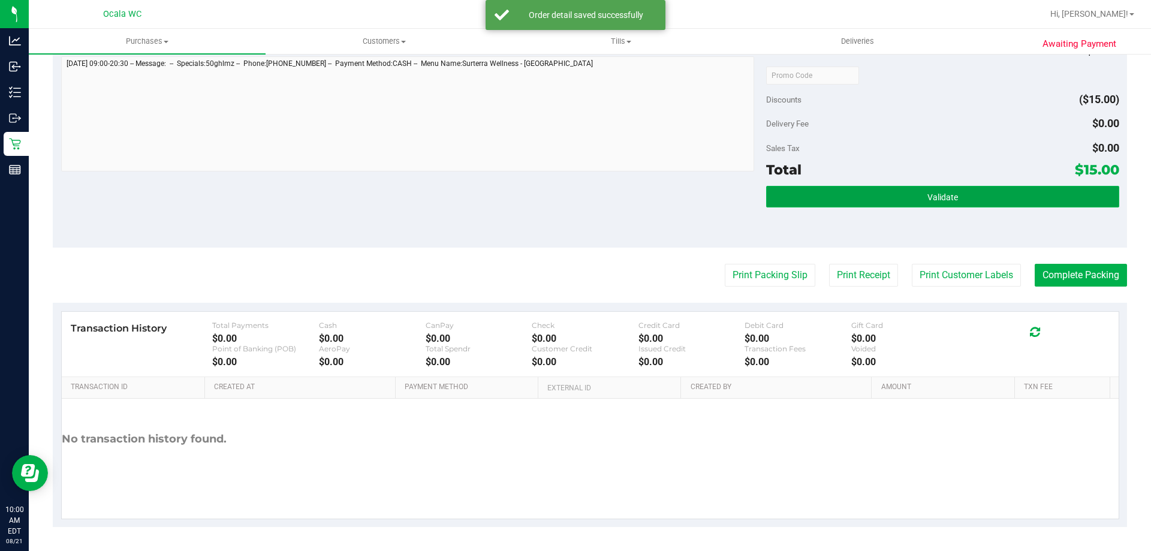
click at [940, 200] on span "Validate" at bounding box center [942, 197] width 31 height 10
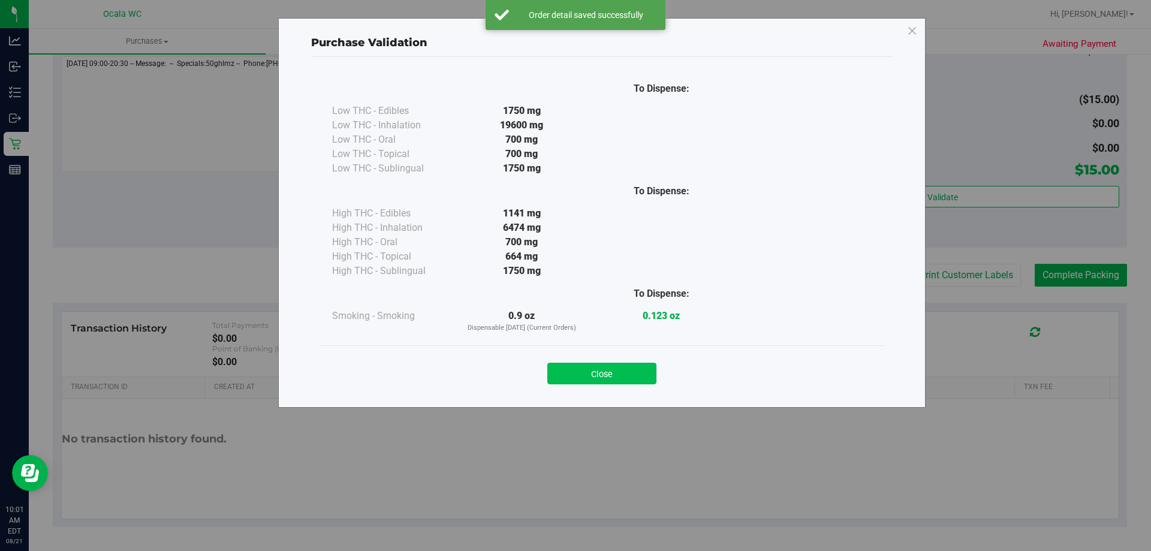
click at [596, 372] on button "Close" at bounding box center [601, 374] width 109 height 22
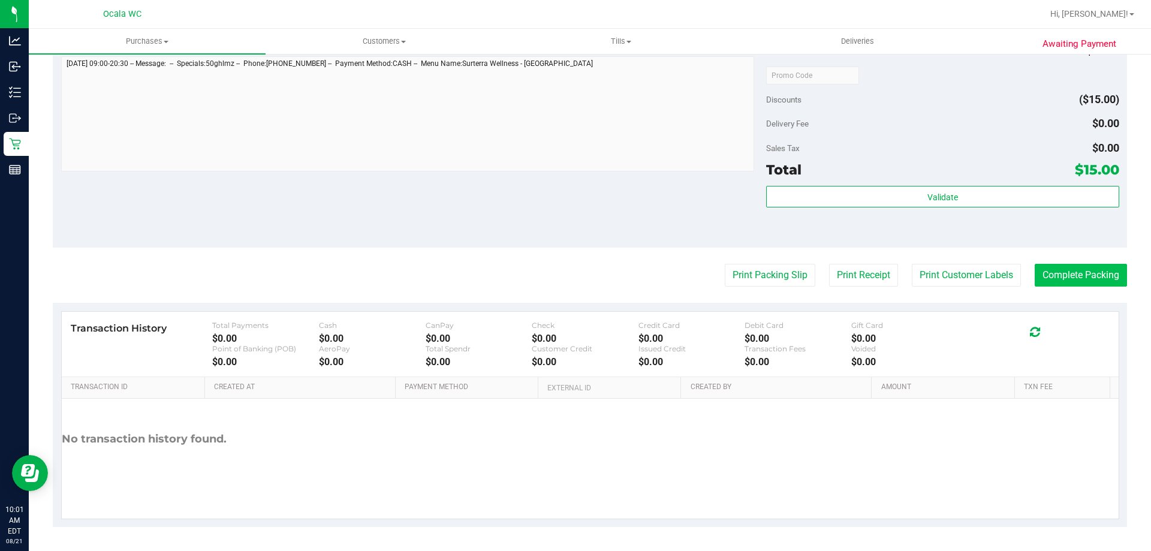
click at [1106, 282] on button "Complete Packing" at bounding box center [1081, 275] width 92 height 23
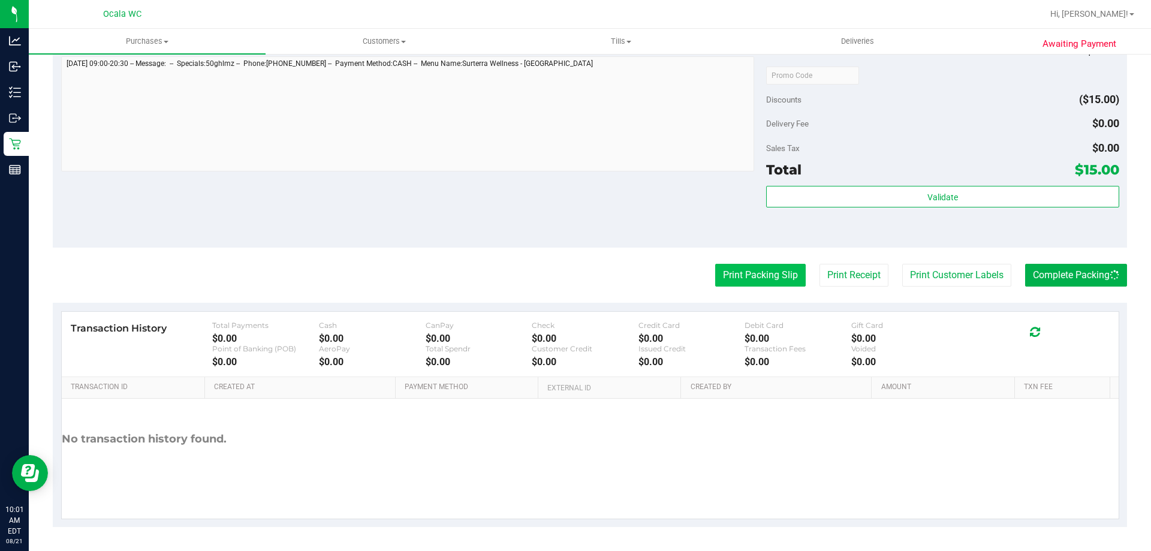
click at [751, 276] on button "Print Packing Slip" at bounding box center [760, 275] width 91 height 23
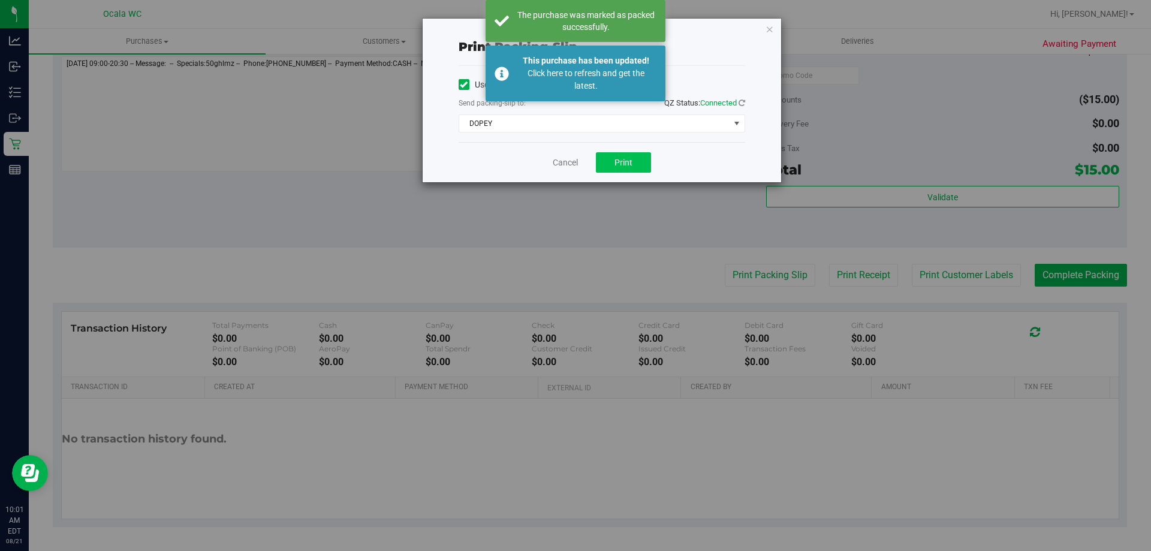
click at [631, 164] on span "Print" at bounding box center [623, 163] width 18 height 10
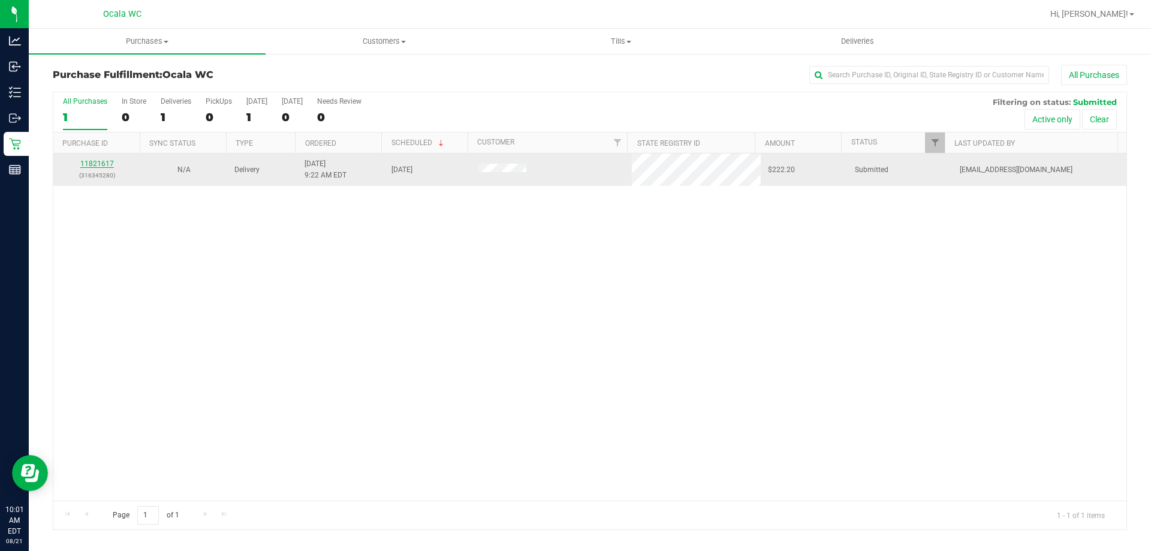
click at [111, 164] on link "11821617" at bounding box center [97, 163] width 34 height 8
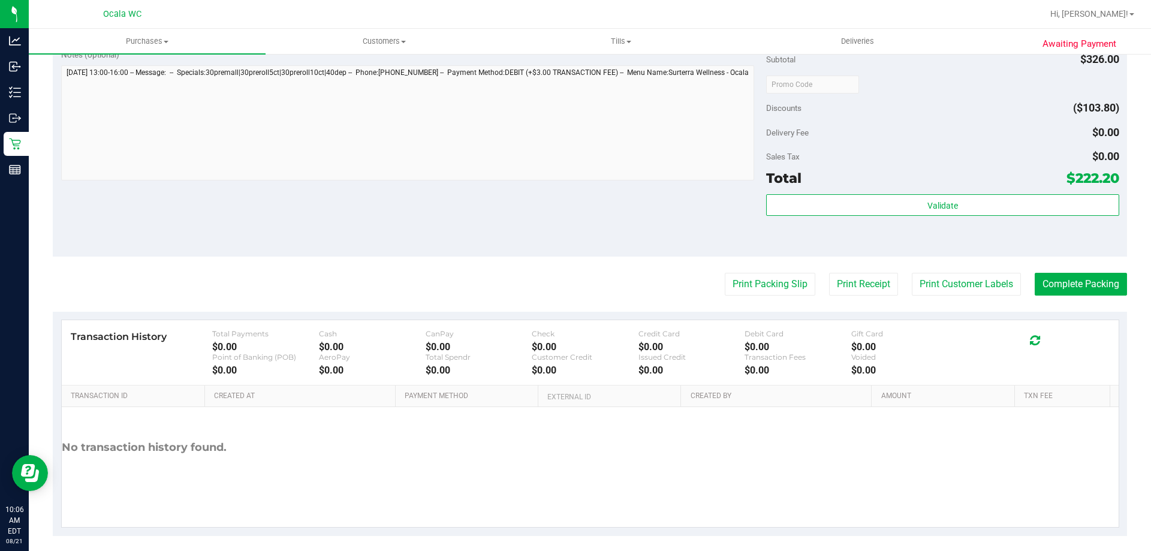
scroll to position [1046, 0]
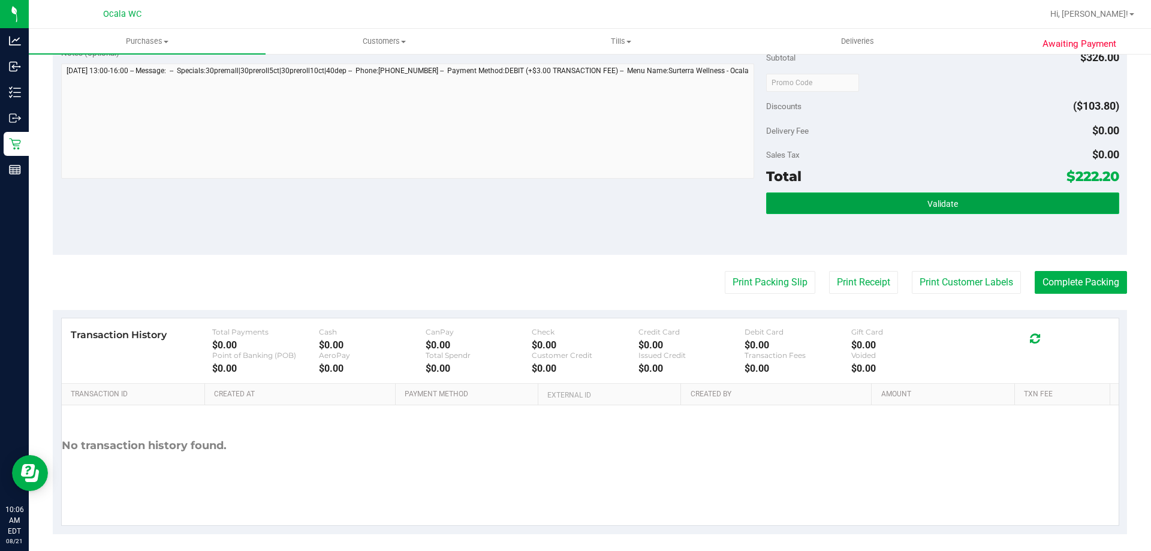
click at [974, 214] on button "Validate" at bounding box center [942, 203] width 352 height 22
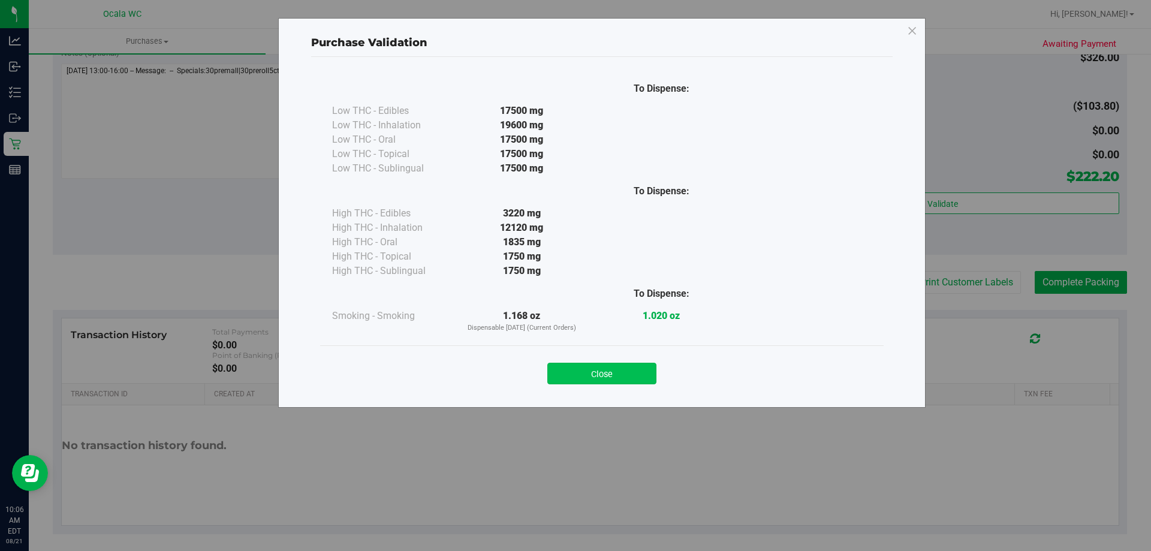
click at [619, 372] on button "Close" at bounding box center [601, 374] width 109 height 22
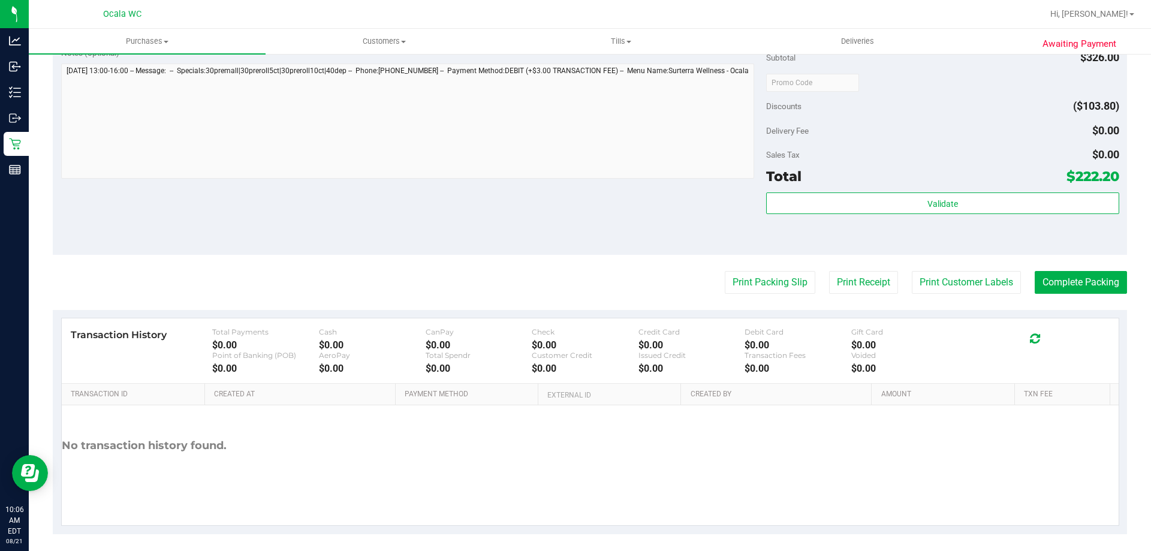
click at [1002, 117] on div "Subtotal $326.00 Discounts ($103.80) Delivery Fee $0.00 Sales Tax $0.00 Total $…" at bounding box center [942, 147] width 352 height 200
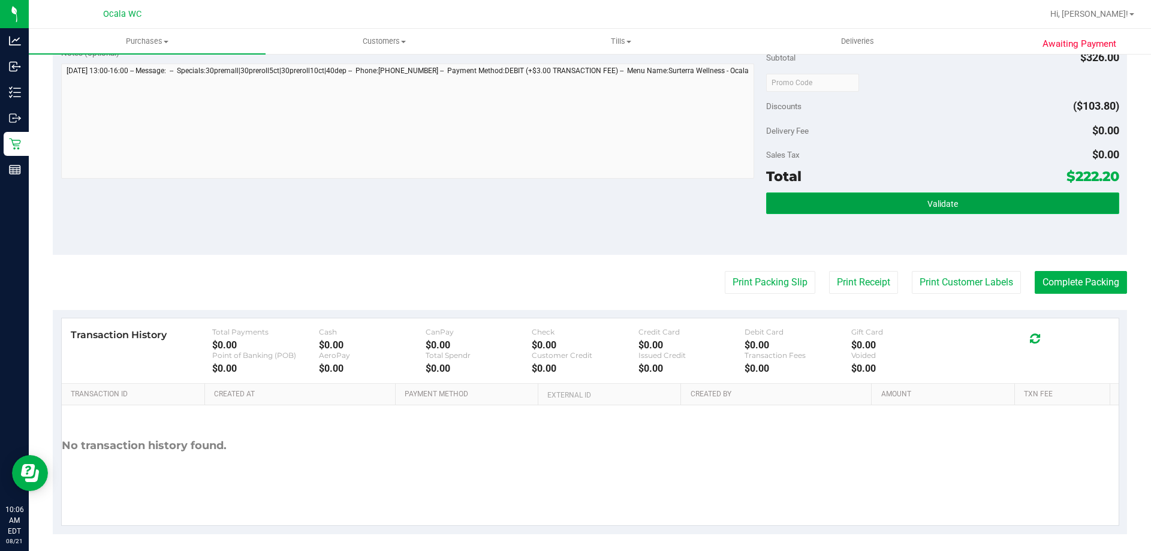
click at [952, 206] on button "Validate" at bounding box center [942, 203] width 352 height 22
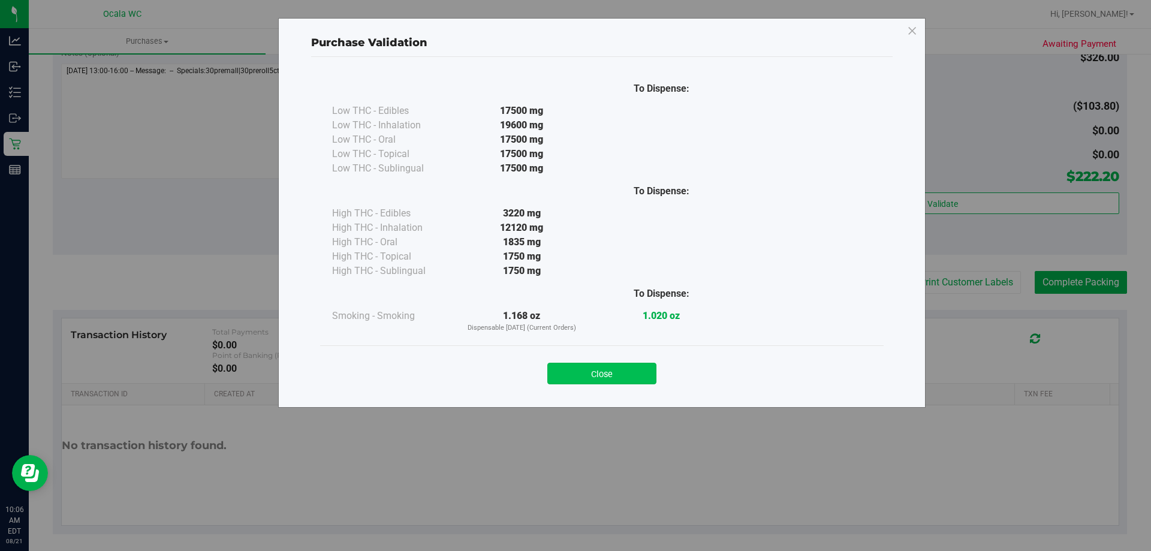
click at [619, 378] on button "Close" at bounding box center [601, 374] width 109 height 22
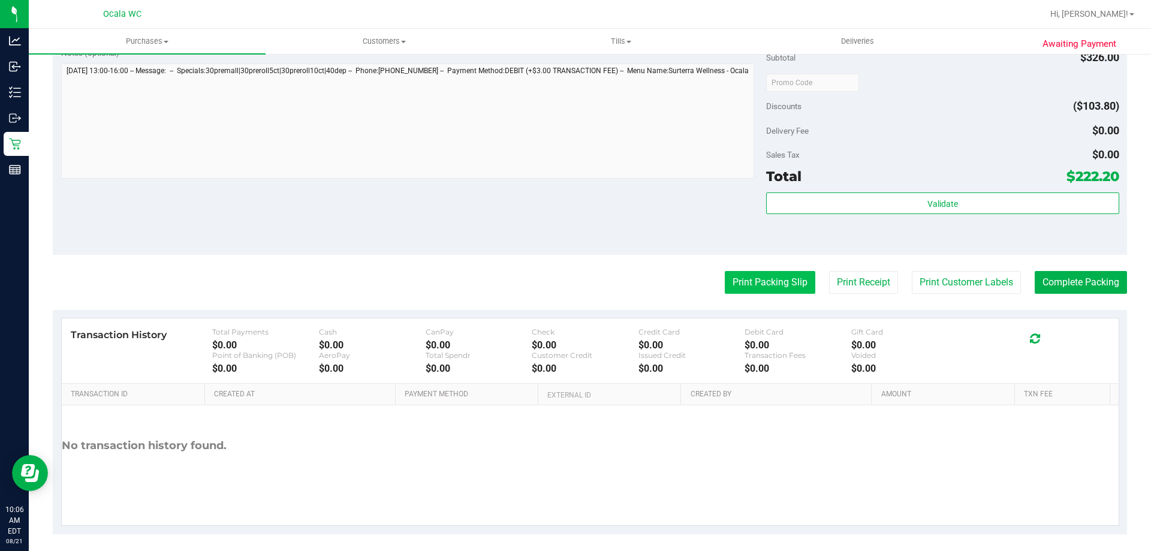
click at [764, 291] on button "Print Packing Slip" at bounding box center [770, 282] width 91 height 23
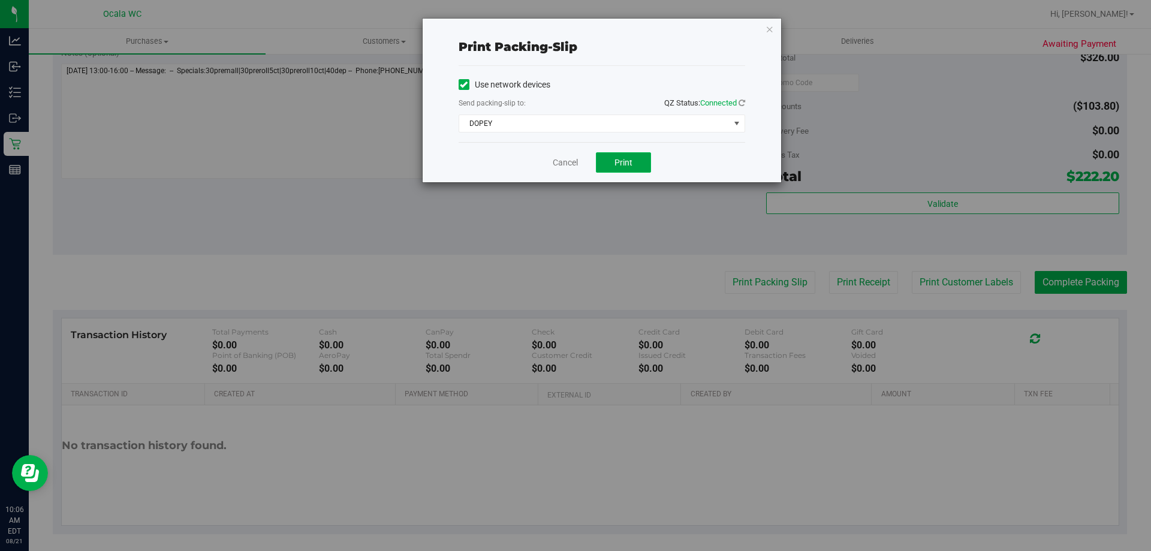
click at [622, 170] on button "Print" at bounding box center [623, 162] width 55 height 20
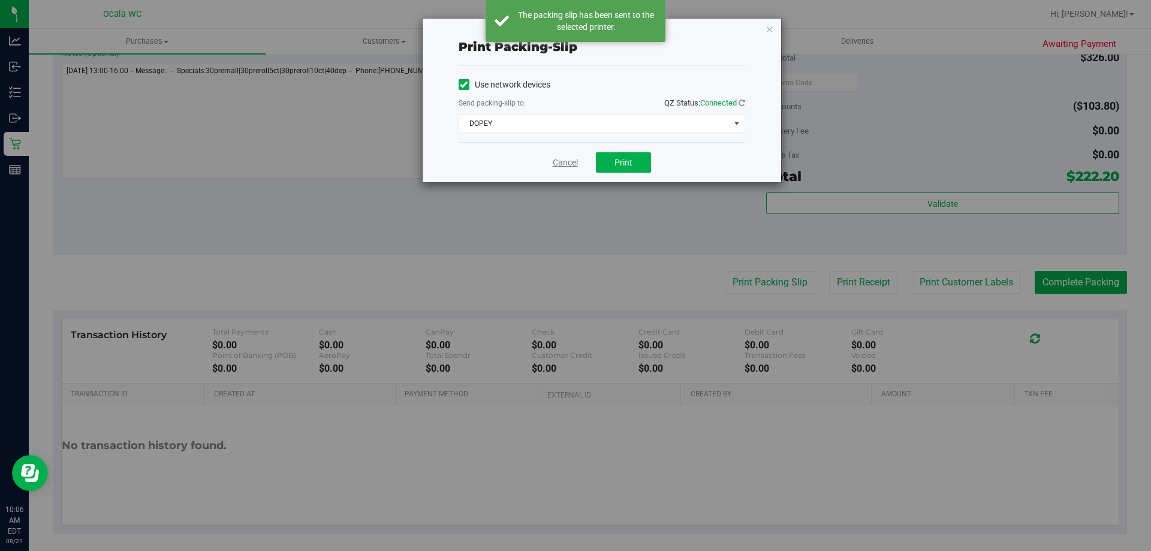
click at [570, 163] on link "Cancel" at bounding box center [565, 162] width 25 height 13
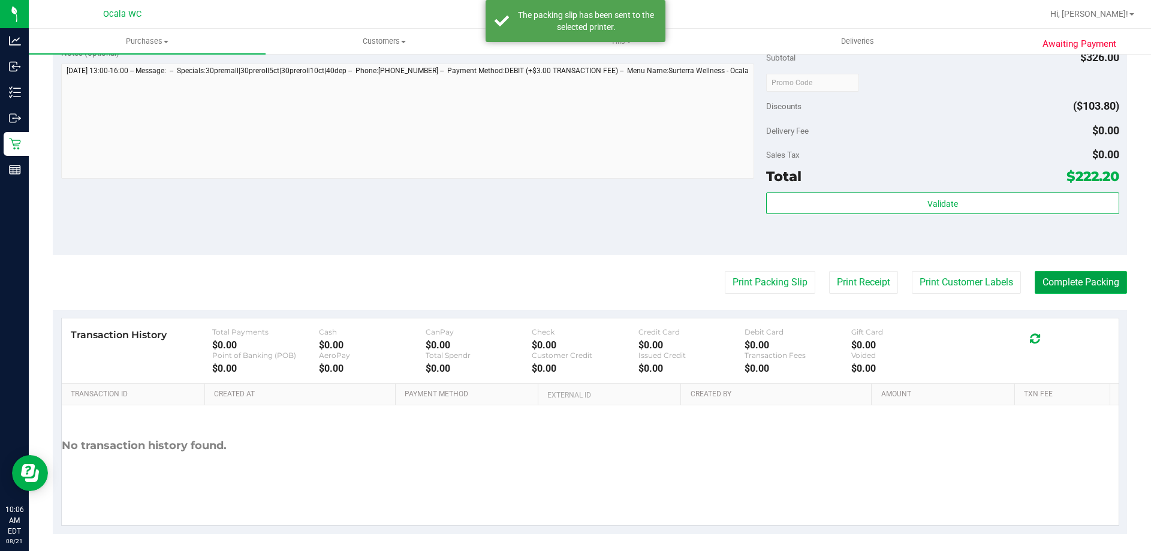
click at [1064, 279] on button "Complete Packing" at bounding box center [1081, 282] width 92 height 23
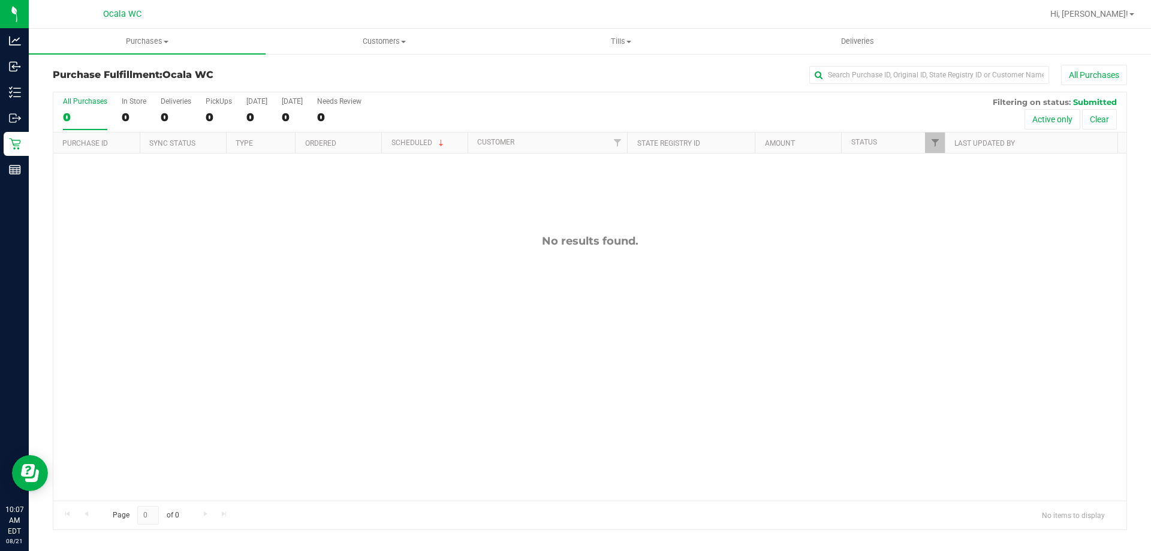
click at [622, 379] on div "No results found." at bounding box center [589, 367] width 1073 height 428
click at [286, 263] on div "No results found." at bounding box center [589, 367] width 1073 height 428
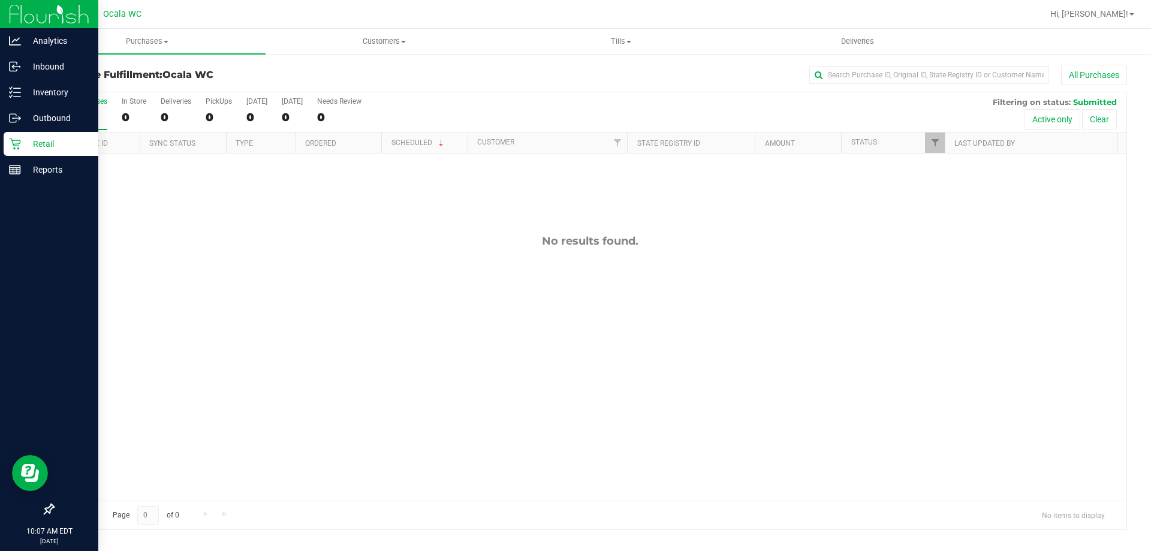
click at [17, 153] on div "Retail" at bounding box center [51, 144] width 95 height 24
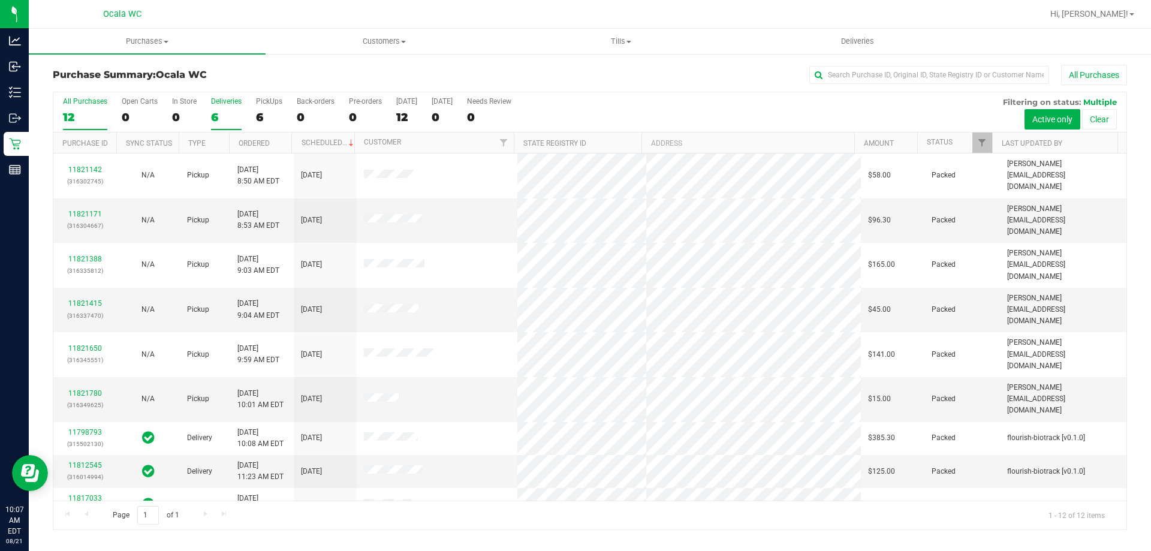
click at [213, 113] on div "6" at bounding box center [226, 117] width 31 height 14
click at [0, 0] on input "Deliveries 6" at bounding box center [0, 0] width 0 height 0
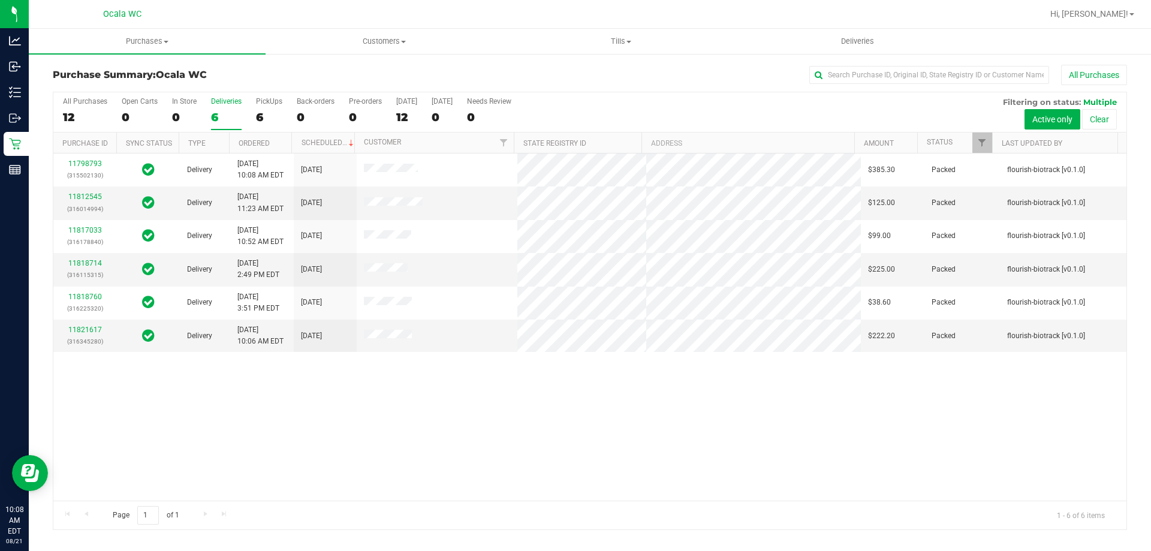
click at [254, 449] on div "11798793 (315502130) Delivery 8/16/2025 10:08 AM EDT 8/21/2025 $385.30 Packed f…" at bounding box center [589, 326] width 1073 height 347
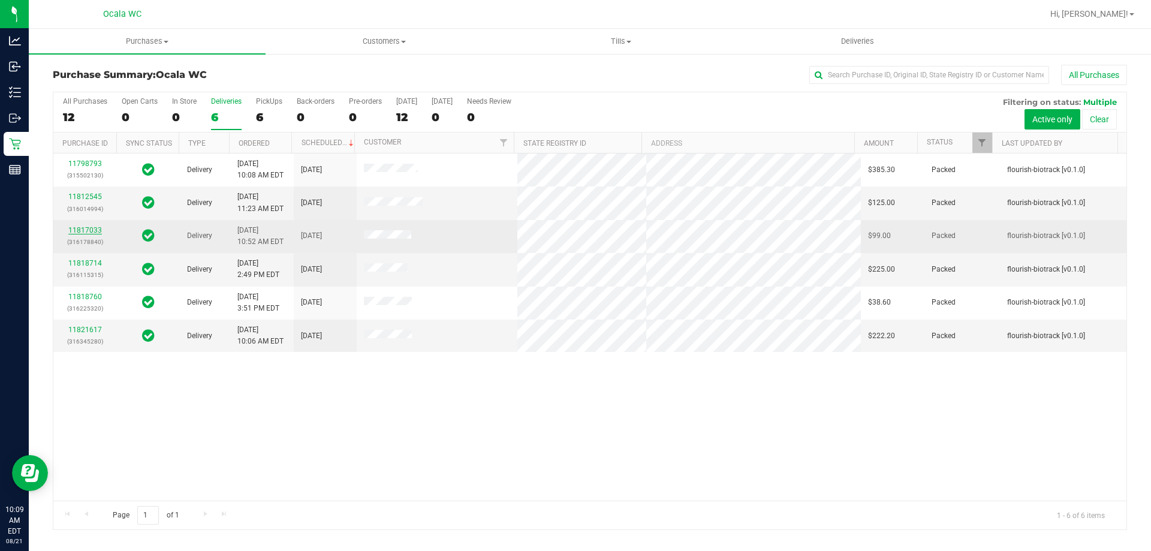
click at [86, 230] on link "11817033" at bounding box center [85, 230] width 34 height 8
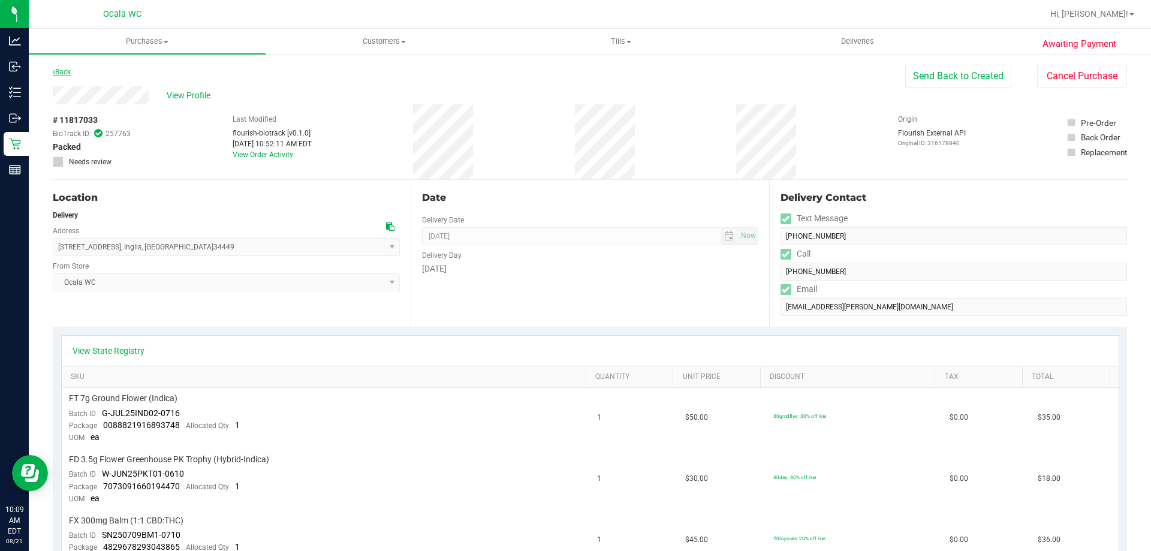
click at [67, 69] on link "Back" at bounding box center [62, 72] width 18 height 8
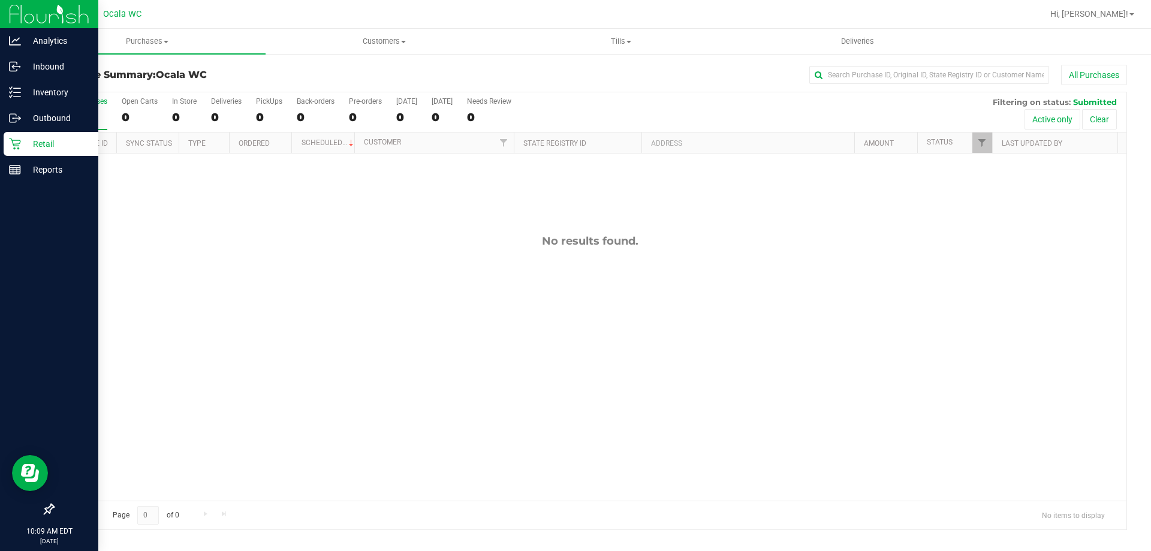
click at [17, 143] on icon at bounding box center [15, 144] width 12 height 12
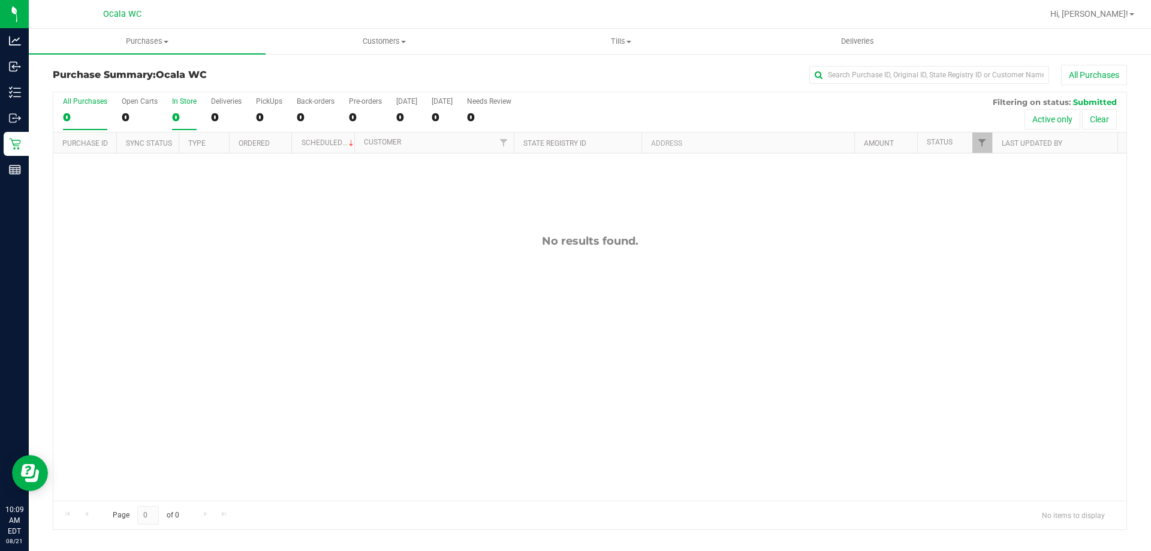
click at [188, 110] on div "0" at bounding box center [184, 117] width 25 height 14
click at [0, 0] on input "In Store 0" at bounding box center [0, 0] width 0 height 0
click at [216, 111] on div "0" at bounding box center [226, 117] width 31 height 14
click at [0, 0] on input "Deliveries 0" at bounding box center [0, 0] width 0 height 0
click at [257, 111] on div "0" at bounding box center [269, 117] width 26 height 14
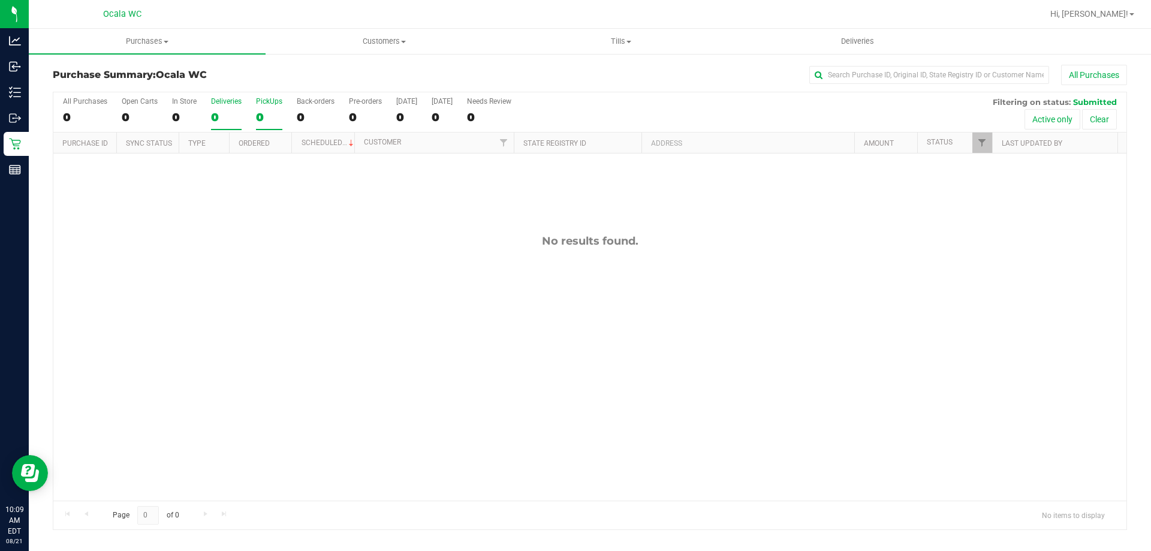
click at [0, 0] on input "PickUps 0" at bounding box center [0, 0] width 0 height 0
click at [306, 109] on label "Back-orders 0" at bounding box center [316, 113] width 38 height 33
click at [0, 0] on input "Back-orders 0" at bounding box center [0, 0] width 0 height 0
click at [347, 103] on div "All Purchases 0 Open Carts 0 In Store 0 Deliveries 0 PickUps 0 Back-orders 0 Pr…" at bounding box center [589, 112] width 1073 height 40
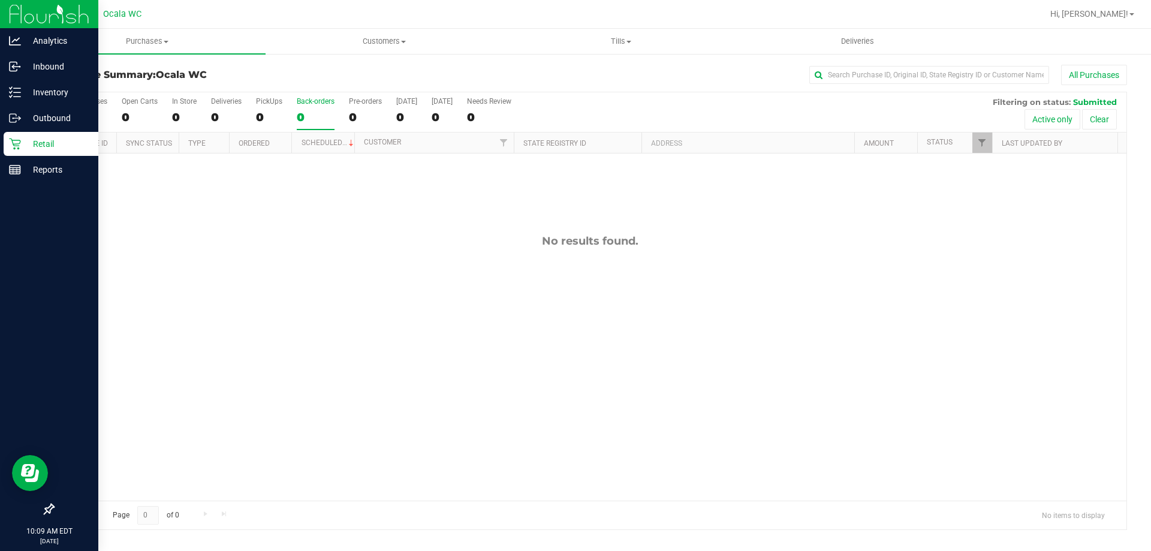
click at [23, 140] on p "Retail" at bounding box center [57, 144] width 72 height 14
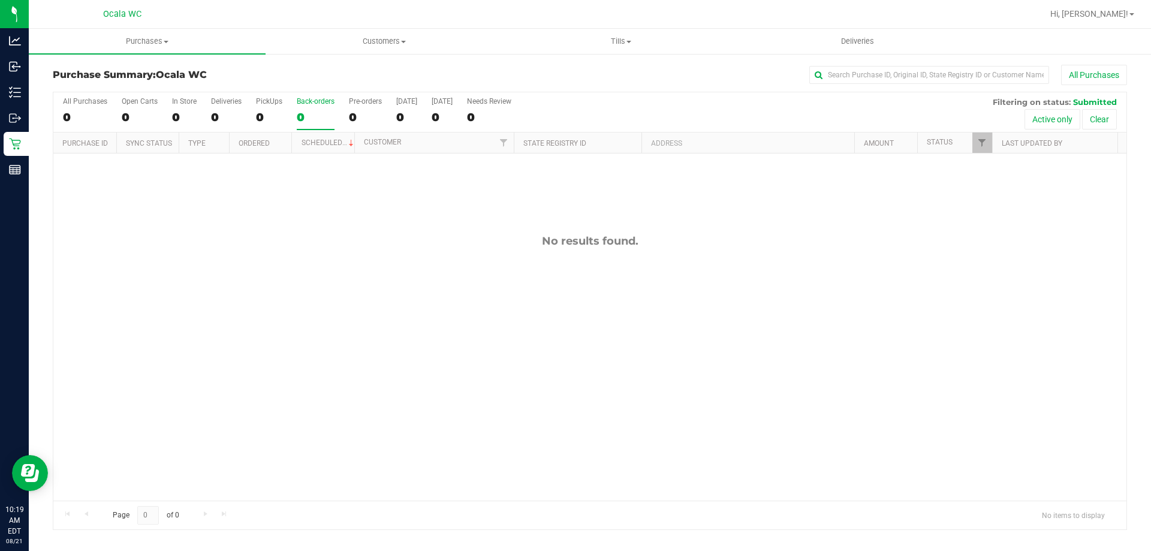
click at [732, 376] on div "No results found." at bounding box center [589, 367] width 1073 height 428
click at [244, 224] on div "No results found." at bounding box center [589, 367] width 1073 height 428
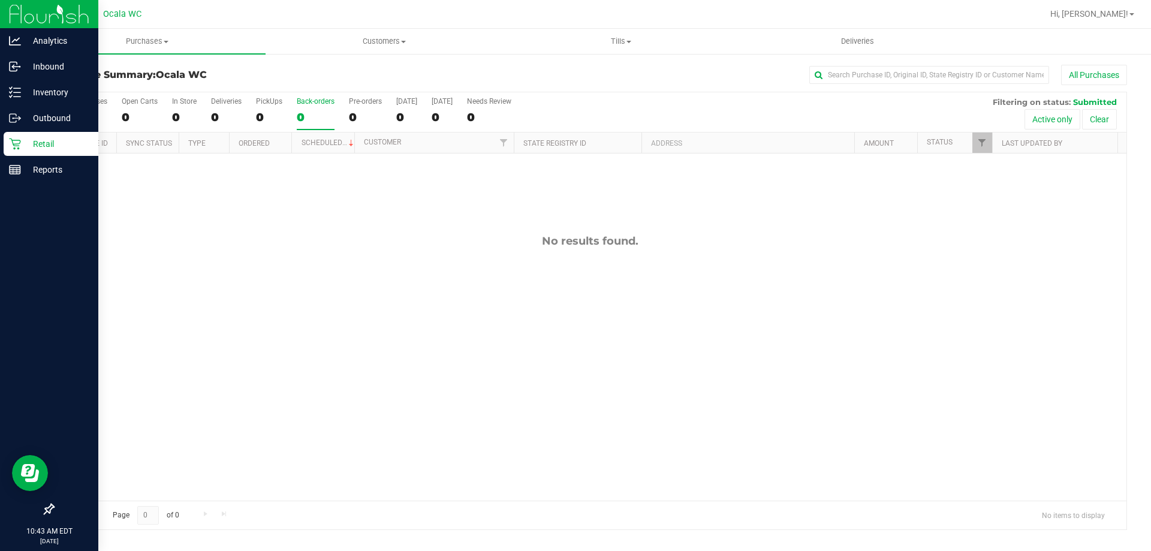
click at [51, 157] on link "Retail" at bounding box center [49, 145] width 98 height 26
click at [45, 138] on p "Retail" at bounding box center [57, 144] width 72 height 14
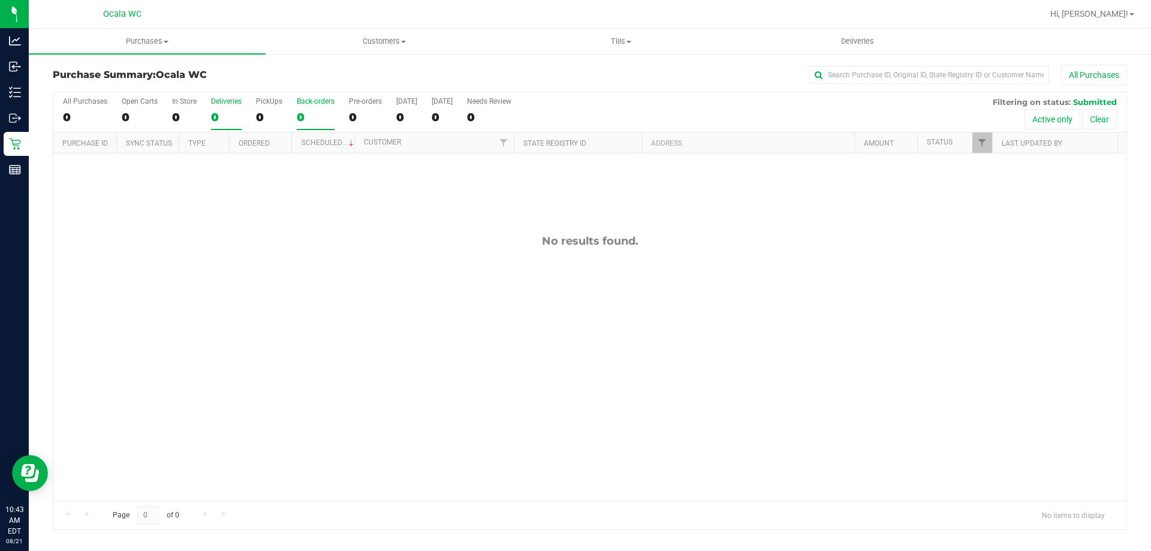
click at [219, 110] on div "0" at bounding box center [226, 117] width 31 height 14
click at [0, 0] on input "Deliveries 0" at bounding box center [0, 0] width 0 height 0
click at [217, 113] on div "0" at bounding box center [226, 117] width 31 height 14
click at [0, 0] on input "Deliveries 0" at bounding box center [0, 0] width 0 height 0
click at [217, 113] on div "0" at bounding box center [226, 117] width 31 height 14
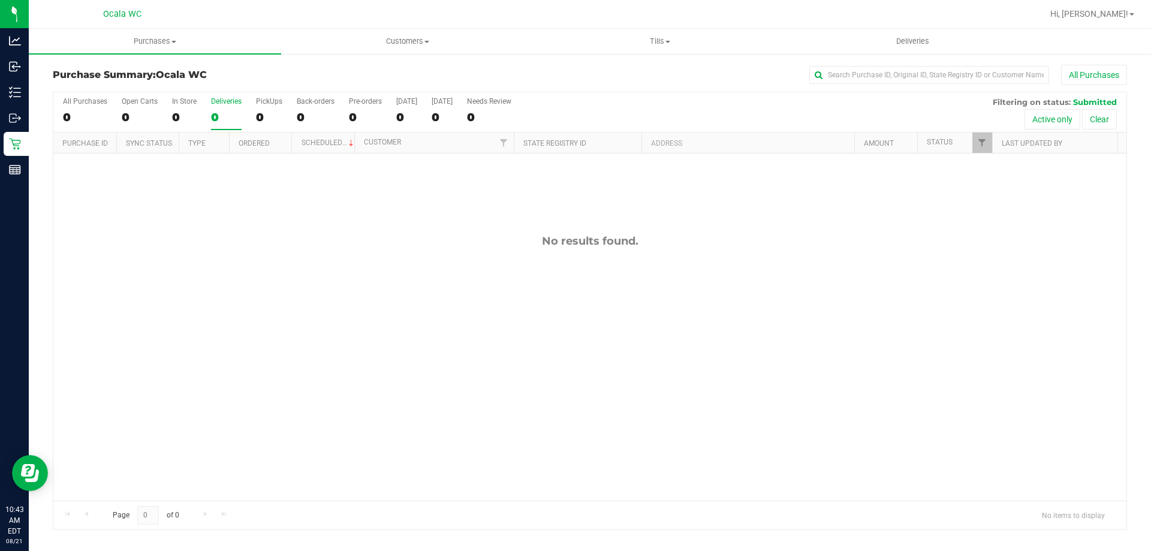
click at [0, 0] on input "Deliveries 0" at bounding box center [0, 0] width 0 height 0
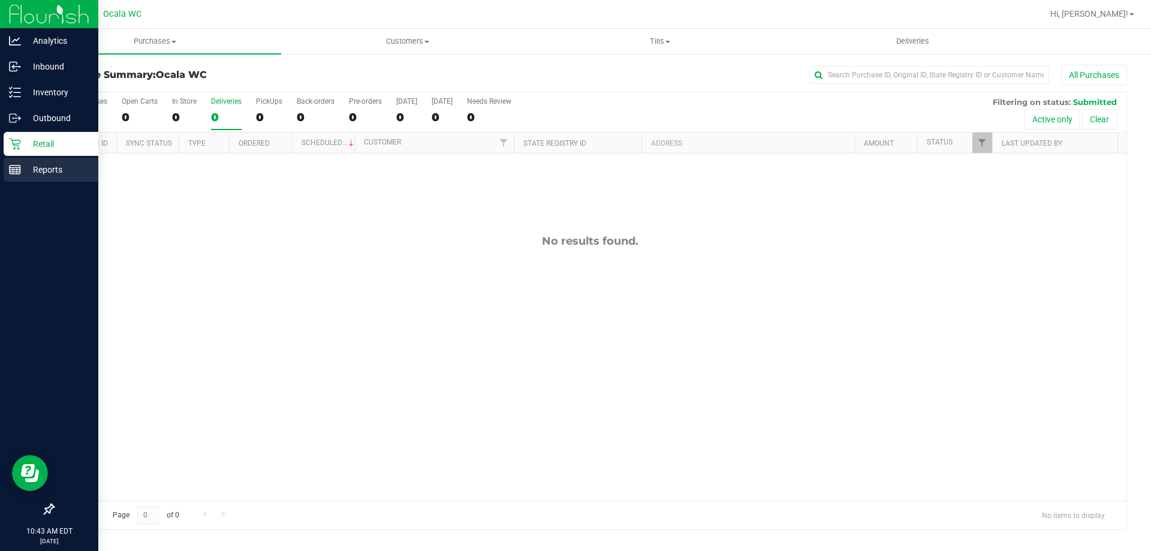
click at [67, 172] on p "Reports" at bounding box center [57, 169] width 72 height 14
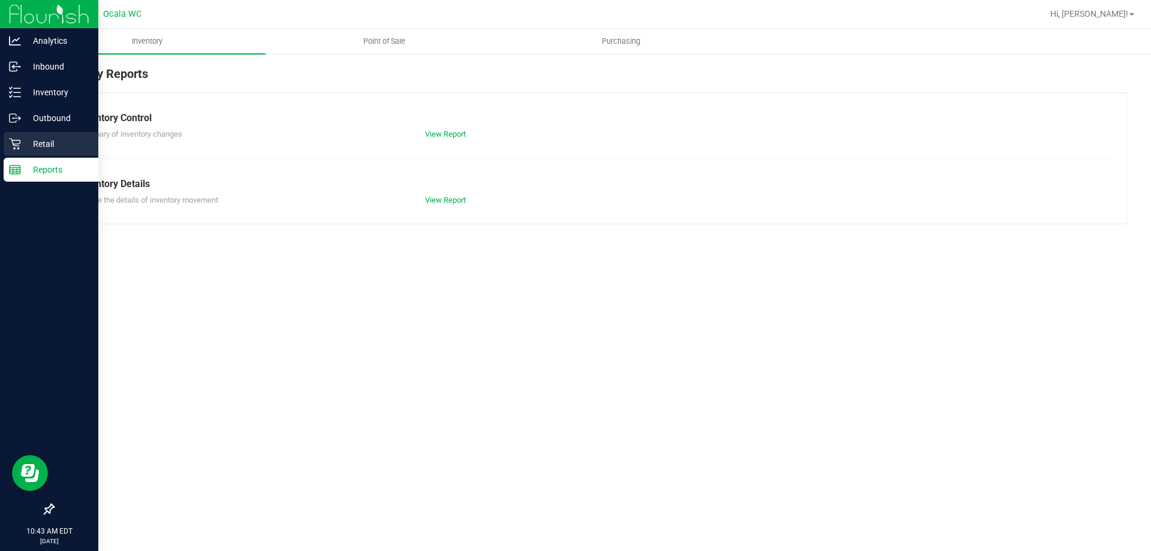
click at [38, 138] on p "Retail" at bounding box center [57, 144] width 72 height 14
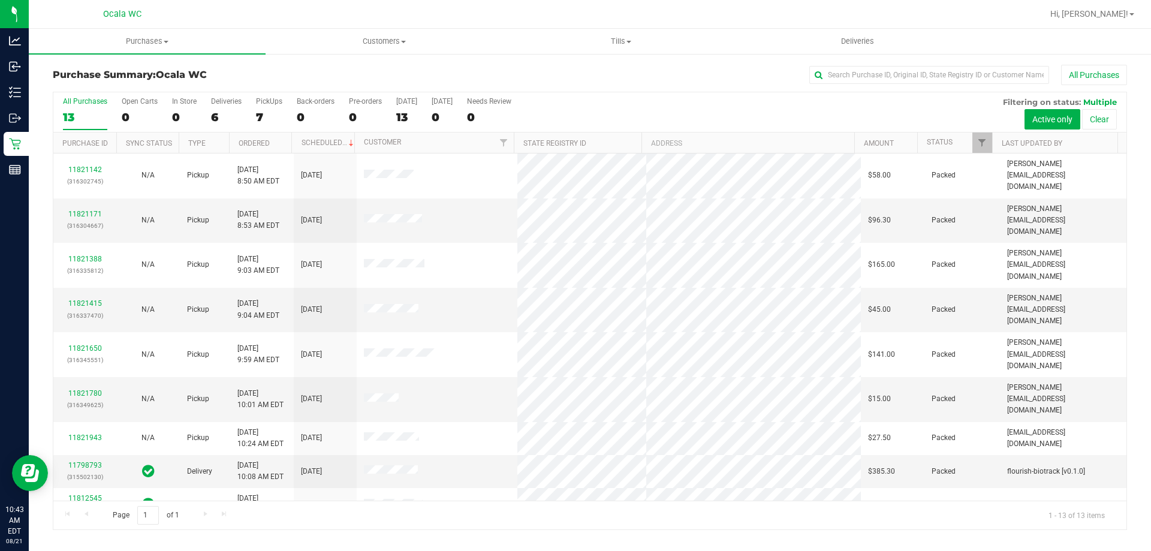
click at [216, 113] on div "6" at bounding box center [226, 117] width 31 height 14
click at [0, 0] on input "Deliveries 6" at bounding box center [0, 0] width 0 height 0
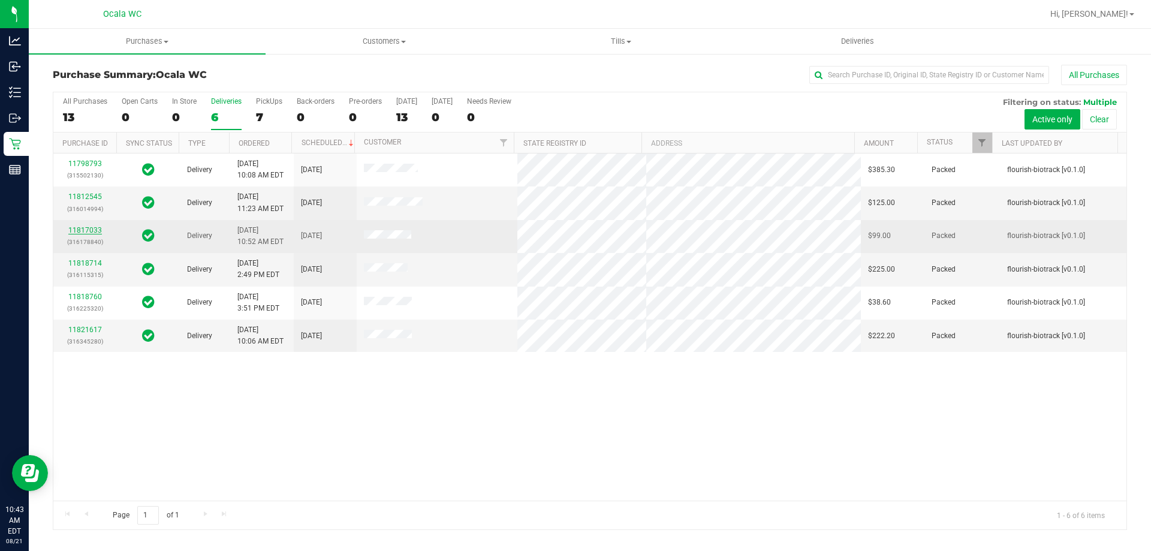
click at [83, 228] on link "11817033" at bounding box center [85, 230] width 34 height 8
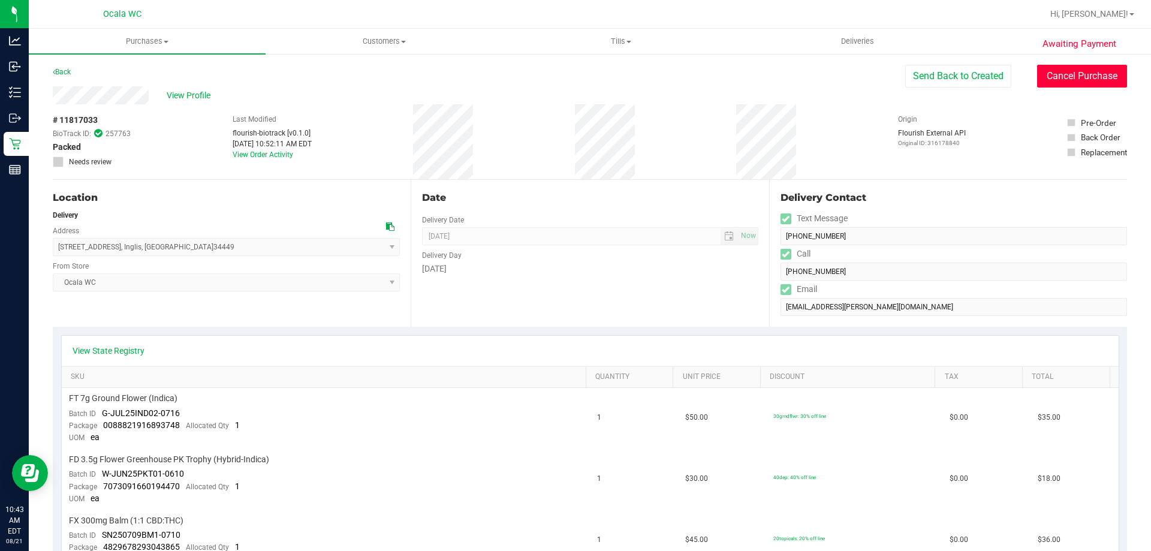
click at [1060, 78] on button "Cancel Purchase" at bounding box center [1082, 76] width 90 height 23
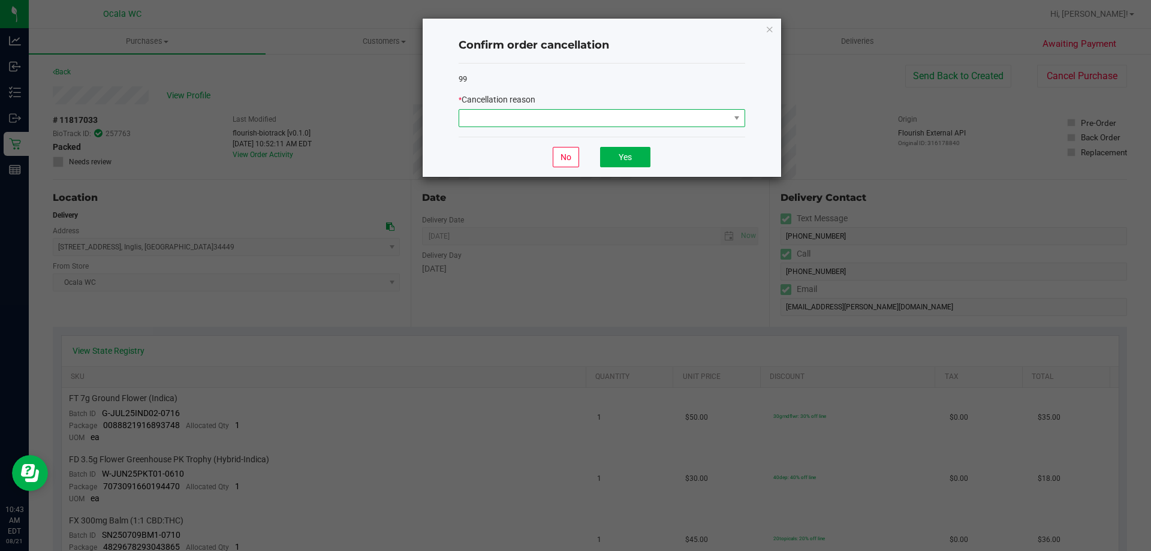
click at [741, 116] on span at bounding box center [736, 118] width 15 height 17
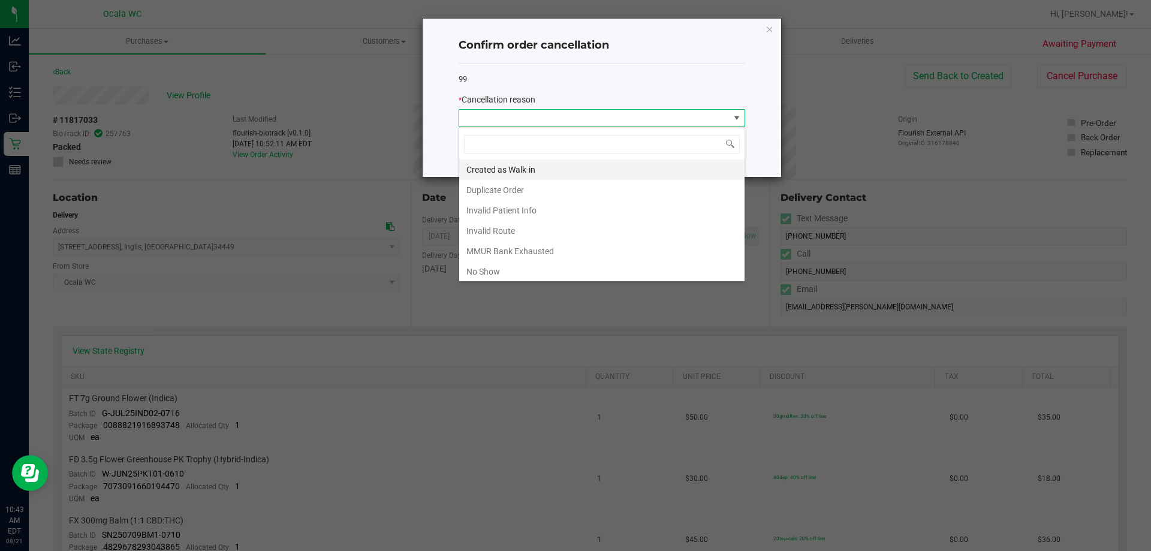
scroll to position [18, 286]
click at [479, 167] on li "Created as Walk-in" at bounding box center [601, 169] width 285 height 20
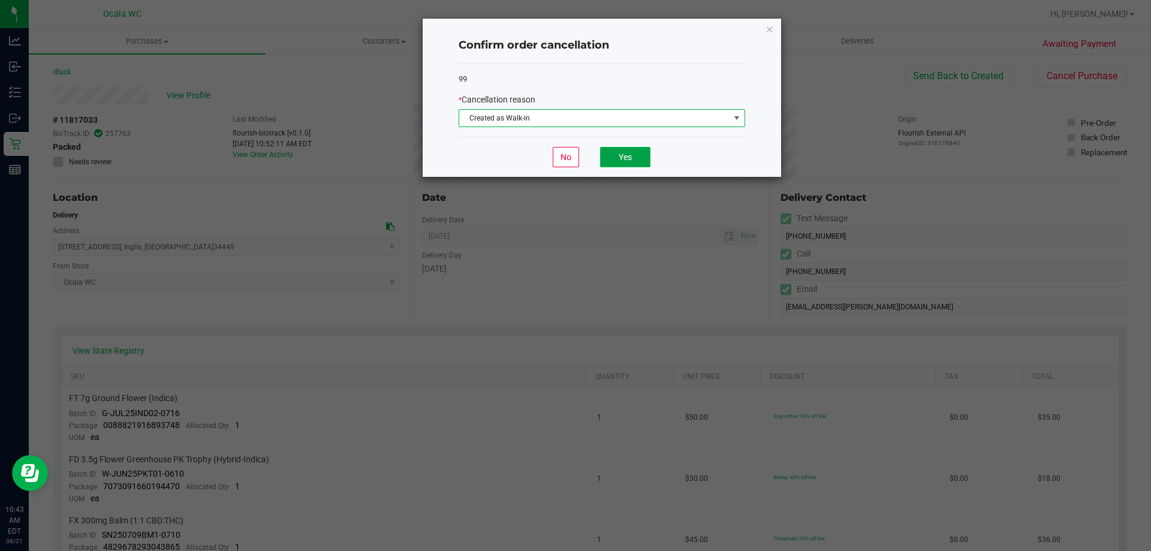
click at [606, 161] on button "Yes" at bounding box center [625, 157] width 50 height 20
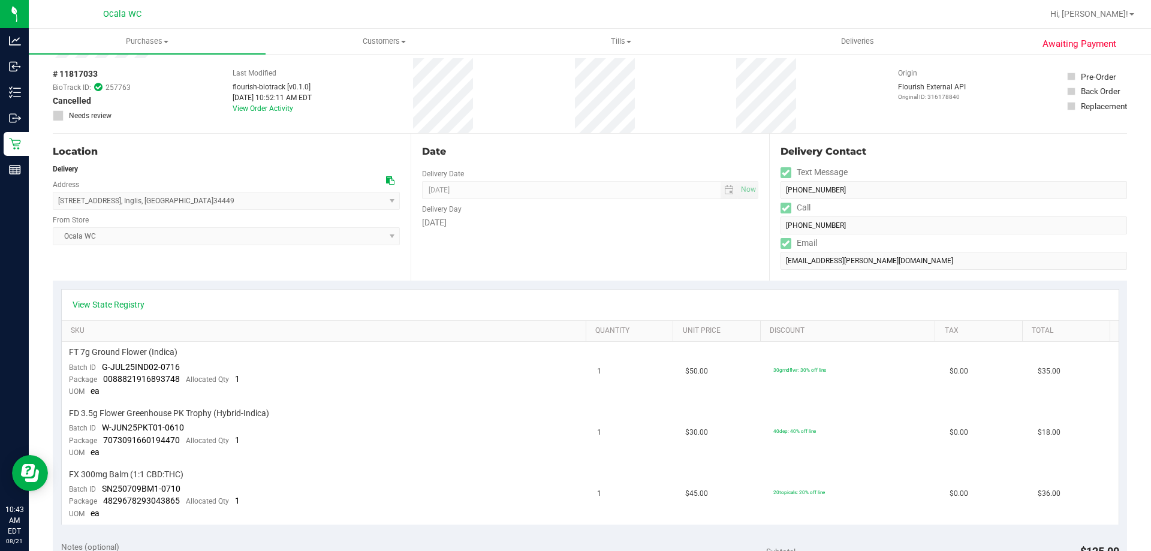
scroll to position [0, 0]
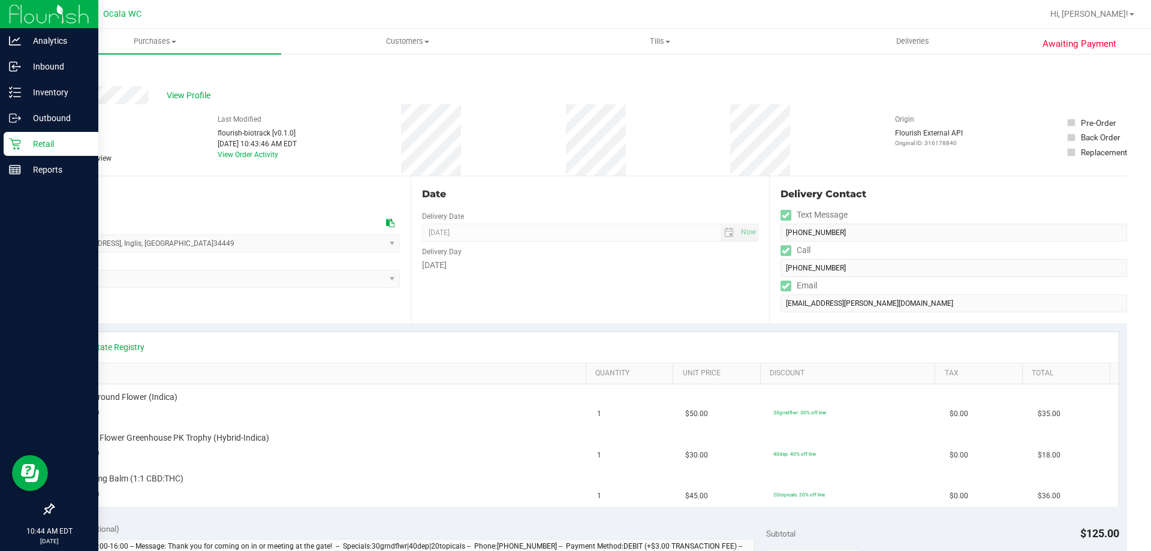
click at [21, 142] on p "Retail" at bounding box center [57, 144] width 72 height 14
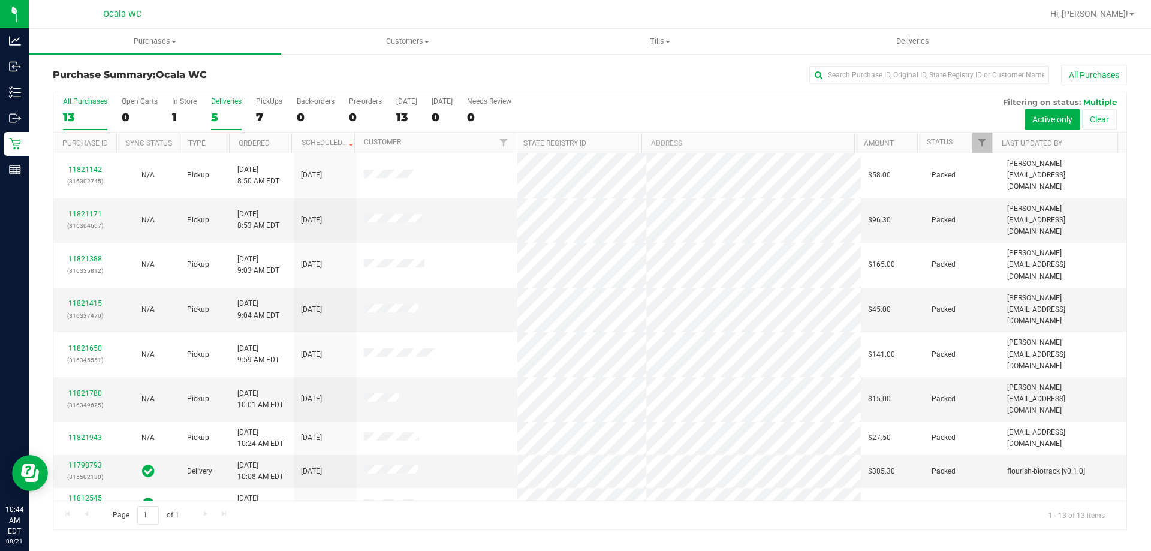
click at [226, 114] on div "5" at bounding box center [226, 117] width 31 height 14
click at [0, 0] on input "Deliveries 5" at bounding box center [0, 0] width 0 height 0
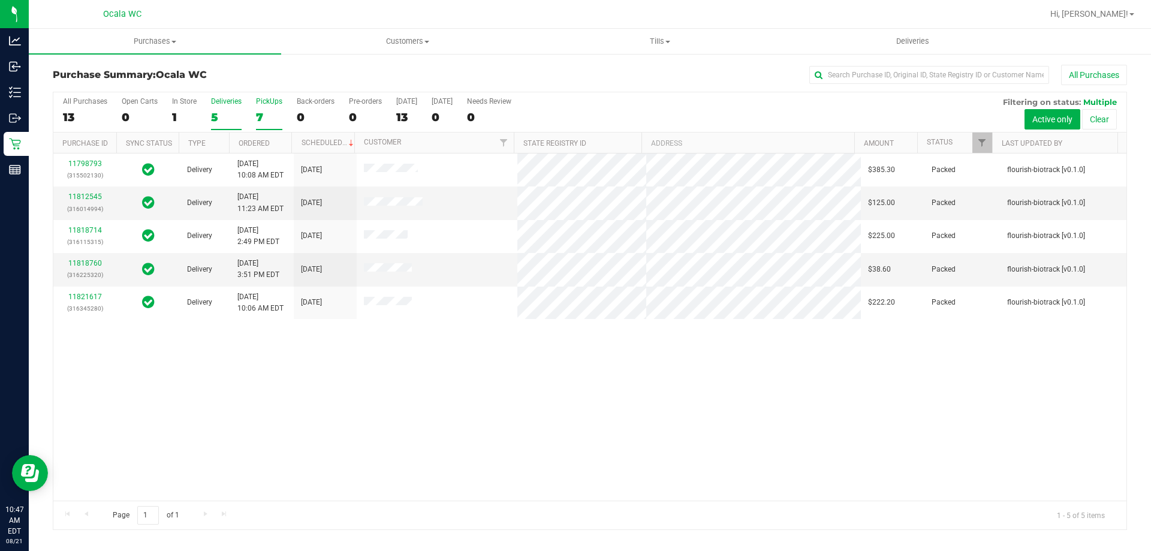
click at [261, 103] on div "PickUps" at bounding box center [269, 101] width 26 height 8
click at [0, 0] on input "PickUps 7" at bounding box center [0, 0] width 0 height 0
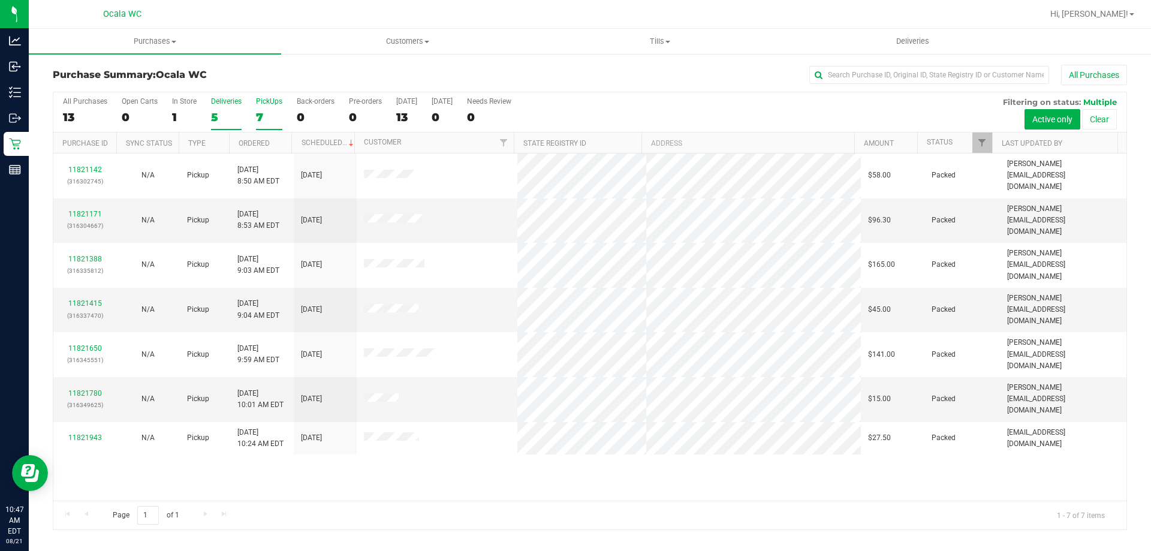
click at [221, 117] on div "5" at bounding box center [226, 117] width 31 height 14
click at [0, 0] on input "Deliveries 5" at bounding box center [0, 0] width 0 height 0
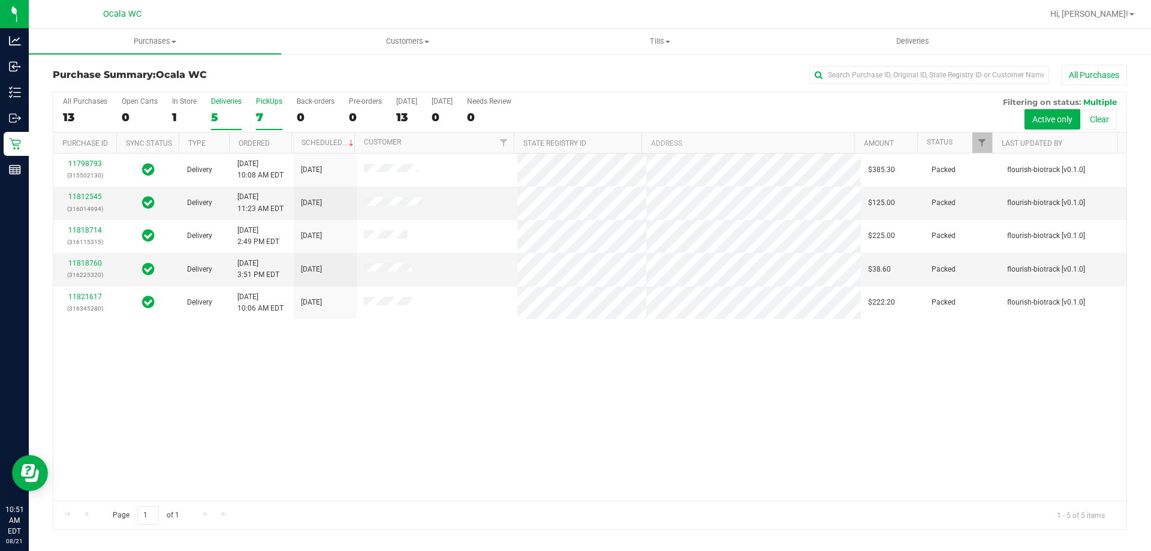
click at [269, 120] on div "7" at bounding box center [269, 117] width 26 height 14
click at [0, 0] on input "PickUps 7" at bounding box center [0, 0] width 0 height 0
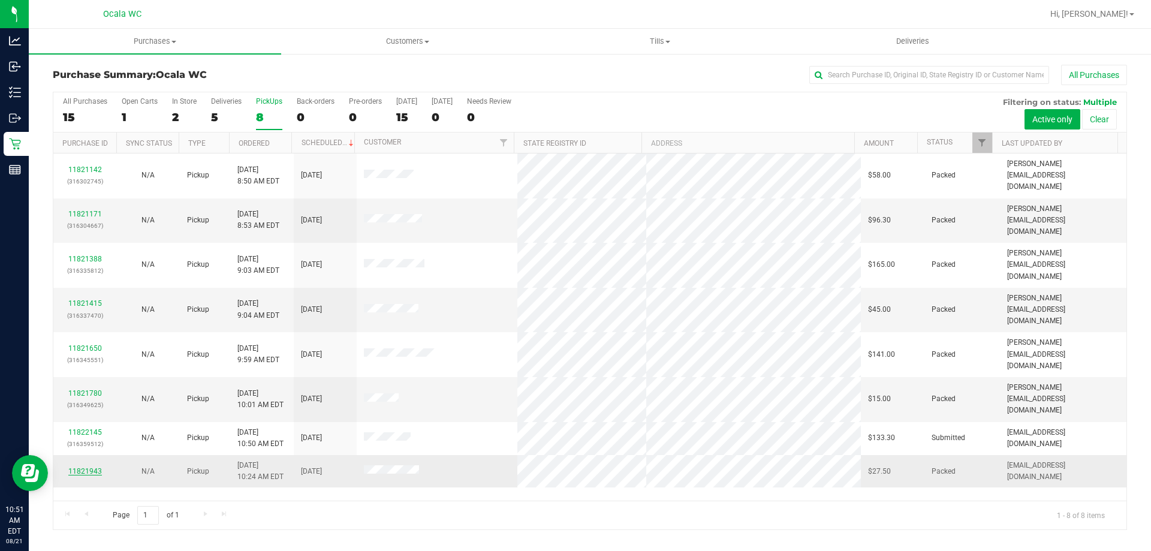
click at [93, 467] on link "11821943" at bounding box center [85, 471] width 34 height 8
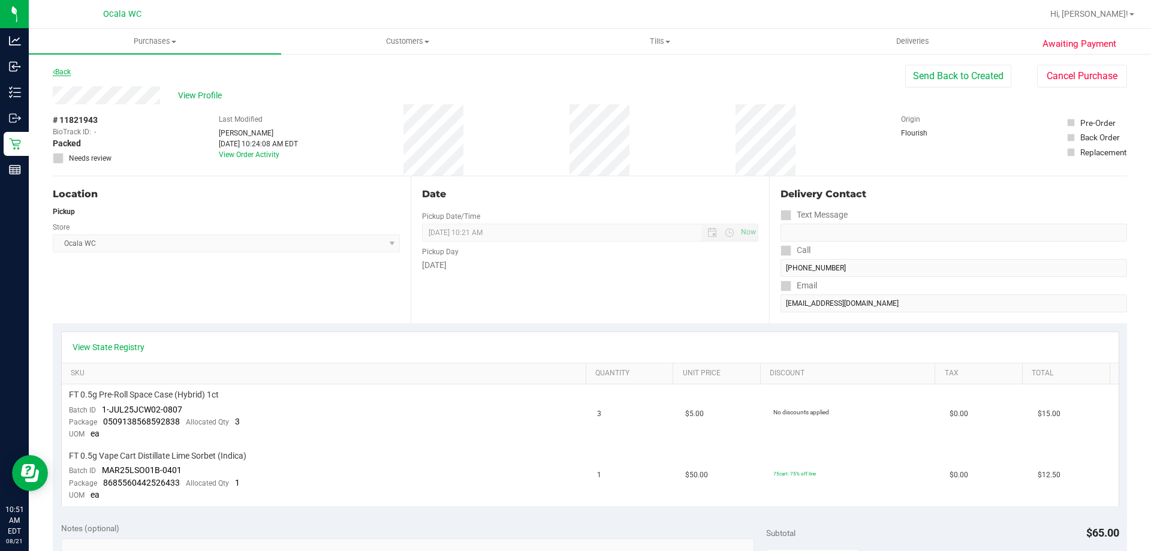
click at [57, 68] on link "Back" at bounding box center [62, 72] width 18 height 8
